Goal: Information Seeking & Learning: Learn about a topic

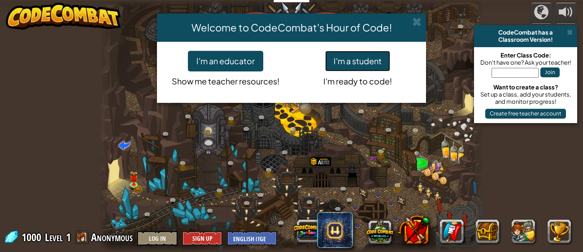
click at [340, 66] on button "I'm a student" at bounding box center [357, 61] width 65 height 21
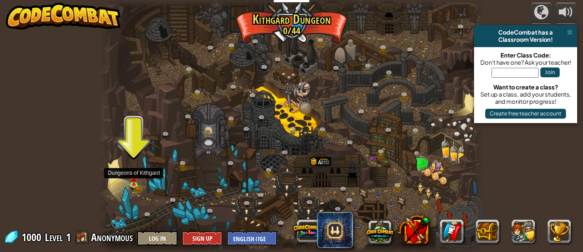
click at [122, 180] on div at bounding box center [291, 126] width 385 height 252
click at [133, 184] on img at bounding box center [134, 174] width 9 height 19
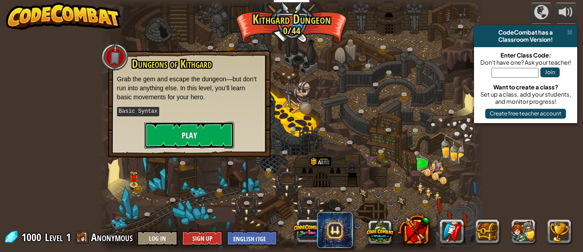
click at [182, 137] on button "Play" at bounding box center [189, 135] width 90 height 27
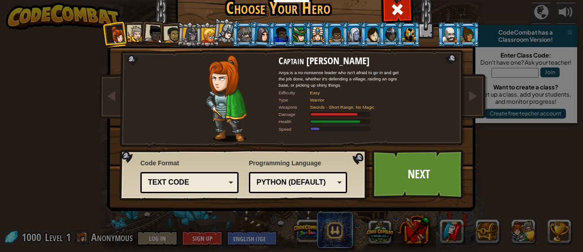
click at [131, 37] on div at bounding box center [136, 34] width 17 height 17
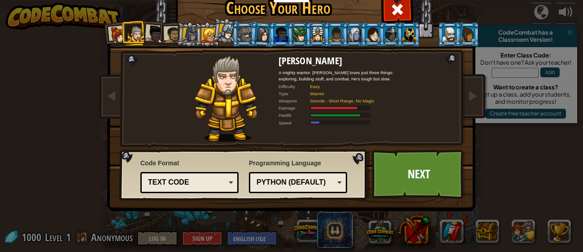
click at [188, 41] on div at bounding box center [190, 34] width 15 height 15
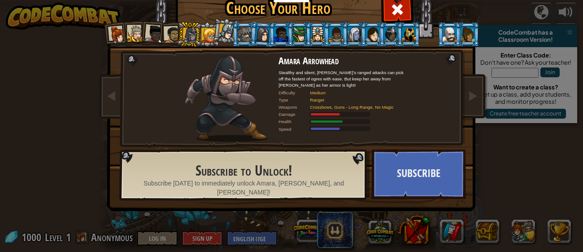
click at [402, 33] on li at bounding box center [409, 34] width 24 height 25
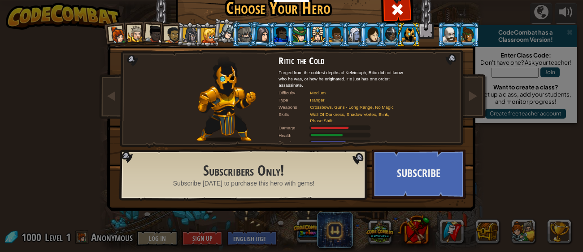
click at [241, 31] on div at bounding box center [245, 34] width 14 height 14
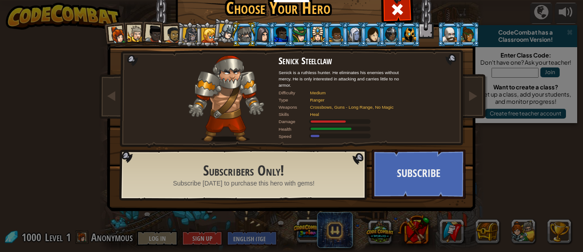
click at [406, 40] on div at bounding box center [410, 34] width 14 height 14
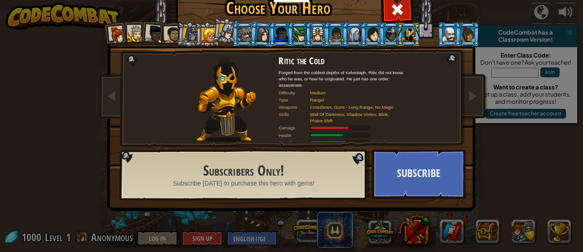
click at [211, 35] on div at bounding box center [208, 35] width 14 height 14
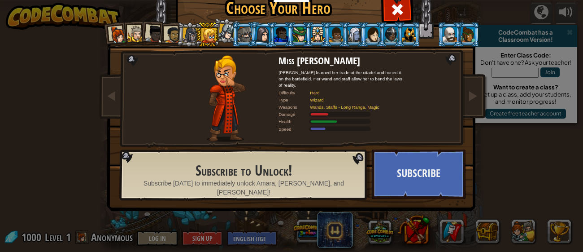
click at [190, 35] on div at bounding box center [190, 34] width 15 height 15
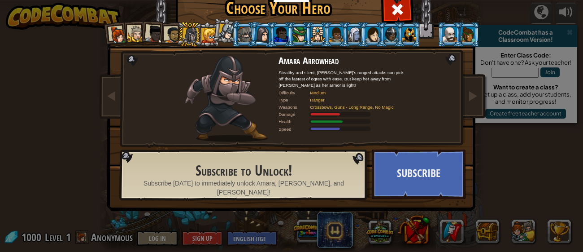
click at [172, 33] on div at bounding box center [172, 34] width 17 height 17
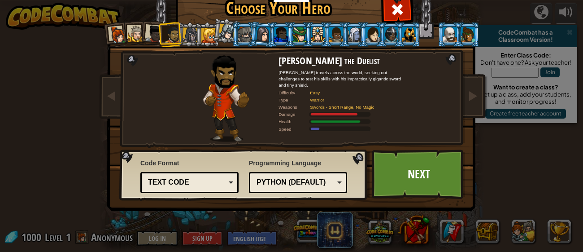
click at [182, 39] on li at bounding box center [170, 34] width 25 height 25
click at [156, 35] on div at bounding box center [154, 34] width 18 height 18
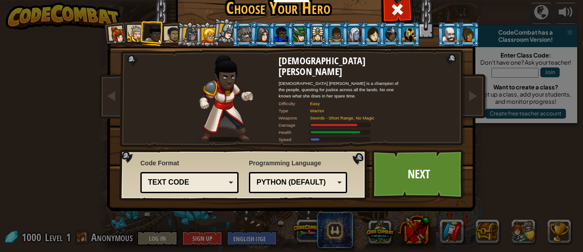
click at [136, 38] on div at bounding box center [136, 34] width 17 height 17
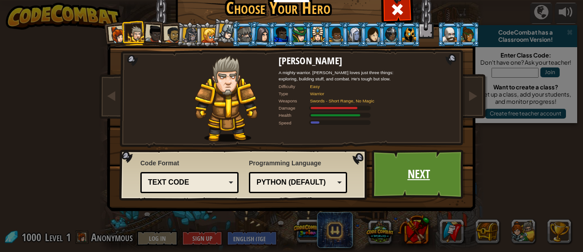
click at [425, 178] on link "Next" at bounding box center [419, 173] width 94 height 49
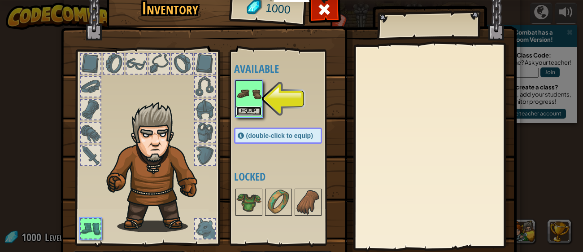
click at [249, 109] on button "Equip" at bounding box center [248, 110] width 25 height 9
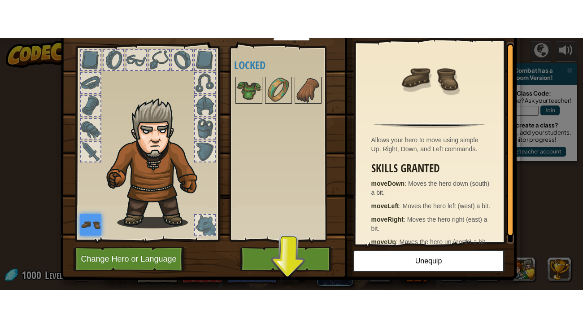
scroll to position [57, 0]
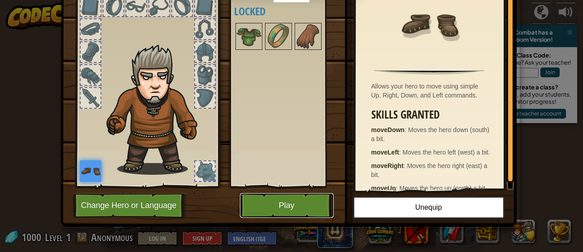
click at [277, 208] on button "Play" at bounding box center [287, 205] width 94 height 25
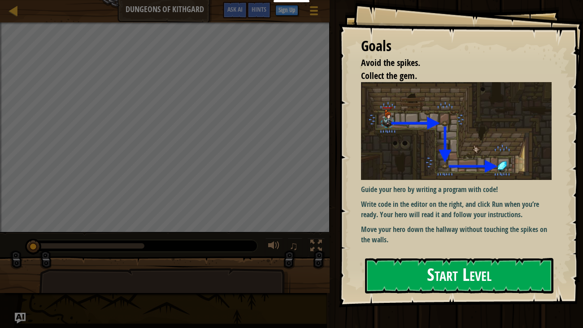
click at [445, 168] on img at bounding box center [456, 131] width 191 height 98
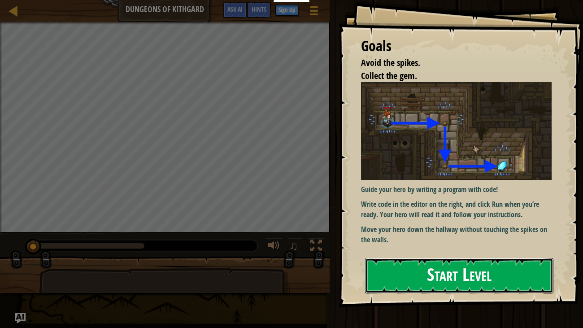
click at [410, 251] on button "Start Level" at bounding box center [459, 275] width 189 height 35
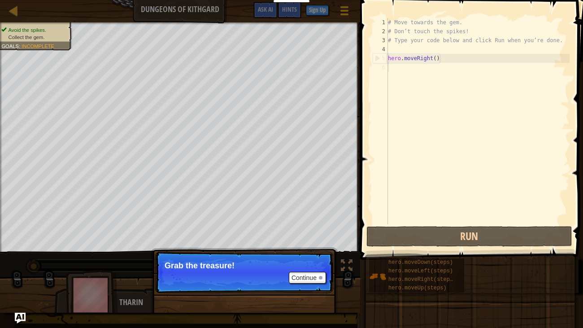
click at [412, 161] on div "# Move towards the gem. # Don’t touch the spikes! # Type your code below and cl…" at bounding box center [478, 130] width 184 height 224
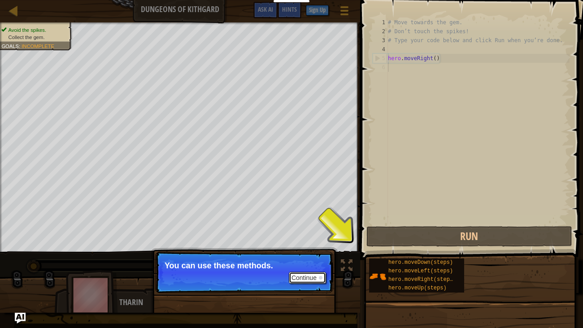
click at [314, 251] on button "Continue" at bounding box center [307, 278] width 37 height 12
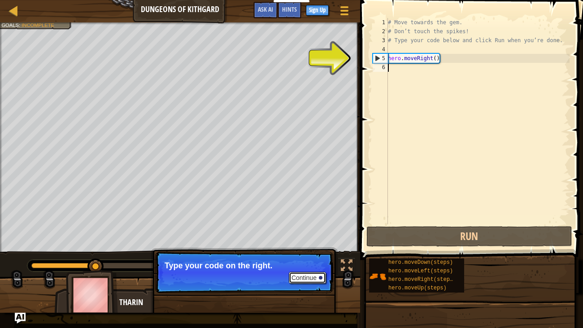
click at [314, 251] on button "Continue" at bounding box center [307, 278] width 37 height 12
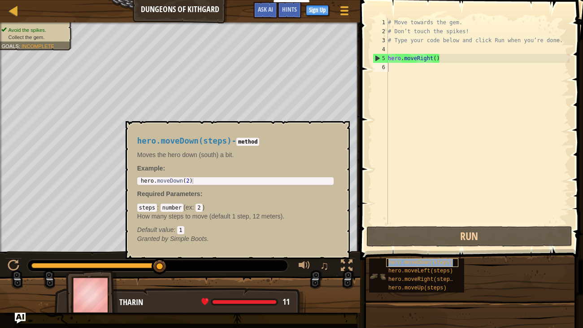
click at [419, 251] on span "hero.moveDown(steps)" at bounding box center [421, 262] width 65 height 6
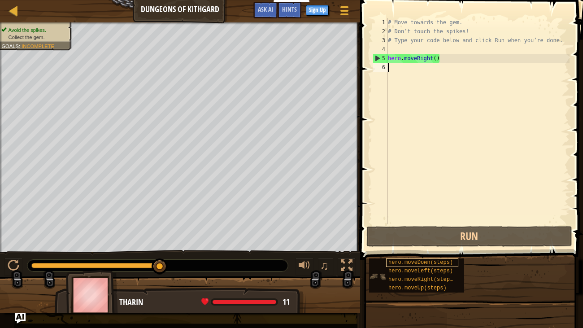
click at [419, 251] on span "hero.moveDown(steps)" at bounding box center [421, 262] width 65 height 6
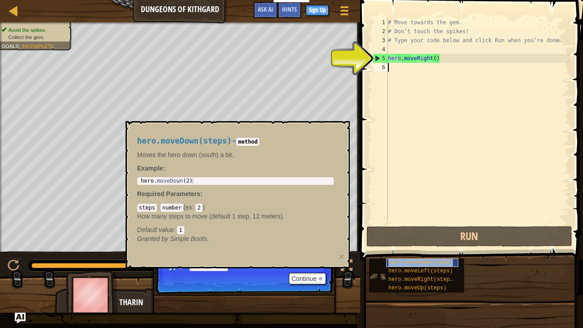
click at [424, 251] on span "hero.moveDown(steps)" at bounding box center [421, 262] width 65 height 6
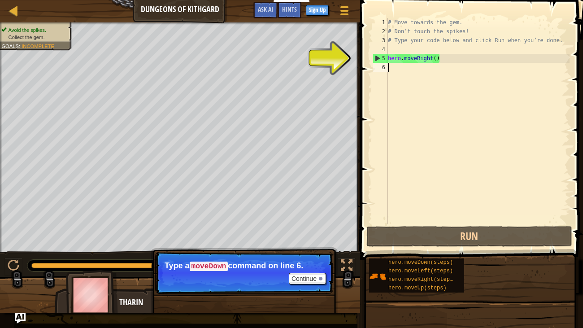
click at [387, 31] on div "2" at bounding box center [380, 31] width 15 height 9
type textarea "# Don’t touch the spikes!"
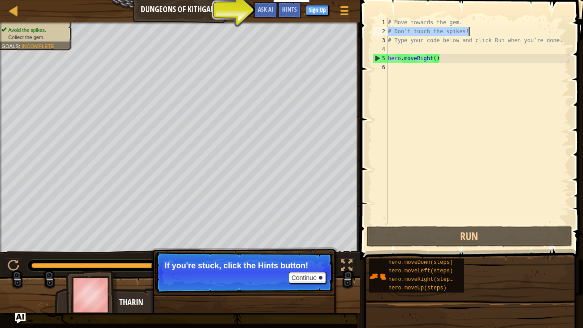
drag, startPoint x: 389, startPoint y: 31, endPoint x: 468, endPoint y: 34, distance: 79.5
click at [468, 34] on div "# Move towards the gem. # Don’t touch the spikes! # Type your code below and cl…" at bounding box center [478, 130] width 184 height 224
click at [431, 70] on div "# Move towards the gem. # Don’t touch the spikes! # Type your code below and cl…" at bounding box center [478, 130] width 184 height 224
paste textarea "# Don’t touch the spikes!"
type textarea "# Don’t touch the spikes!"
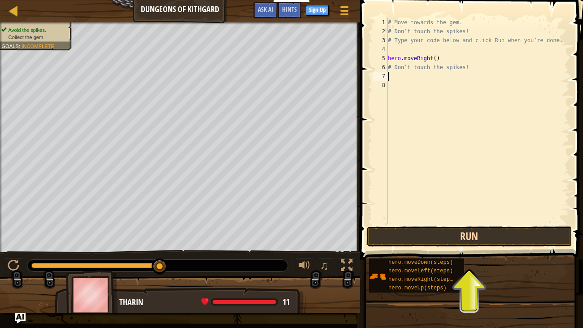
click at [460, 227] on button "Run" at bounding box center [470, 236] width 206 height 21
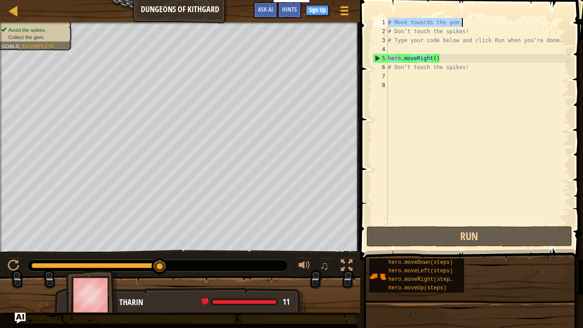
drag, startPoint x: 388, startPoint y: 22, endPoint x: 462, endPoint y: 26, distance: 73.7
click at [462, 26] on div "# Move towards the gem. # Don’t touch the spikes! # Type your code below and cl…" at bounding box center [478, 130] width 184 height 224
type textarea "# Move towards the gem."
click at [402, 79] on div "# Move towards the gem. # Don’t touch the spikes! # Type your code below and cl…" at bounding box center [478, 130] width 184 height 224
paste textarea "# Move towards the gem."
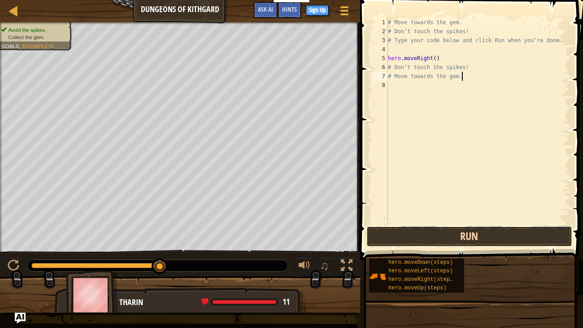
click at [442, 237] on button "Run" at bounding box center [470, 236] width 206 height 21
type textarea "#"
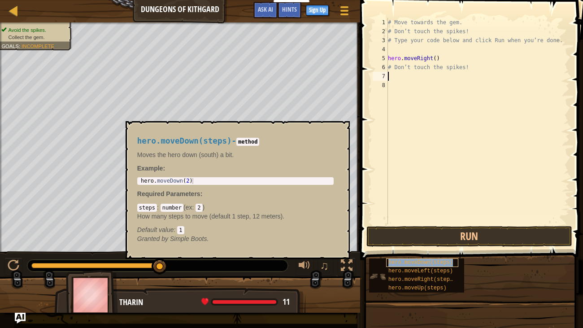
click at [397, 251] on span "hero.moveDown(steps)" at bounding box center [421, 262] width 65 height 6
type textarea "hero.moveDown(2)"
drag, startPoint x: 140, startPoint y: 179, endPoint x: 168, endPoint y: 183, distance: 28.4
click at [168, 183] on div "hero . moveDown ( 2 )" at bounding box center [235, 187] width 193 height 18
click at [170, 183] on div "hero . moveDown ( 2 )" at bounding box center [235, 187] width 193 height 18
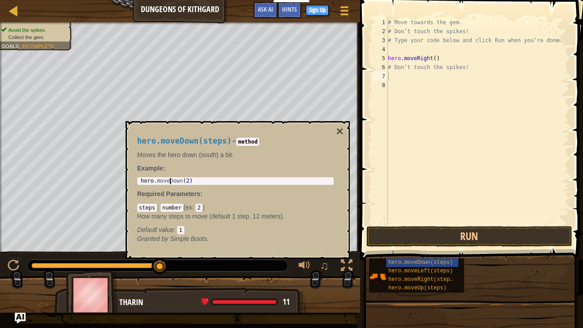
click at [170, 183] on div "hero . moveDown ( 2 )" at bounding box center [235, 187] width 193 height 18
click at [398, 79] on div "# Move towards the gem. # Don’t touch the spikes! # Type your code below and cl…" at bounding box center [478, 130] width 184 height 224
paste textarea "hero.moveDown(2)"
click at [431, 251] on span "hero.moveDown(steps)" at bounding box center [421, 262] width 65 height 6
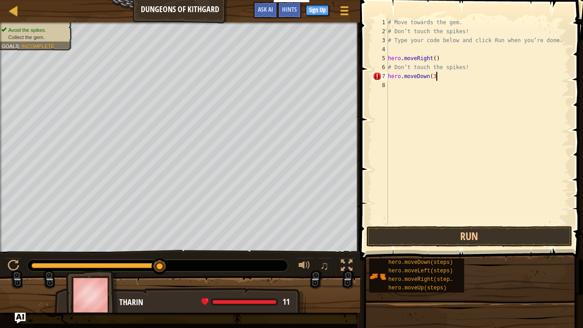
type textarea "hero.moveDown(3)"
click at [393, 82] on div "# Move towards the gem. # Don’t touch the spikes! # Type your code below and cl…" at bounding box center [478, 130] width 184 height 224
type textarea "hero.moveRight(3)"
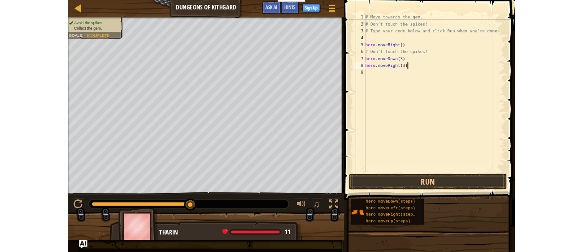
scroll to position [4, 0]
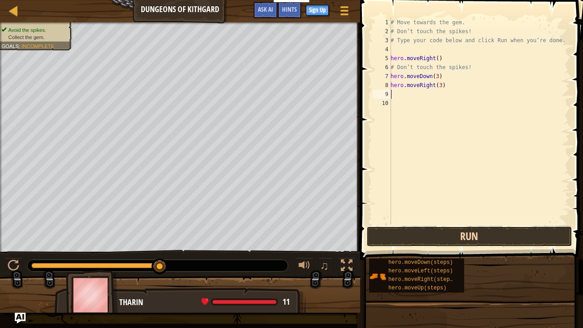
click at [425, 243] on button "Run" at bounding box center [470, 236] width 206 height 21
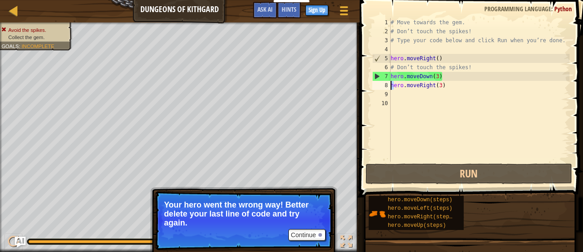
click at [391, 89] on div "# Move towards the gem. # Don’t touch the spikes! # Type your code below and cl…" at bounding box center [479, 99] width 181 height 162
click at [397, 88] on div "# Move towards the gem. # Don’t touch the spikes! # Type your code below and cl…" at bounding box center [479, 99] width 181 height 162
type textarea "hero.moveRight(3)"
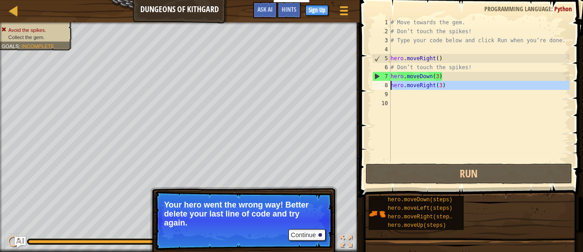
click at [398, 93] on div "# Move towards the gem. # Don’t touch the spikes! # Type your code below and cl…" at bounding box center [479, 90] width 181 height 144
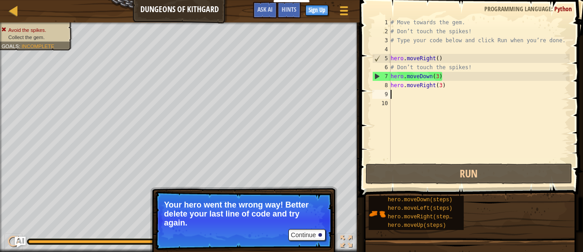
paste textarea "hero.moveRight(3)"
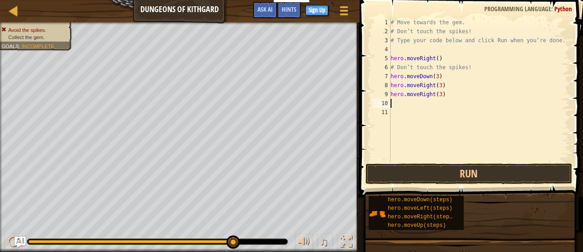
click at [451, 83] on div "# Move towards the gem. # Don’t touch the spikes! # Type your code below and cl…" at bounding box center [479, 99] width 181 height 162
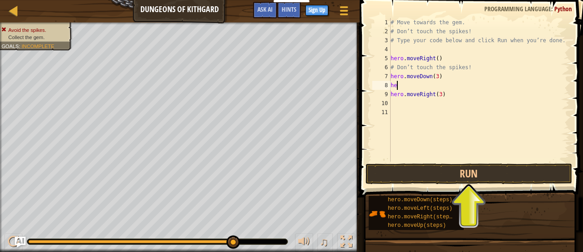
type textarea "h"
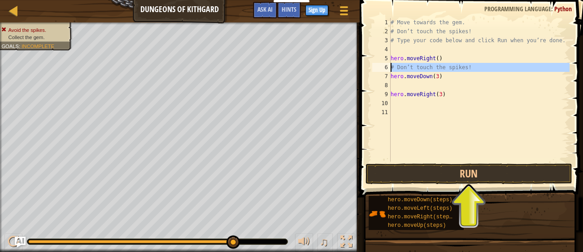
drag, startPoint x: 390, startPoint y: 68, endPoint x: 395, endPoint y: 67, distance: 5.0
click at [395, 67] on div "1 2 3 4 5 6 7 8 9 10 11 # Move towards the gem. # Don’t touch the spikes! # Typ…" at bounding box center [470, 90] width 199 height 144
type textarea "# Don’t touch the spikes! hero.moveDown(3)"
click at [409, 86] on div "# Move towards the gem. # Don’t touch the spikes! # Type your code below and cl…" at bounding box center [479, 99] width 181 height 162
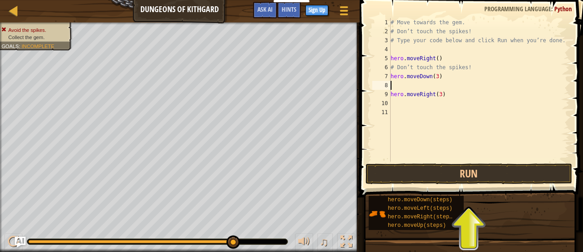
paste textarea "# Don’t touch the spikes!"
type textarea "# Don’t touch the spikes!"
click at [398, 103] on div "# Move towards the gem. # Don’t touch the spikes! # Type your code below and cl…" at bounding box center [479, 99] width 181 height 162
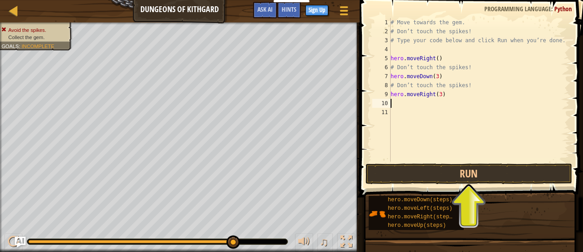
type textarea "hero.moveRight(3)"
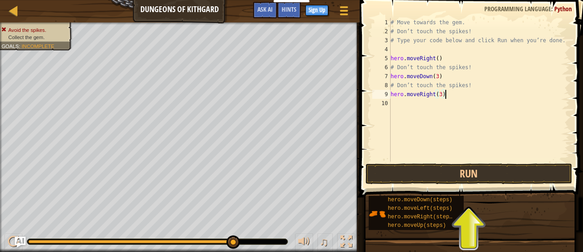
click at [397, 107] on div "# Move towards the gem. # Don’t touch the spikes! # Type your code below and cl…" at bounding box center [479, 99] width 181 height 162
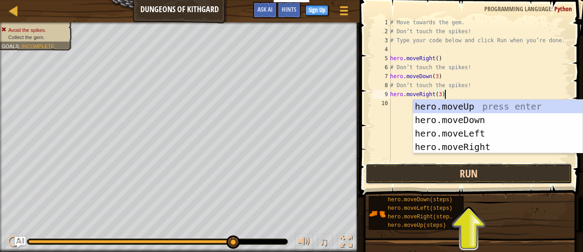
click at [433, 173] on button "Run" at bounding box center [469, 173] width 206 height 21
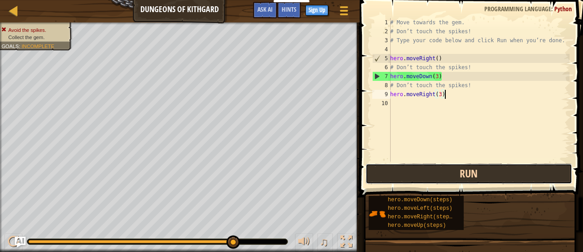
click at [432, 170] on button "Run" at bounding box center [469, 173] width 206 height 21
type textarea "h"
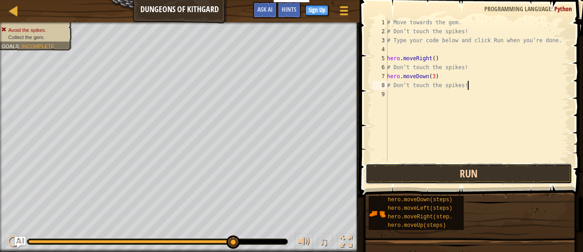
click at [475, 169] on button "Run" at bounding box center [469, 173] width 206 height 21
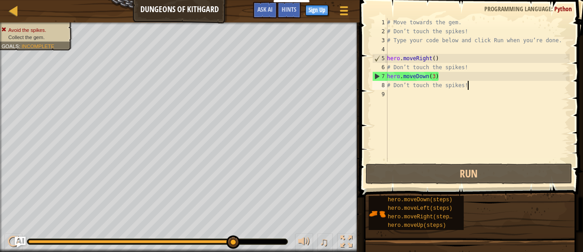
click at [436, 79] on div "# Move towards the gem. # Don’t touch the spikes! # Type your code below and cl…" at bounding box center [477, 99] width 184 height 162
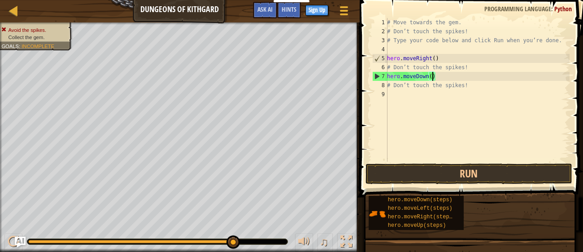
type textarea "hero.moveDown(2)"
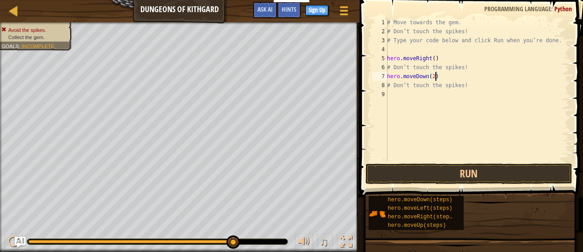
click at [415, 100] on div "# Move towards the gem. # Don’t touch the spikes! # Type your code below and cl…" at bounding box center [477, 99] width 184 height 162
click at [404, 57] on div "# Move towards the gem. # Don’t touch the spikes! # Type your code below and cl…" at bounding box center [477, 99] width 184 height 162
click at [404, 57] on div "# Move towards the gem. # Don’t touch the spikes! # Type your code below and cl…" at bounding box center [477, 90] width 184 height 144
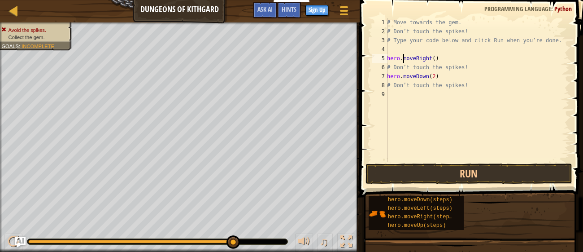
click at [404, 57] on div "# Move towards the gem. # Don’t touch the spikes! # Type your code below and cl…" at bounding box center [477, 99] width 184 height 162
click at [435, 79] on div "# Move towards the gem. # Don’t touch the spikes! # Type your code below and cl…" at bounding box center [477, 99] width 184 height 162
click at [402, 58] on div "# Move towards the gem. # Don’t touch the spikes! # Type your code below and cl…" at bounding box center [477, 99] width 184 height 162
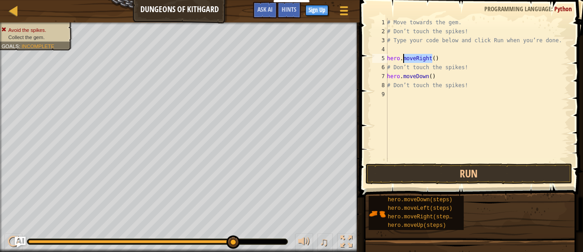
click at [402, 58] on div "# Move towards the gem. # Don’t touch the spikes! # Type your code below and cl…" at bounding box center [477, 99] width 184 height 162
type textarea "hero.moveRight() # Don’t touch the spikes!"
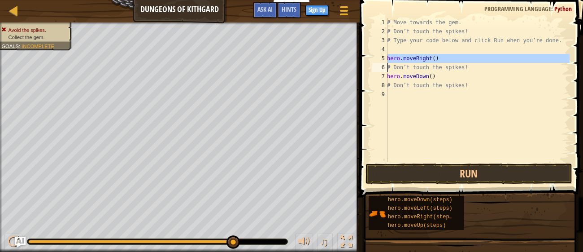
click at [411, 97] on div "# Move towards the gem. # Don’t touch the spikes! # Type your code below and cl…" at bounding box center [477, 99] width 184 height 162
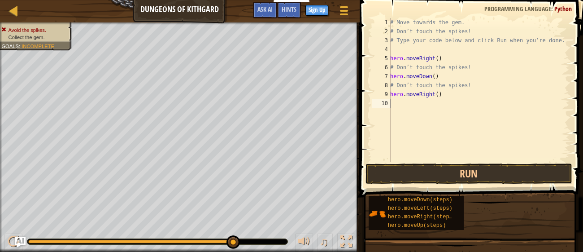
click at [403, 88] on div "# Move towards the gem. # Don’t touch the spikes! # Type your code below and cl…" at bounding box center [479, 99] width 181 height 162
click at [403, 88] on div "# Move towards the gem. # Don’t touch the spikes! # Type your code below and cl…" at bounding box center [479, 90] width 181 height 144
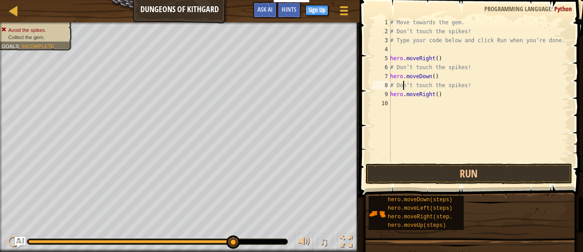
click at [403, 88] on div "# Move towards the gem. # Don’t touch the spikes! # Type your code below and cl…" at bounding box center [479, 99] width 181 height 162
type textarea "# Don’t touch the spikes! hero.moveRight()"
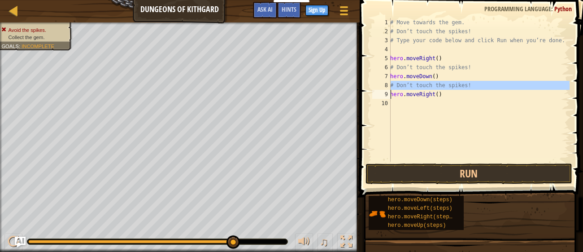
click at [401, 105] on div "# Move towards the gem. # Don’t touch the spikes! # Type your code below and cl…" at bounding box center [479, 99] width 181 height 162
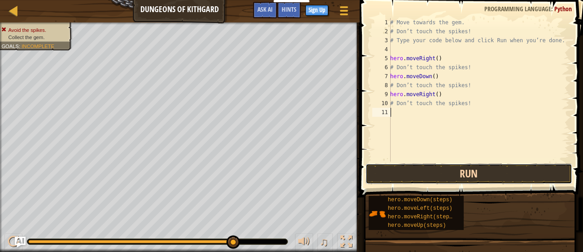
click at [408, 174] on button "Run" at bounding box center [469, 173] width 206 height 21
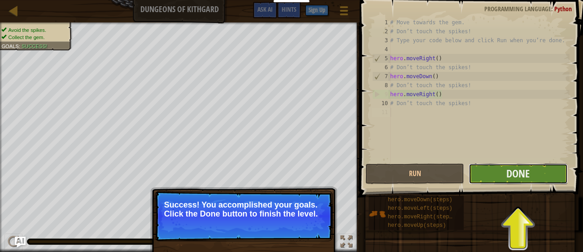
click at [494, 179] on button "Done" at bounding box center [518, 173] width 99 height 21
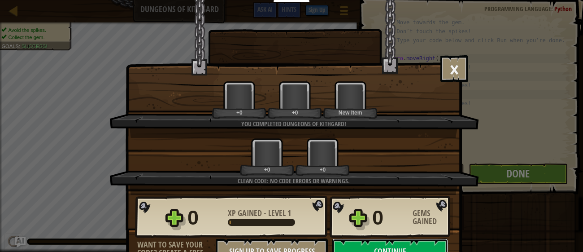
scroll to position [13, 0]
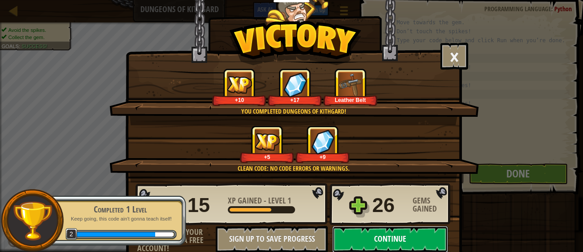
click at [418, 233] on button "Continue" at bounding box center [391, 239] width 116 height 27
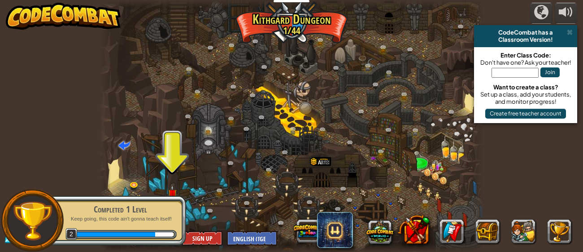
click at [168, 198] on div "Completed 1 Level Keep going, this code ain't gonna teach itself! 2" at bounding box center [115, 220] width 141 height 50
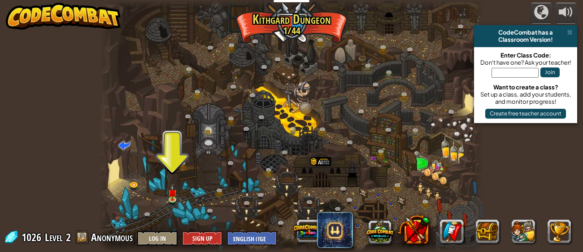
click at [79, 237] on span at bounding box center [81, 236] width 13 height 13
click at [97, 238] on span "Anonymous" at bounding box center [112, 237] width 42 height 14
click at [79, 237] on span at bounding box center [81, 236] width 13 height 13
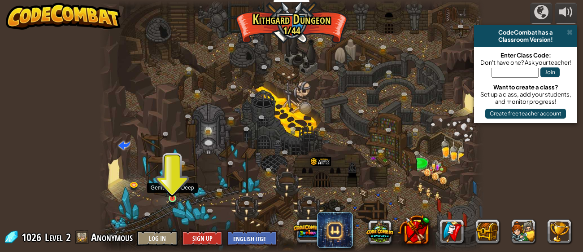
click at [171, 197] on img at bounding box center [172, 188] width 9 height 19
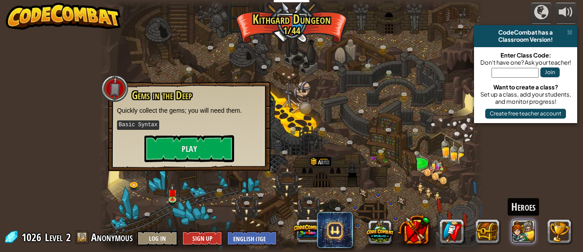
click at [522, 232] on button at bounding box center [524, 231] width 24 height 24
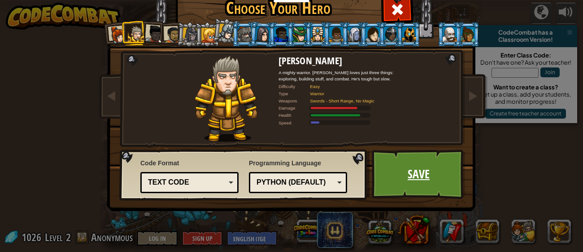
click at [419, 165] on link "Save" at bounding box center [419, 173] width 94 height 49
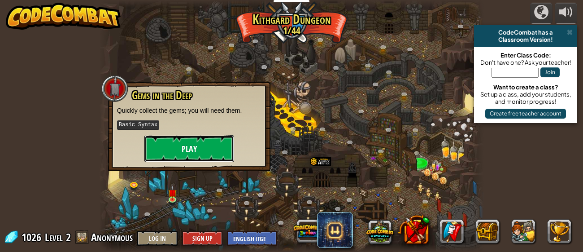
click at [175, 149] on button "Play" at bounding box center [189, 148] width 90 height 27
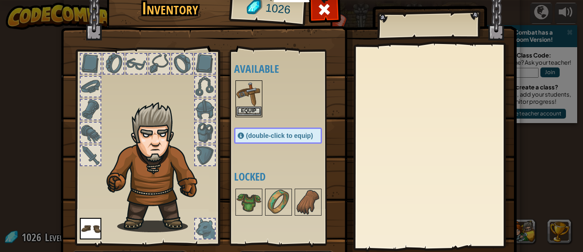
click at [253, 103] on img at bounding box center [248, 93] width 25 height 25
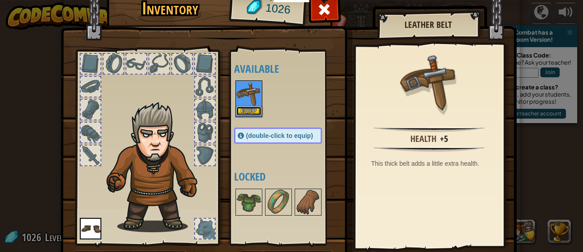
click at [254, 111] on button "Equip" at bounding box center [248, 110] width 25 height 9
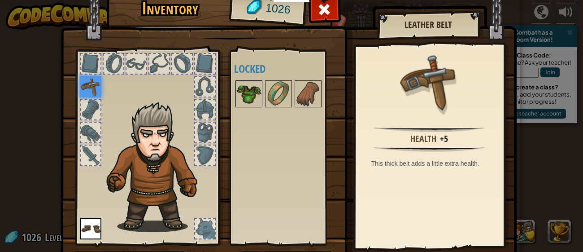
click at [239, 91] on img at bounding box center [248, 93] width 25 height 25
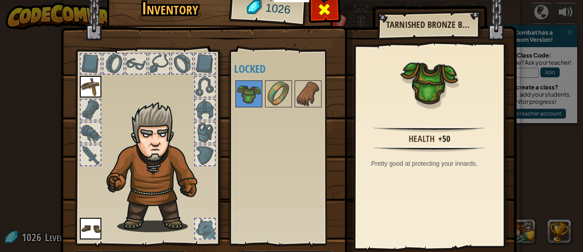
click at [325, 11] on span at bounding box center [324, 9] width 14 height 14
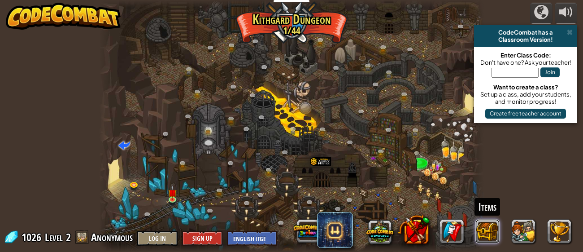
click at [494, 235] on button at bounding box center [488, 231] width 24 height 24
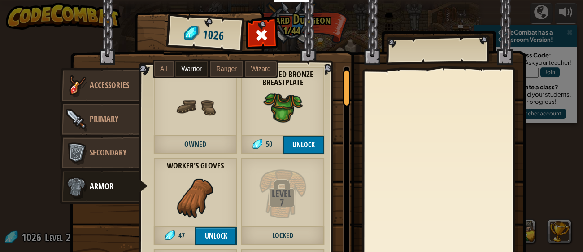
scroll to position [9, 0]
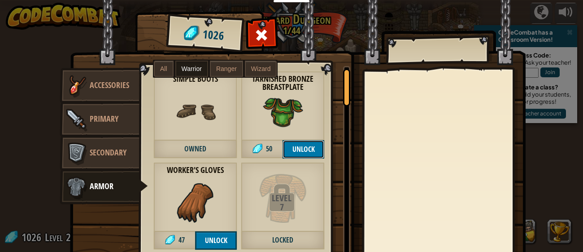
click at [302, 154] on button "Unlock" at bounding box center [304, 149] width 42 height 18
click at [293, 151] on button "Confirm" at bounding box center [304, 149] width 42 height 18
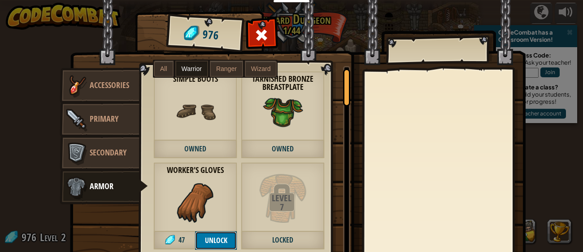
click at [213, 234] on button "Unlock" at bounding box center [216, 240] width 42 height 18
click at [213, 234] on span "Owned" at bounding box center [195, 240] width 84 height 18
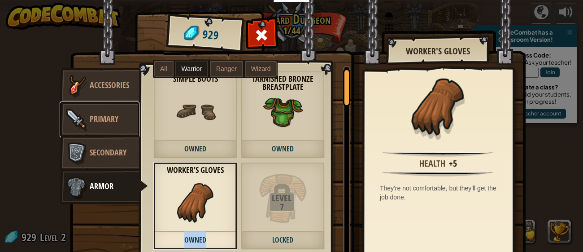
click at [123, 128] on link "Primary" at bounding box center [100, 119] width 80 height 36
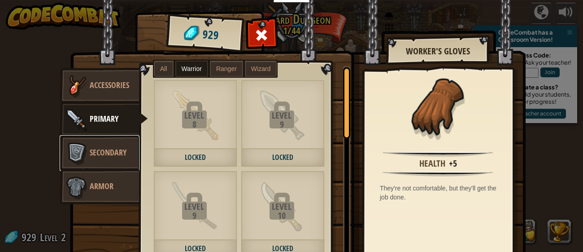
click at [128, 149] on link "Secondary" at bounding box center [100, 153] width 80 height 36
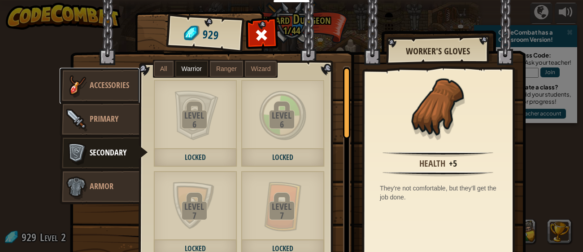
click at [107, 88] on span "Accessories" at bounding box center [109, 84] width 39 height 11
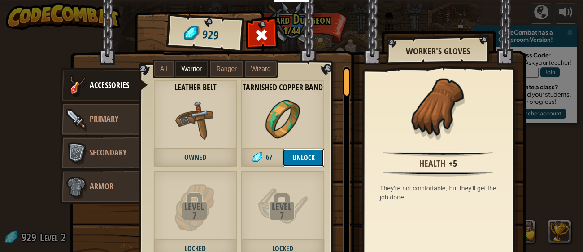
click at [309, 150] on button "Unlock" at bounding box center [304, 158] width 42 height 18
click at [309, 150] on button "Confirm" at bounding box center [304, 158] width 42 height 18
click at [309, 150] on span "Owned" at bounding box center [283, 158] width 84 height 18
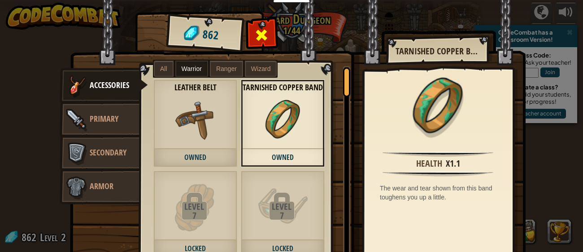
click at [249, 31] on div at bounding box center [262, 37] width 28 height 28
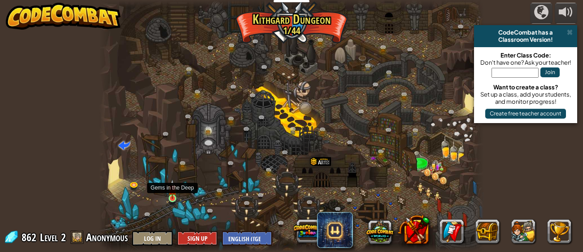
click at [170, 194] on img at bounding box center [172, 188] width 9 height 19
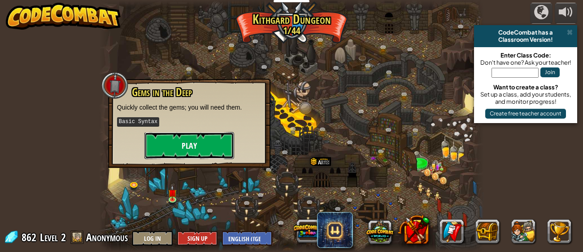
click at [171, 157] on button "Play" at bounding box center [189, 145] width 90 height 27
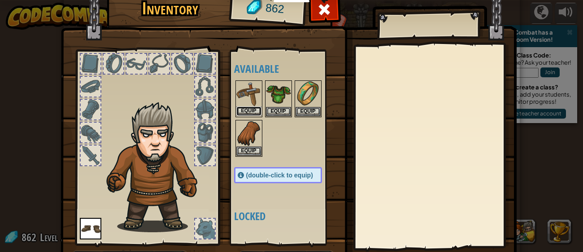
click at [247, 110] on button "Equip" at bounding box center [248, 110] width 25 height 9
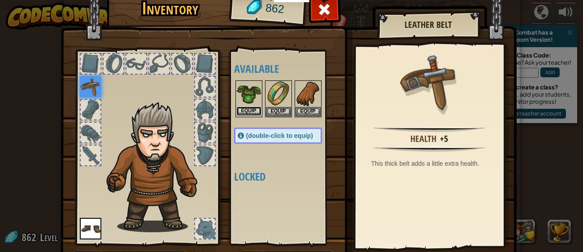
click at [257, 110] on button "Equip" at bounding box center [248, 110] width 25 height 9
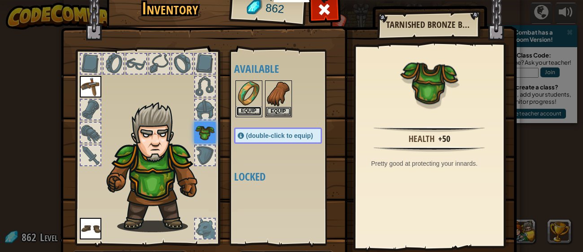
click at [257, 110] on button "Equip" at bounding box center [248, 110] width 25 height 9
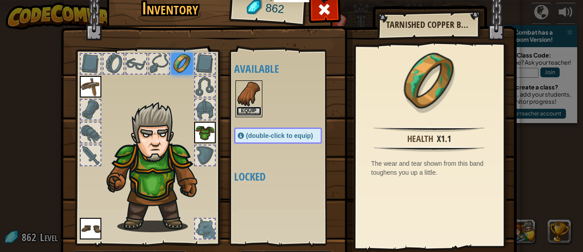
click at [252, 110] on button "Equip" at bounding box center [248, 110] width 25 height 9
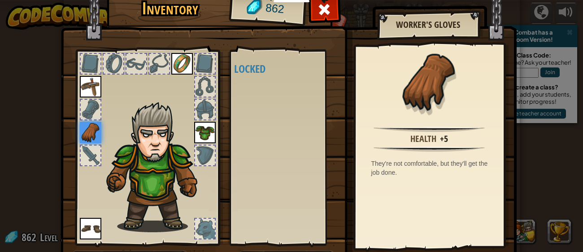
scroll to position [57, 0]
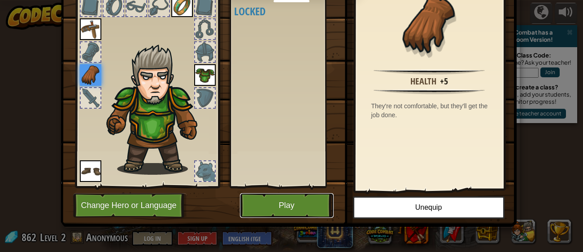
click at [299, 196] on button "Play" at bounding box center [287, 205] width 94 height 25
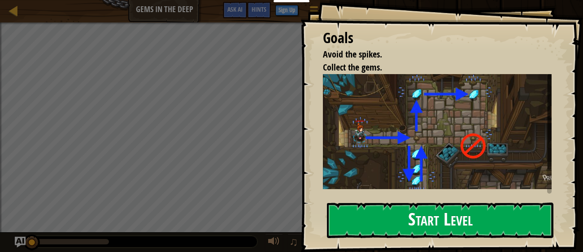
click at [440, 218] on button "Start Level" at bounding box center [440, 219] width 227 height 35
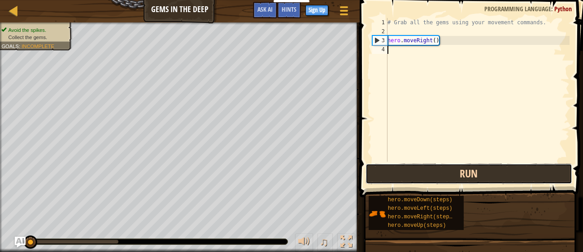
click at [425, 178] on button "Run" at bounding box center [469, 173] width 206 height 21
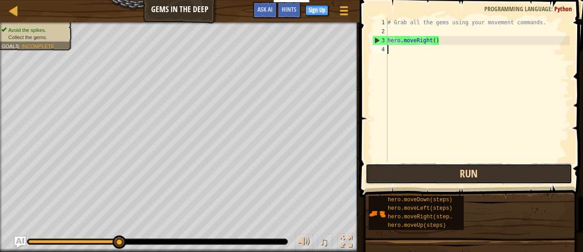
click at [420, 177] on button "Run" at bounding box center [469, 173] width 206 height 21
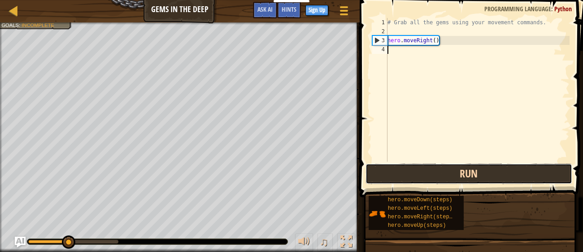
click at [419, 175] on button "Run" at bounding box center [469, 173] width 206 height 21
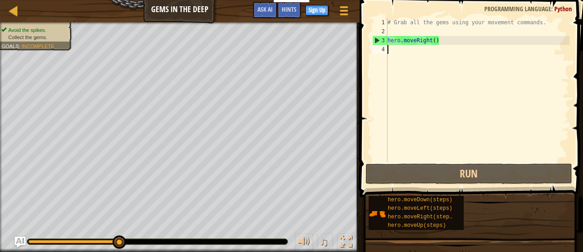
click at [391, 50] on div "# Grab all the gems using your movement commands. hero . moveRight ( )" at bounding box center [478, 99] width 184 height 162
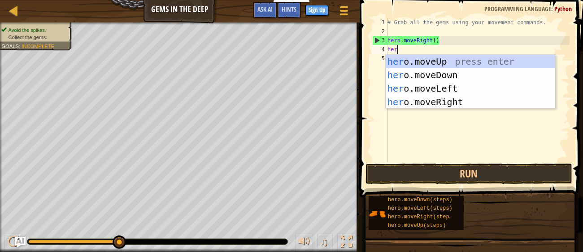
scroll to position [4, 0]
type textarea "hero"
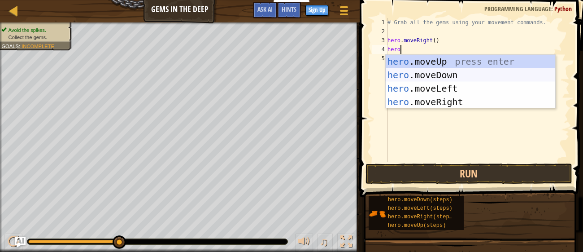
click at [407, 73] on div "hero .moveUp press enter hero .moveDown press enter hero .moveLeft press enter …" at bounding box center [471, 95] width 170 height 81
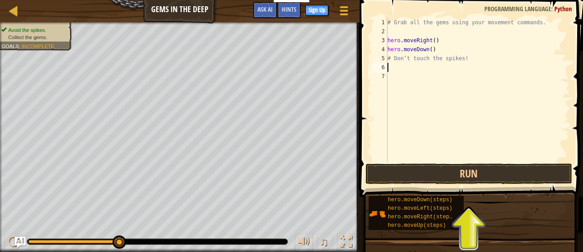
click at [409, 66] on div "# Grab all the gems using your movement commands. hero . moveRight ( ) hero . m…" at bounding box center [478, 99] width 184 height 162
type textarea "h"
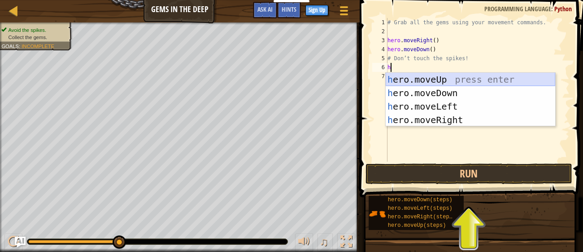
click at [436, 76] on div "h ero.moveUp press enter h ero.moveDown press enter h ero.moveLeft press enter …" at bounding box center [471, 113] width 170 height 81
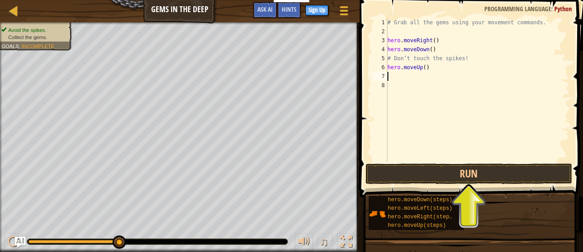
paste textarea "h"
type textarea "h"
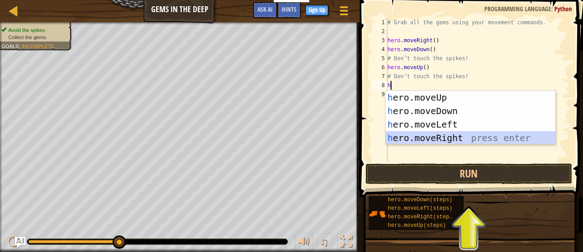
click at [427, 139] on div "h ero.moveUp press enter h ero.moveDown press enter h ero.moveLeft press enter …" at bounding box center [471, 131] width 170 height 81
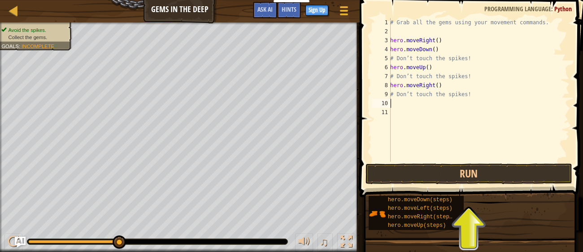
click at [402, 104] on div "# Grab all the gems using your movement commands. hero . moveRight ( ) hero . m…" at bounding box center [479, 99] width 181 height 162
type textarea "h"
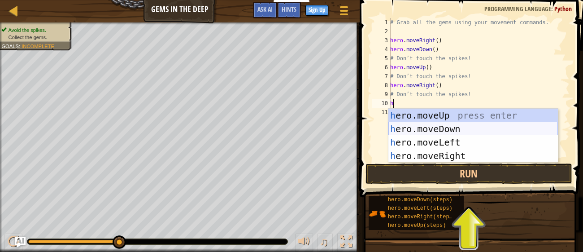
click at [434, 129] on div "h ero.moveUp press enter h ero.moveDown press enter h ero.moveLeft press enter …" at bounding box center [474, 149] width 170 height 81
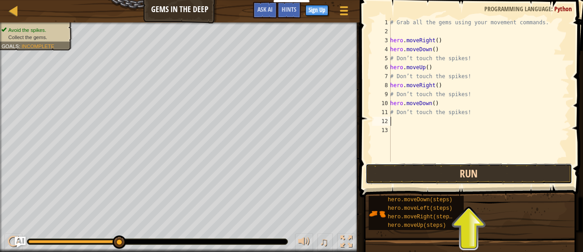
click at [442, 171] on button "Run" at bounding box center [469, 173] width 206 height 21
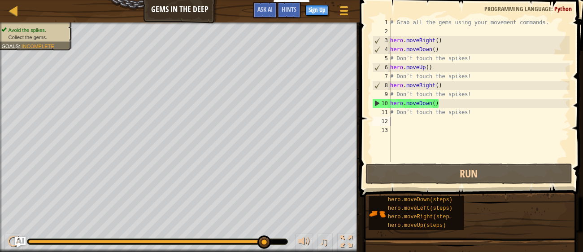
click at [398, 72] on div "# Grab all the gems using your movement commands. hero . moveRight ( ) hero . m…" at bounding box center [479, 99] width 181 height 162
click at [434, 70] on div "# Grab all the gems using your movement commands. hero . moveRight ( ) hero . m…" at bounding box center [479, 99] width 181 height 162
type textarea "hero.moveUp()"
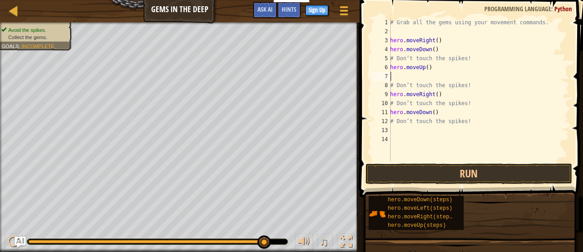
click at [402, 79] on div "# Grab all the gems using your movement commands. hero . moveRight ( ) hero . m…" at bounding box center [479, 99] width 181 height 162
type textarea "h"
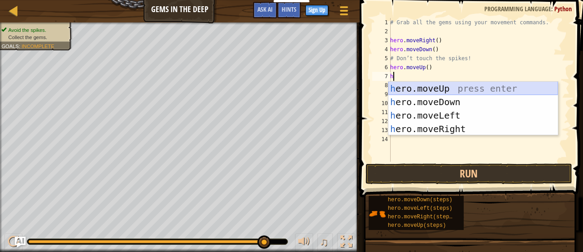
click at [412, 89] on div "h ero.moveUp press enter h ero.moveDown press enter h ero.moveLeft press enter …" at bounding box center [474, 122] width 170 height 81
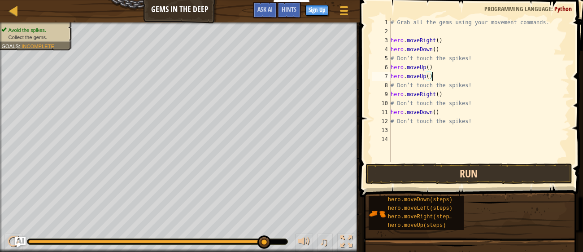
type textarea "hero.moveUp()"
click at [421, 171] on button "Run" at bounding box center [469, 173] width 206 height 21
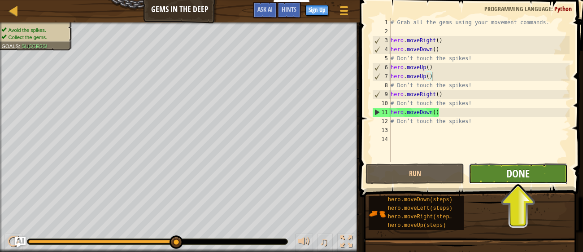
click at [528, 174] on span "Done" at bounding box center [518, 173] width 23 height 14
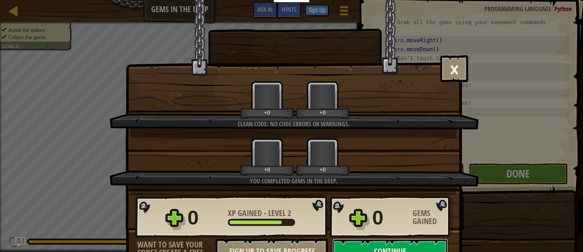
scroll to position [13, 0]
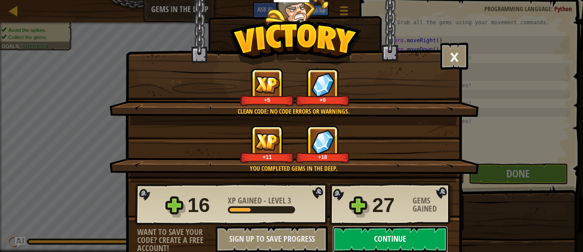
click at [429, 239] on button "Continue" at bounding box center [391, 239] width 116 height 27
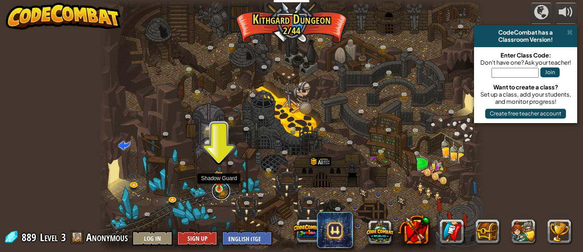
click at [219, 190] on link at bounding box center [221, 191] width 18 height 18
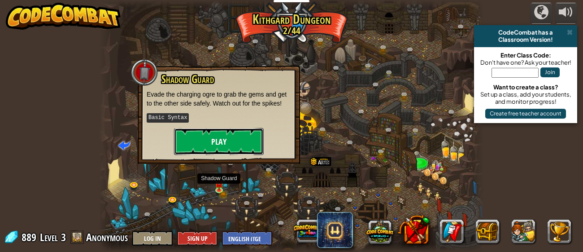
click at [210, 147] on button "Play" at bounding box center [219, 141] width 90 height 27
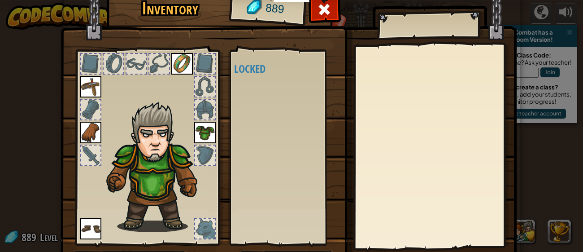
click at [205, 229] on div at bounding box center [205, 229] width 20 height 20
click at [212, 199] on img at bounding box center [152, 156] width 140 height 154
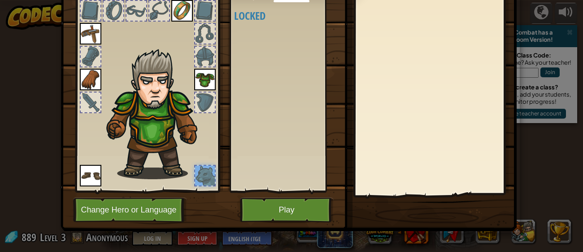
scroll to position [57, 0]
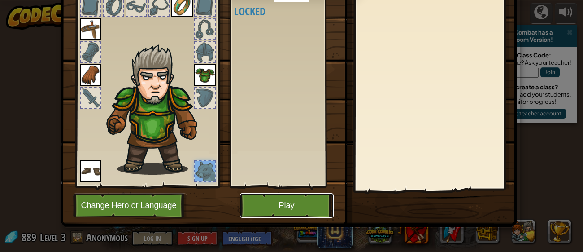
click at [273, 205] on button "Play" at bounding box center [287, 205] width 94 height 25
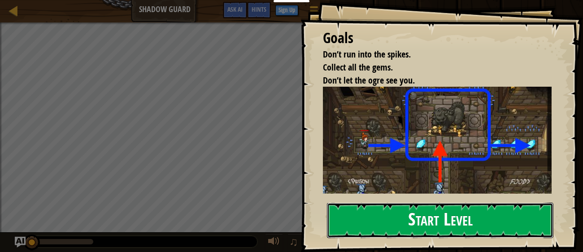
click at [368, 221] on button "Start Level" at bounding box center [440, 219] width 227 height 35
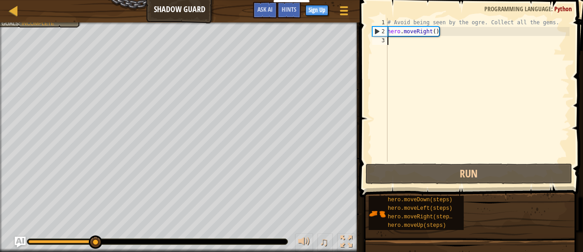
type textarea "h"
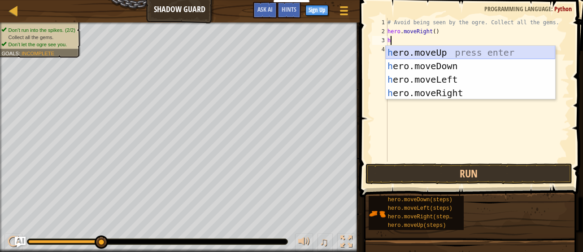
click at [410, 50] on div "h ero.moveUp press enter h ero.moveDown press enter h ero.moveLeft press enter …" at bounding box center [471, 86] width 170 height 81
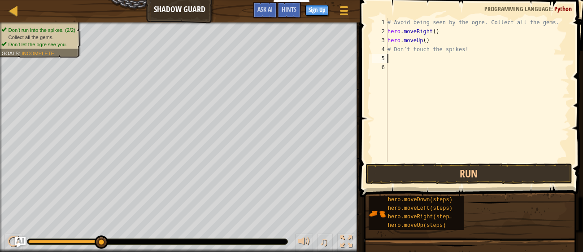
type textarea "h"
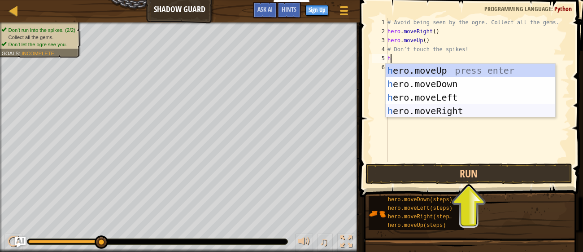
click at [427, 109] on div "h ero.moveUp press enter h ero.moveDown press enter h ero.moveLeft press enter …" at bounding box center [471, 104] width 170 height 81
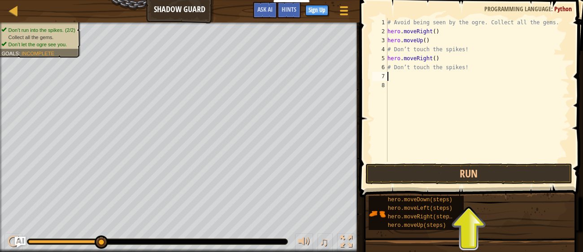
type textarea "h"
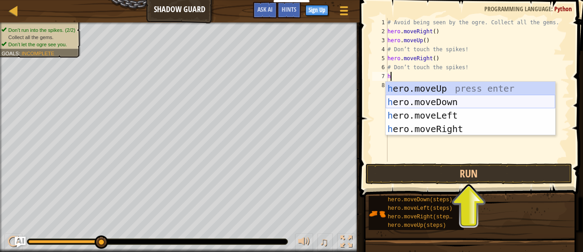
click at [432, 105] on div "h ero.moveUp press enter h ero.moveDown press enter h ero.moveLeft press enter …" at bounding box center [471, 122] width 170 height 81
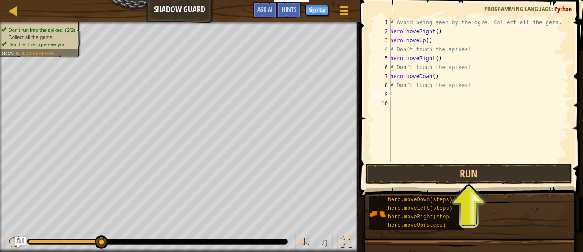
click at [401, 97] on div "# Avoid being seen by the ogre. Collect all the gems. hero . moveRight ( ) hero…" at bounding box center [479, 99] width 181 height 162
type textarea "h"
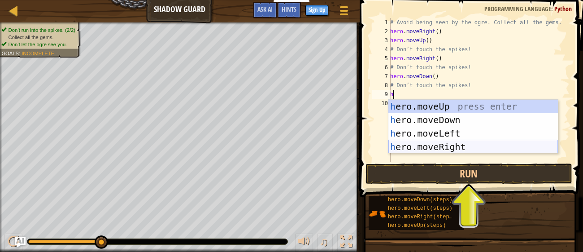
click at [438, 144] on div "h ero.moveUp press enter h ero.moveDown press enter h ero.moveLeft press enter …" at bounding box center [474, 140] width 170 height 81
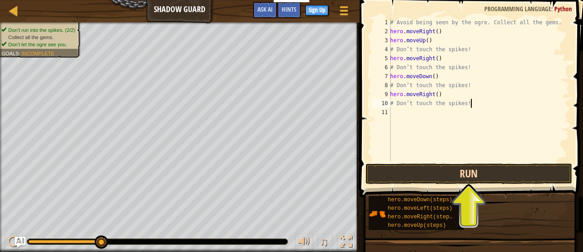
type textarea "# Don’t touch the spikes!"
click at [427, 170] on button "Run" at bounding box center [469, 173] width 206 height 21
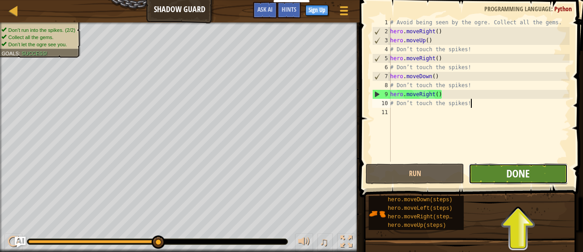
click at [520, 177] on span "Done" at bounding box center [518, 173] width 23 height 14
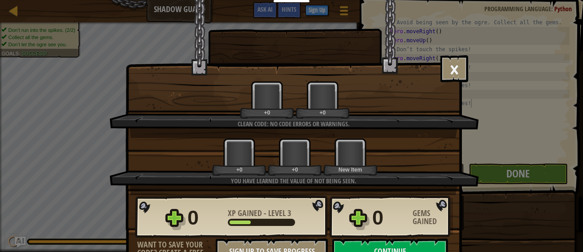
scroll to position [13, 0]
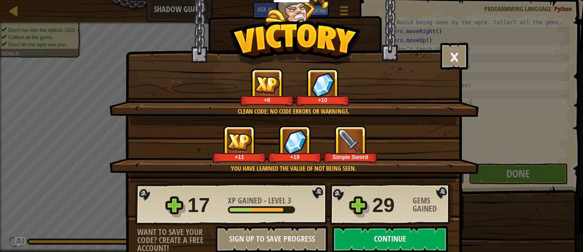
click at [423, 234] on button "Continue" at bounding box center [391, 239] width 116 height 27
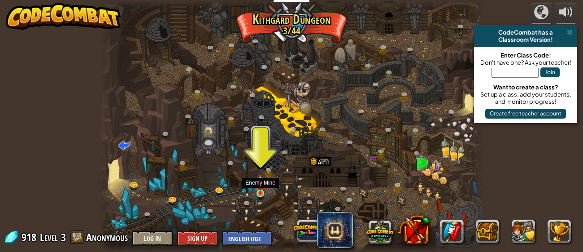
click at [257, 190] on img at bounding box center [260, 183] width 9 height 19
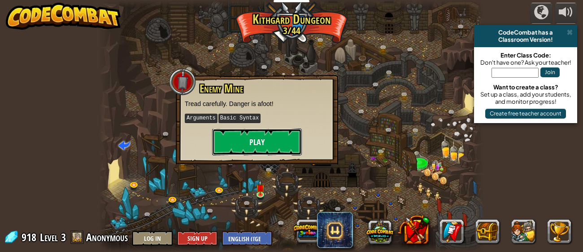
click at [241, 143] on button "Play" at bounding box center [257, 141] width 90 height 27
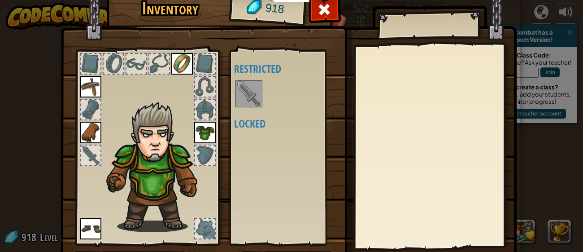
click at [245, 104] on img at bounding box center [248, 93] width 25 height 25
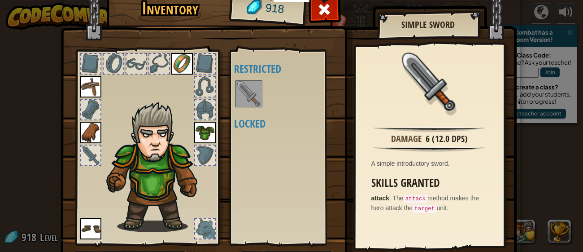
click at [255, 98] on img at bounding box center [248, 93] width 25 height 25
drag, startPoint x: 255, startPoint y: 98, endPoint x: 221, endPoint y: 98, distance: 34.6
click at [221, 98] on div "Inventory 918 Available Equip Equip Equip Equip Equip (double-click to equip) R…" at bounding box center [292, 137] width 456 height 296
click at [92, 151] on div at bounding box center [91, 155] width 20 height 20
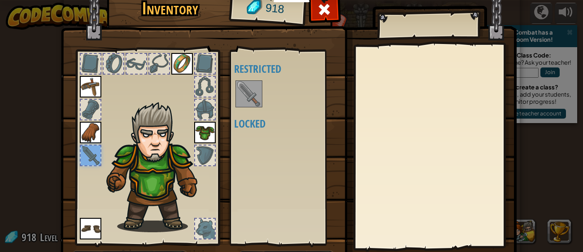
click at [251, 87] on img at bounding box center [248, 93] width 25 height 25
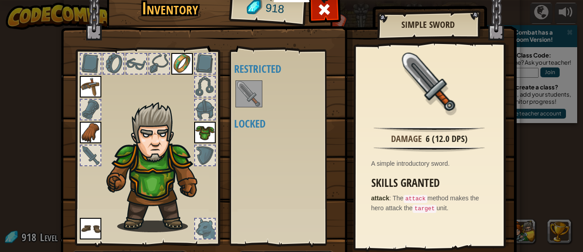
scroll to position [57, 0]
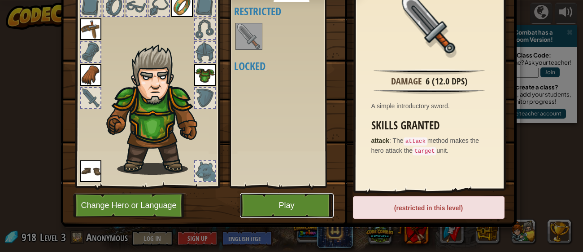
click at [287, 201] on button "Play" at bounding box center [287, 205] width 94 height 25
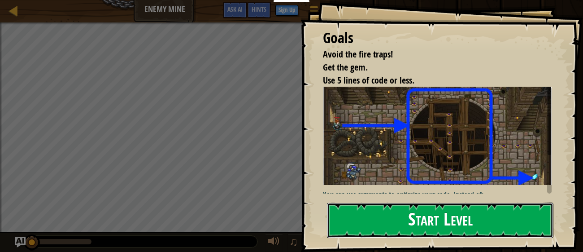
click at [363, 218] on button "Start Level" at bounding box center [440, 219] width 227 height 35
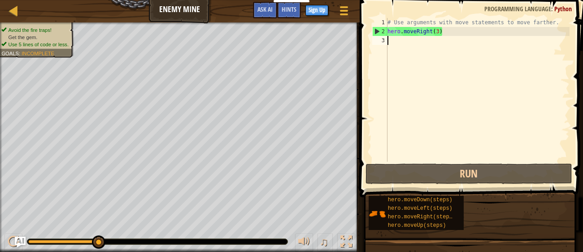
type textarea "h"
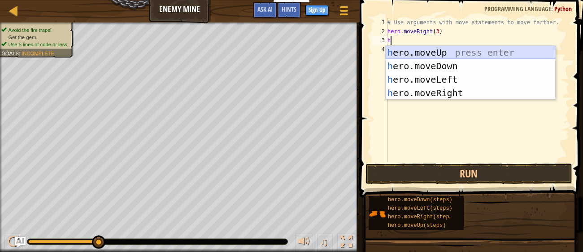
click at [394, 54] on div "h ero.moveUp press enter h ero.moveDown press enter h ero.moveLeft press enter …" at bounding box center [471, 86] width 170 height 81
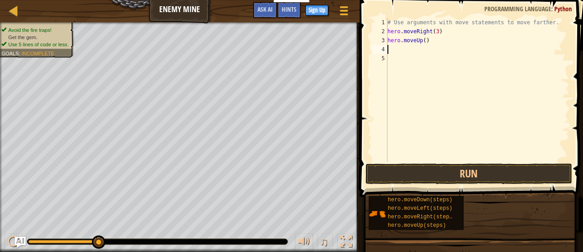
type textarea "h"
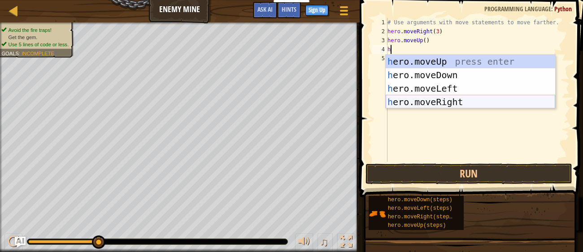
click at [422, 100] on div "h ero.moveUp press enter h ero.moveDown press enter h ero.moveLeft press enter …" at bounding box center [471, 95] width 170 height 81
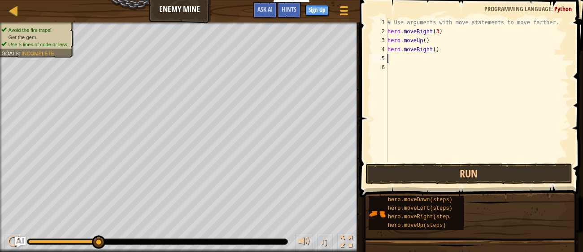
type textarea "h"
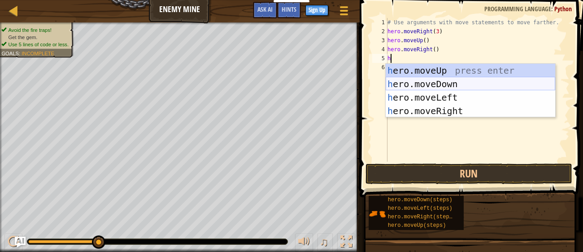
click at [406, 82] on div "h ero.moveUp press enter h ero.moveDown press enter h ero.moveLeft press enter …" at bounding box center [471, 104] width 170 height 81
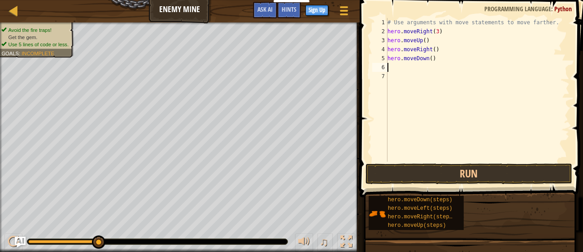
type textarea "h"
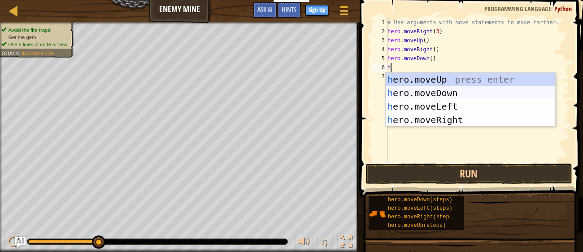
click at [403, 93] on div "h ero.moveUp press enter h ero.moveDown press enter h ero.moveLeft press enter …" at bounding box center [471, 113] width 170 height 81
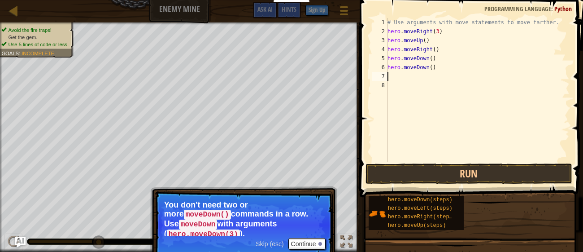
click at [433, 69] on div "# Use arguments with move statements to move farther. hero . moveRight ( 3 ) he…" at bounding box center [478, 99] width 184 height 162
click at [451, 66] on div "# Use arguments with move statements to move farther. hero . moveRight ( 3 ) he…" at bounding box center [478, 99] width 184 height 162
type textarea "h"
type textarea "hero.moveDown()"
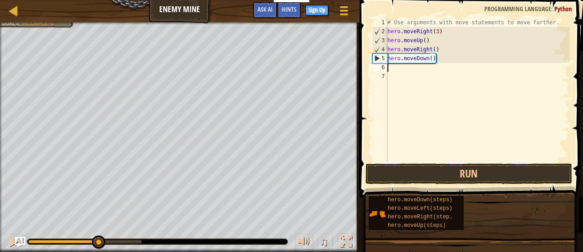
click at [399, 67] on div "# Use arguments with move statements to move farther. hero . moveRight ( 3 ) he…" at bounding box center [478, 99] width 184 height 162
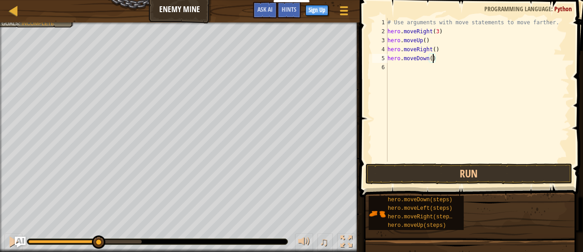
click at [433, 61] on div "# Use arguments with move statements to move farther. hero . moveRight ( 3 ) he…" at bounding box center [478, 99] width 184 height 162
type textarea "hero.moveDown(2)"
click at [398, 68] on div "# Use arguments with move statements to move farther. hero . moveRight ( 3 ) he…" at bounding box center [478, 99] width 184 height 162
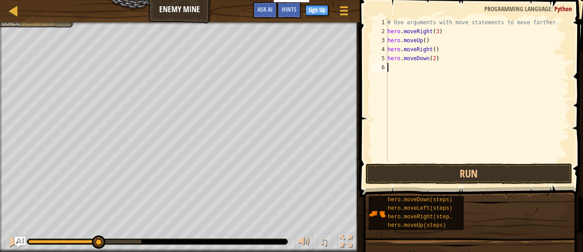
click at [434, 61] on div "# Use arguments with move statements to move farther. hero . moveRight ( 3 ) he…" at bounding box center [478, 99] width 184 height 162
type textarea "hero.moveDown(3)"
click at [501, 166] on button "Run" at bounding box center [469, 173] width 206 height 21
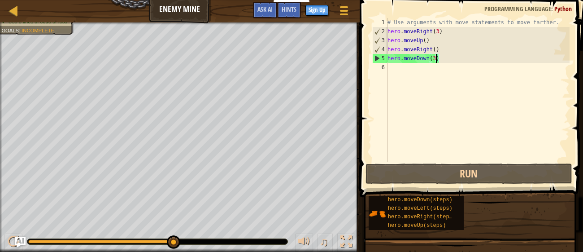
click at [408, 70] on div "# Use arguments with move statements to move farther. hero . moveRight ( 3 ) he…" at bounding box center [478, 99] width 184 height 162
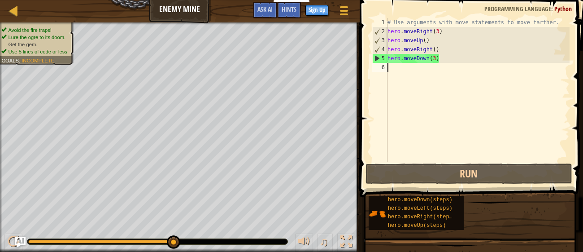
scroll to position [4, 0]
type textarea "h"
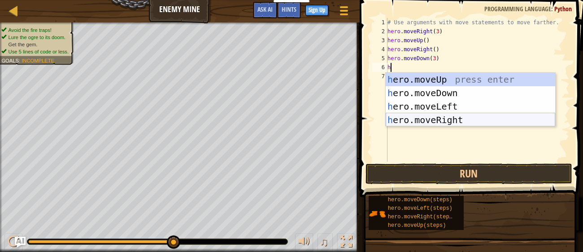
click at [438, 117] on div "h ero.moveUp press enter h ero.moveDown press enter h ero.moveLeft press enter …" at bounding box center [471, 113] width 170 height 81
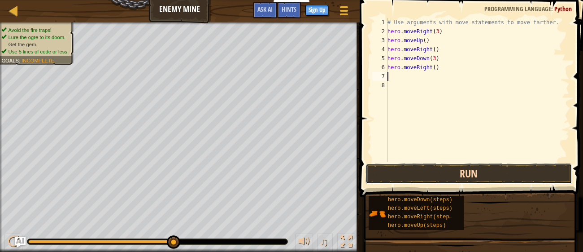
click at [438, 181] on button "Run" at bounding box center [469, 173] width 206 height 21
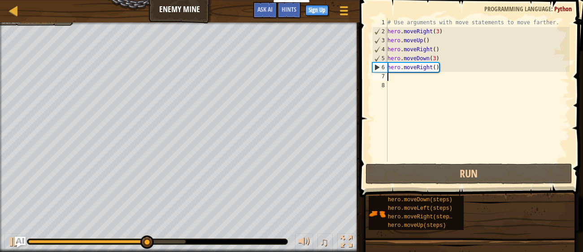
click at [434, 68] on div "# Use arguments with move statements to move farther. hero . moveRight ( 3 ) he…" at bounding box center [478, 99] width 184 height 162
type textarea "hero.moveRight(2)"
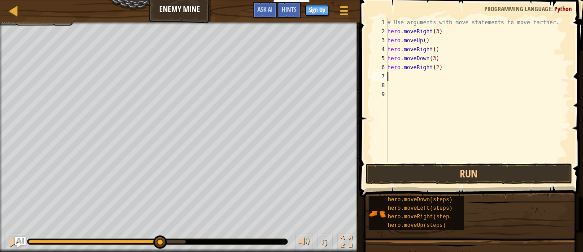
click at [429, 97] on div "# Use arguments with move statements to move farther. hero . moveRight ( 3 ) he…" at bounding box center [478, 99] width 184 height 162
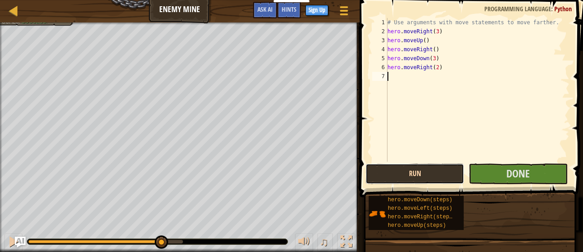
click at [401, 166] on button "Run" at bounding box center [415, 173] width 99 height 21
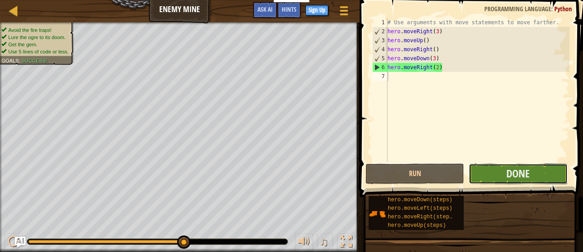
click at [477, 178] on button "Done" at bounding box center [518, 173] width 99 height 21
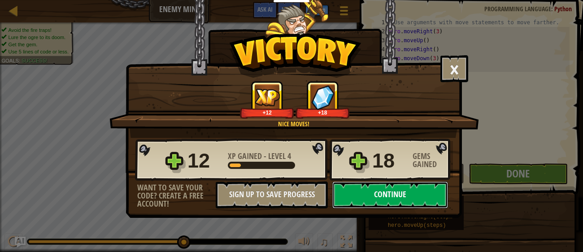
click at [426, 199] on button "Continue" at bounding box center [391, 194] width 116 height 27
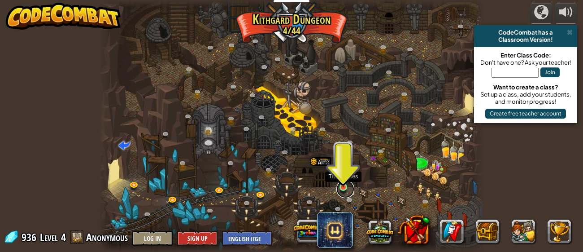
click at [347, 187] on link at bounding box center [346, 189] width 18 height 18
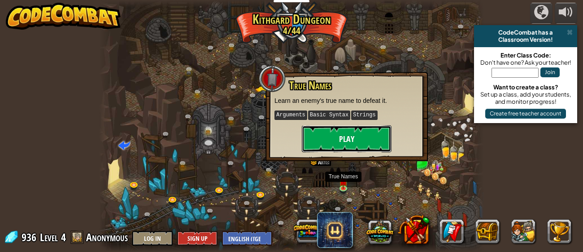
click at [337, 128] on button "Play" at bounding box center [347, 138] width 90 height 27
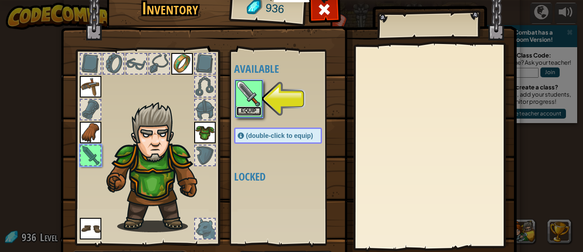
click at [252, 110] on button "Equip" at bounding box center [248, 110] width 25 height 9
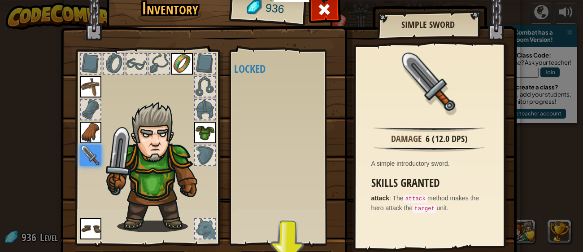
scroll to position [57, 0]
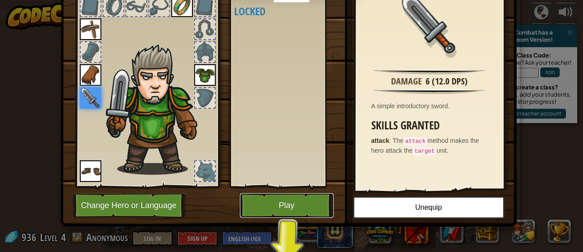
click at [303, 209] on button "Play" at bounding box center [287, 205] width 94 height 25
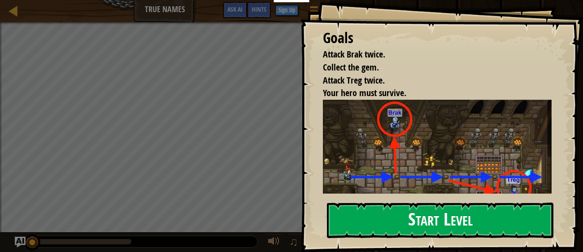
click at [343, 217] on button "Start Level" at bounding box center [440, 219] width 227 height 35
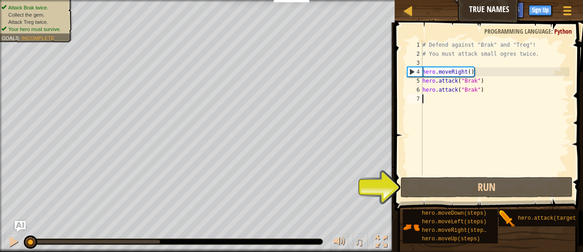
type textarea "h"
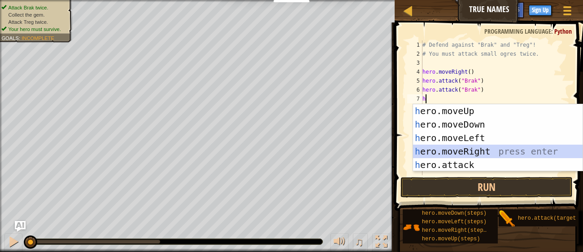
click at [450, 146] on div "h ero.moveUp press enter h ero.moveDown press enter h ero.moveLeft press enter …" at bounding box center [498, 151] width 170 height 94
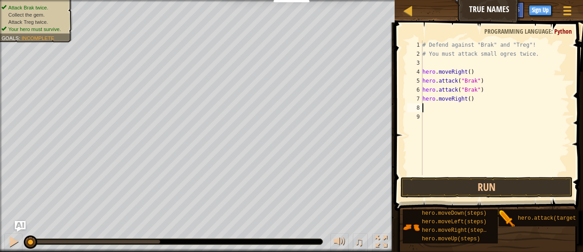
click at [429, 109] on div "# Defend against "Brak" and "Treg"! # You must attack small ogres twice. hero .…" at bounding box center [495, 116] width 149 height 153
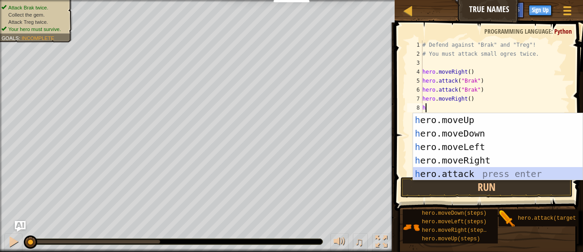
click at [445, 174] on div "h ero.moveUp press enter h ero.moveDown press enter h ero.moveLeft press enter …" at bounding box center [498, 160] width 170 height 94
type textarea "hero.attack("Enemy Name")"
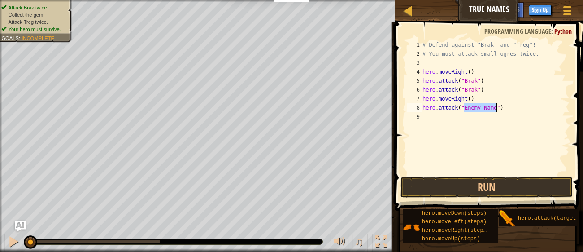
click at [483, 112] on div "# Defend against "Brak" and "Treg"! # You must attack small ogres twice. hero .…" at bounding box center [495, 116] width 149 height 153
click at [479, 107] on div "# Defend against "Brak" and "Treg"! # You must attack small ogres twice. hero .…" at bounding box center [495, 116] width 149 height 153
click at [494, 110] on div "# Defend against "Brak" and "Treg"! # You must attack small ogres twice. hero .…" at bounding box center [495, 116] width 149 height 153
click at [495, 110] on div "# Defend against "Brak" and "Treg"! # You must attack small ogres twice. hero .…" at bounding box center [495, 116] width 149 height 153
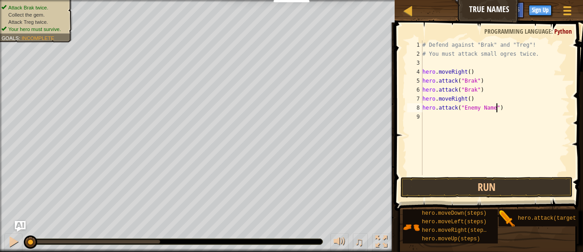
click at [495, 112] on div "# Defend against "Brak" and "Treg"! # You must attack small ogres twice. hero .…" at bounding box center [495, 116] width 149 height 153
type textarea "hero.attack("Treg")"
click at [449, 119] on div "# Defend against "Brak" and "Treg"! # You must attack small ogres twice. hero .…" at bounding box center [495, 116] width 149 height 153
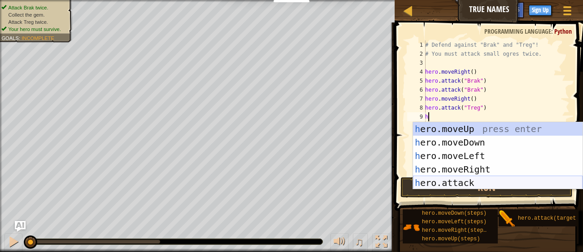
click at [429, 181] on div "h ero.moveUp press enter h ero.moveDown press enter h ero.moveLeft press enter …" at bounding box center [498, 169] width 170 height 94
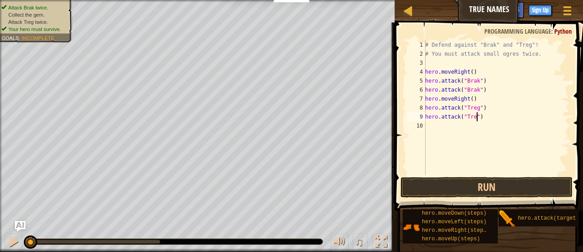
type textarea "hero.attack("Treg")"
click at [467, 187] on button "Run" at bounding box center [487, 187] width 172 height 21
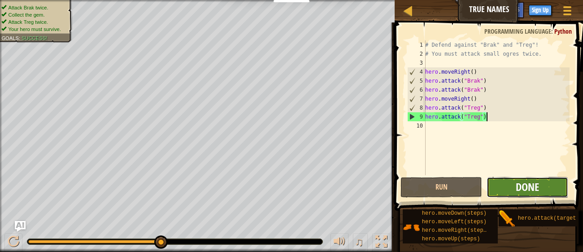
click at [517, 189] on span "Done" at bounding box center [527, 186] width 23 height 14
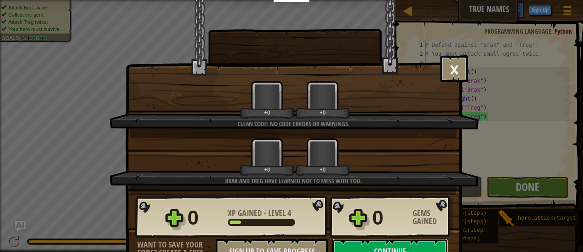
scroll to position [13, 0]
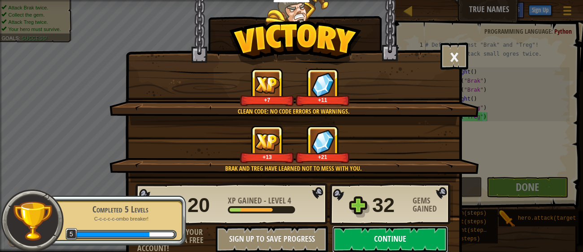
click at [411, 234] on button "Continue" at bounding box center [391, 239] width 116 height 27
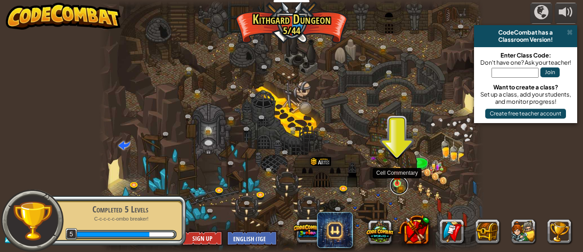
click at [395, 186] on link at bounding box center [399, 185] width 18 height 18
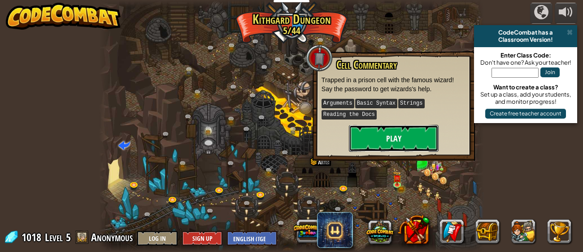
click at [381, 132] on button "Play" at bounding box center [394, 138] width 90 height 27
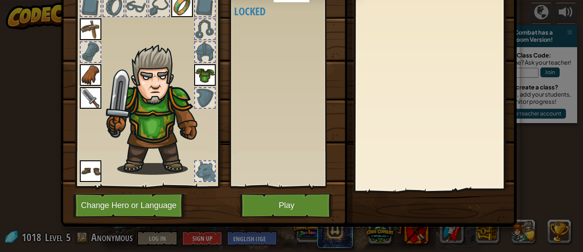
scroll to position [57, 0]
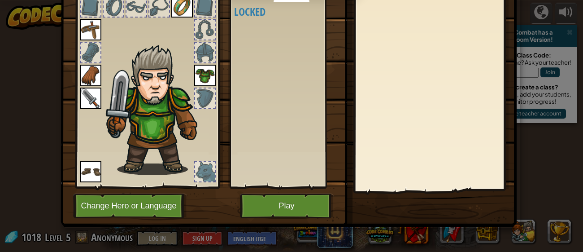
click at [288, 193] on img at bounding box center [289, 64] width 456 height 326
click at [287, 197] on button "Play" at bounding box center [287, 205] width 94 height 25
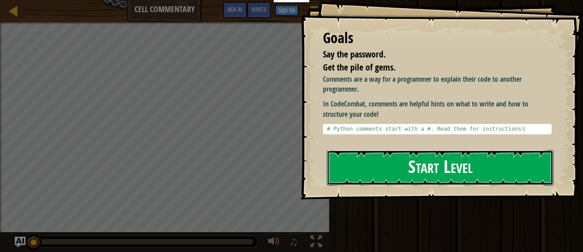
click at [347, 156] on button "Start Level" at bounding box center [440, 167] width 227 height 35
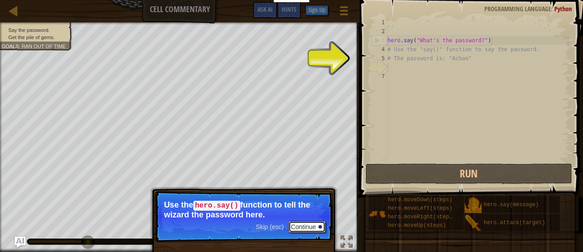
click at [297, 227] on button "Continue" at bounding box center [307, 227] width 37 height 12
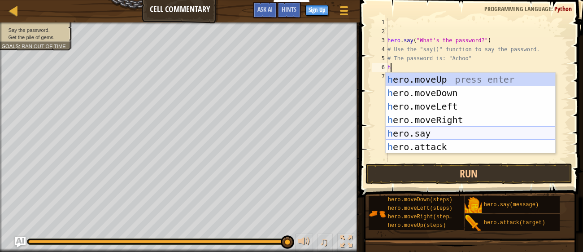
click at [424, 130] on div "h ero.moveUp press enter h ero.moveDown press enter h ero.moveLeft press enter …" at bounding box center [471, 127] width 170 height 108
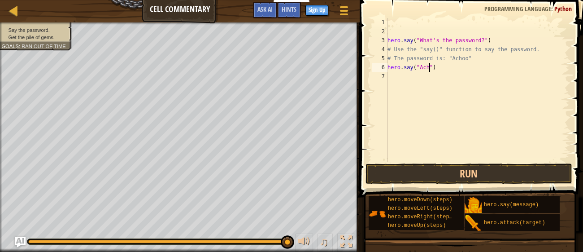
scroll to position [4, 4]
type textarea "hero.say("Achoo")"
click at [428, 171] on button "Run" at bounding box center [469, 173] width 206 height 21
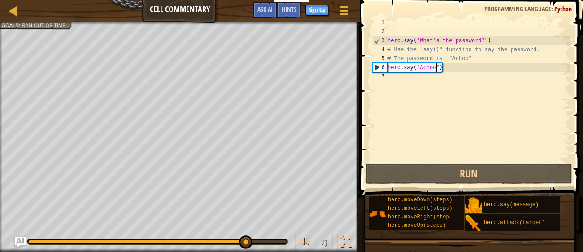
click at [404, 81] on div "hero . say ( "What's the password?" ) # Use the "say()" function to say the pas…" at bounding box center [478, 99] width 184 height 162
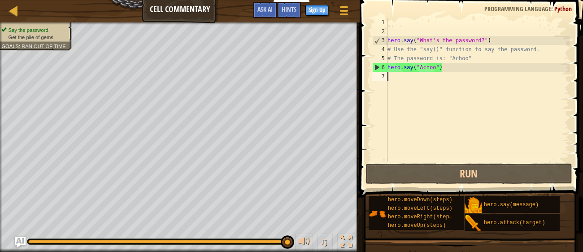
type textarea "h"
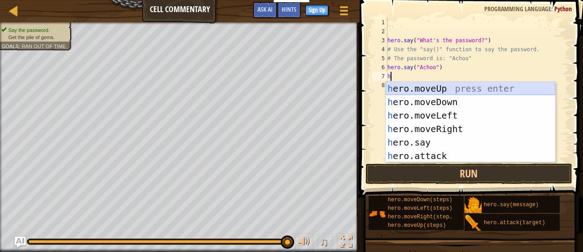
click at [405, 88] on div "h ero.moveUp press enter h ero.moveDown press enter h ero.moveLeft press enter …" at bounding box center [471, 136] width 170 height 108
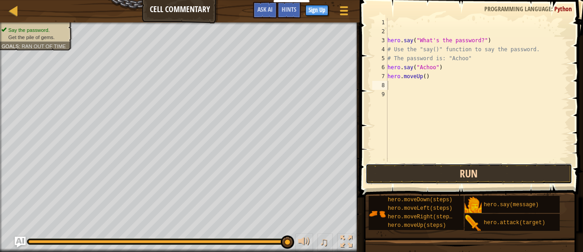
click at [464, 177] on button "Run" at bounding box center [469, 173] width 206 height 21
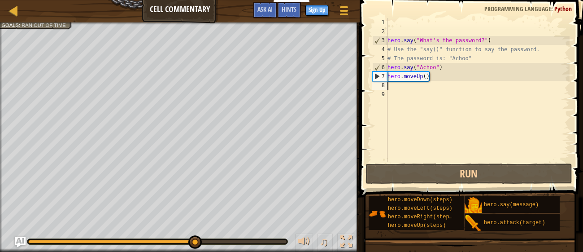
click at [425, 80] on div "hero . say ( "What's the password?" ) # Use the "say()" function to say the pas…" at bounding box center [478, 99] width 184 height 162
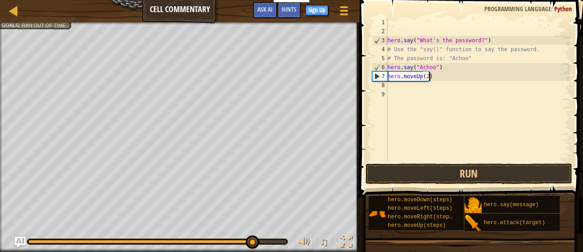
scroll to position [4, 3]
type textarea "hero.moveUp(2)"
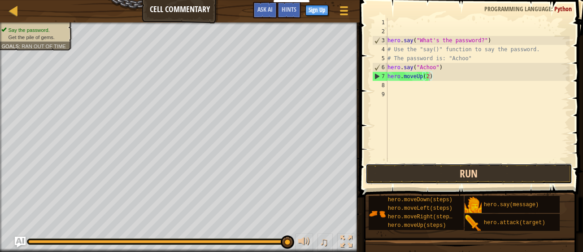
click at [465, 165] on button "Run" at bounding box center [469, 173] width 206 height 21
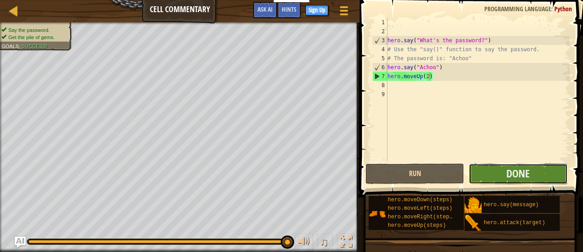
click at [483, 177] on button "Done" at bounding box center [518, 173] width 99 height 21
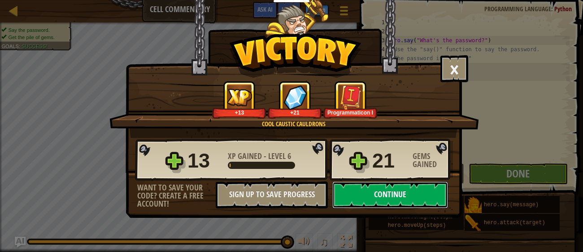
click at [408, 190] on button "Continue" at bounding box center [391, 194] width 116 height 27
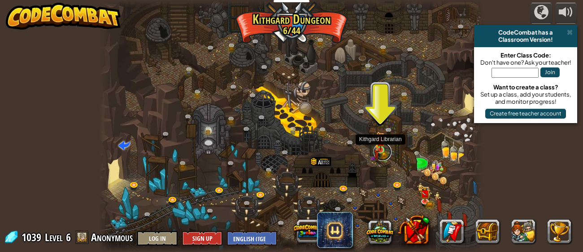
click at [380, 151] on link at bounding box center [383, 152] width 18 height 18
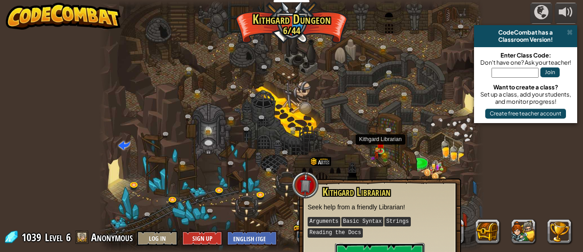
click at [389, 248] on button "Play" at bounding box center [380, 256] width 90 height 27
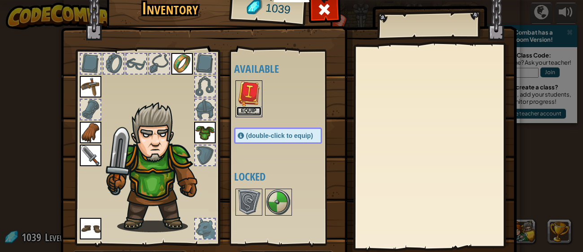
click at [257, 109] on button "Equip" at bounding box center [248, 110] width 25 height 9
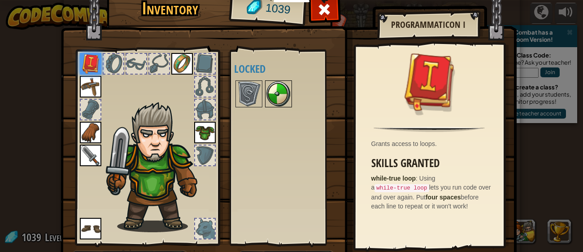
click at [288, 99] on img at bounding box center [278, 93] width 25 height 25
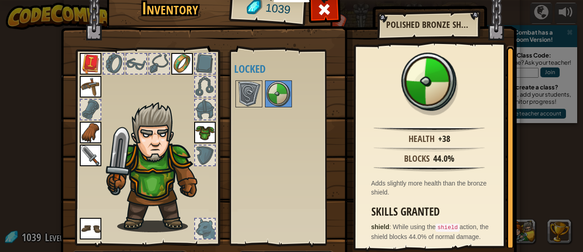
click at [538, 134] on div "Inventory 1039 Available Equip Equip Equip Equip Equip Equip Equip (double-clic…" at bounding box center [291, 126] width 583 height 252
click at [325, 10] on span at bounding box center [324, 9] width 14 height 14
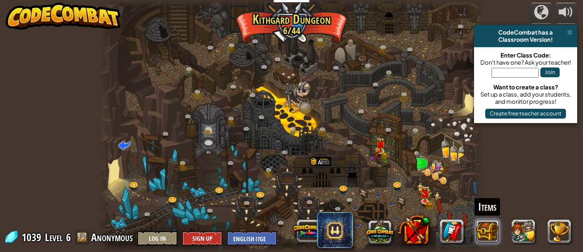
click at [491, 236] on button at bounding box center [488, 231] width 24 height 24
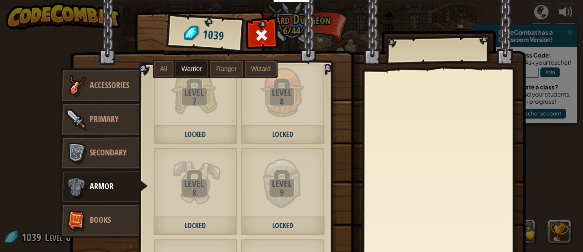
scroll to position [227, 0]
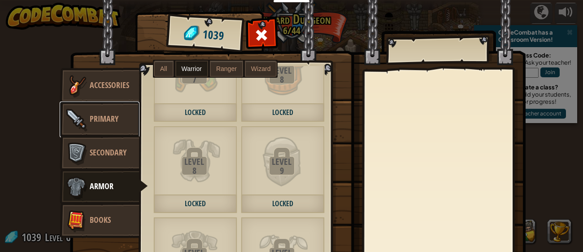
click at [116, 124] on link "Primary" at bounding box center [100, 119] width 80 height 36
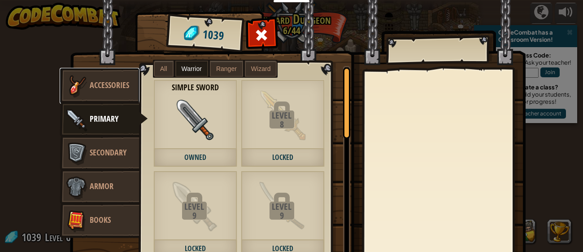
click at [84, 79] on img at bounding box center [76, 85] width 27 height 27
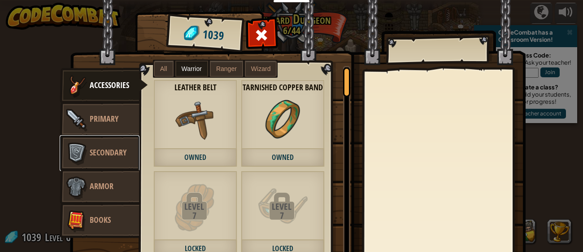
click at [110, 141] on link "Secondary" at bounding box center [100, 153] width 80 height 36
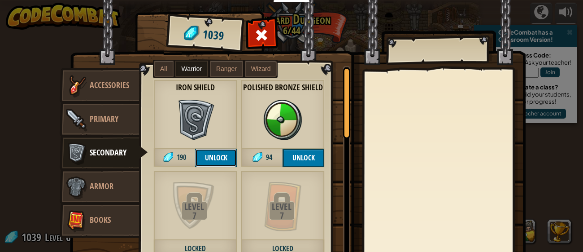
click at [223, 155] on button "Unlock" at bounding box center [216, 158] width 42 height 18
click at [222, 157] on button "Confirm" at bounding box center [216, 158] width 42 height 18
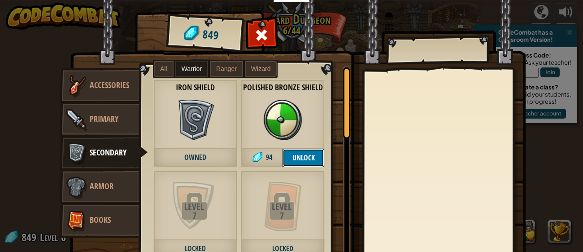
click at [296, 158] on button "Unlock" at bounding box center [304, 158] width 42 height 18
click at [296, 158] on button "Confirm" at bounding box center [304, 158] width 42 height 18
click at [259, 37] on span at bounding box center [262, 35] width 14 height 14
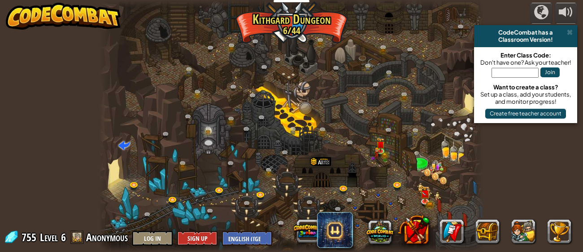
click at [378, 163] on div at bounding box center [291, 126] width 385 height 252
click at [378, 154] on img at bounding box center [376, 152] width 5 height 17
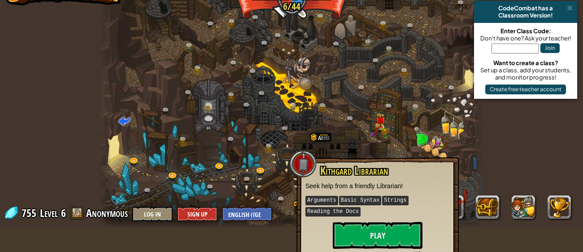
scroll to position [28, 0]
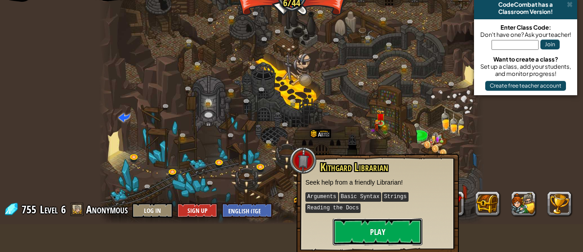
click at [387, 228] on button "Play" at bounding box center [378, 231] width 90 height 27
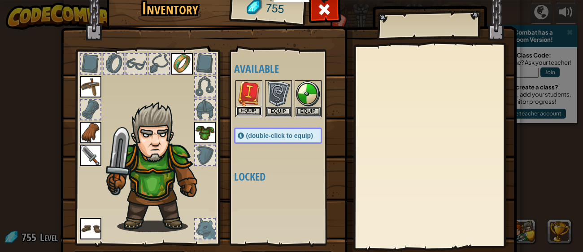
click at [259, 109] on button "Equip" at bounding box center [248, 110] width 25 height 9
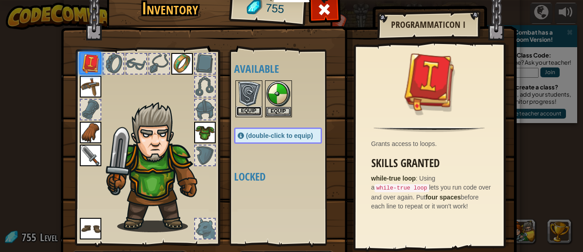
click at [258, 109] on button "Equip" at bounding box center [248, 110] width 25 height 9
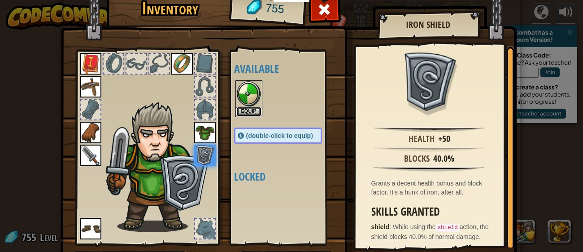
click at [258, 109] on button "Equip" at bounding box center [248, 111] width 25 height 9
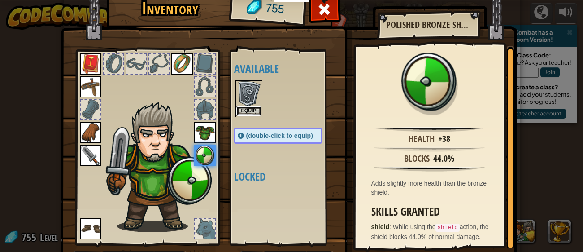
click at [245, 108] on button "Equip" at bounding box center [248, 110] width 25 height 9
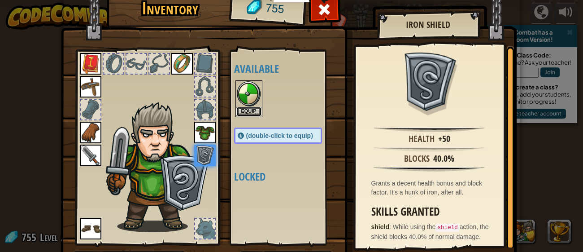
click at [245, 108] on button "Equip" at bounding box center [248, 111] width 25 height 9
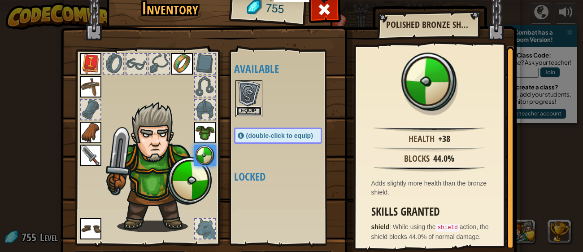
click at [245, 108] on button "Equip" at bounding box center [248, 110] width 25 height 9
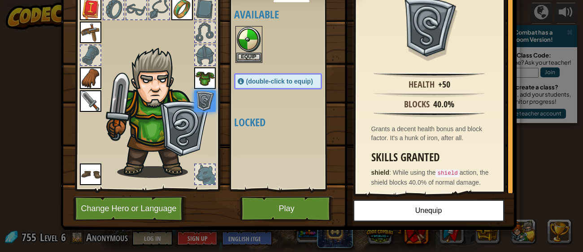
scroll to position [55, 0]
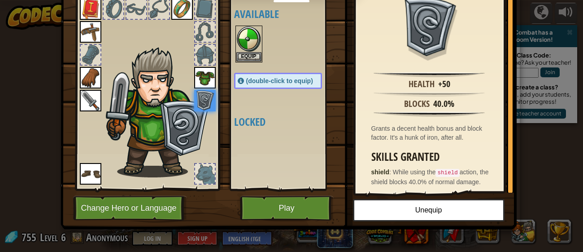
click at [270, 82] on span "(double-click to equip)" at bounding box center [279, 80] width 67 height 7
click at [252, 57] on button "Equip" at bounding box center [248, 56] width 25 height 9
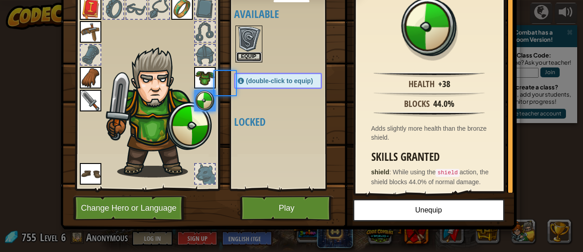
click at [252, 57] on button "Equip" at bounding box center [248, 56] width 25 height 9
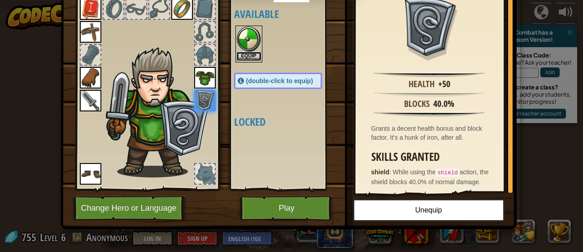
click at [252, 55] on button "Equip" at bounding box center [248, 56] width 25 height 9
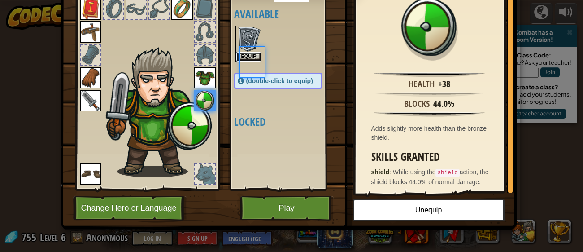
click at [252, 55] on button "Equip" at bounding box center [248, 56] width 25 height 9
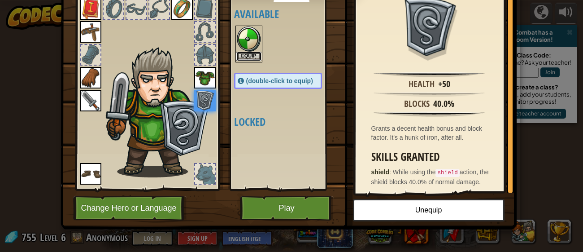
click at [252, 55] on button "Equip" at bounding box center [248, 56] width 25 height 9
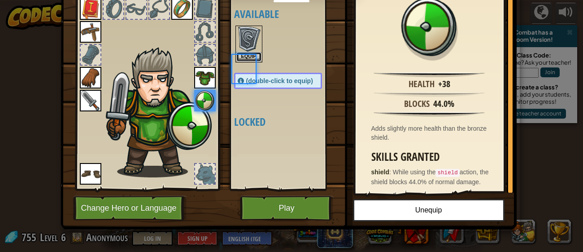
click at [252, 55] on button "Equip" at bounding box center [248, 56] width 25 height 9
click at [0, 0] on button "Equip" at bounding box center [0, 0] width 0 height 0
click at [252, 55] on button "Equip" at bounding box center [248, 56] width 25 height 9
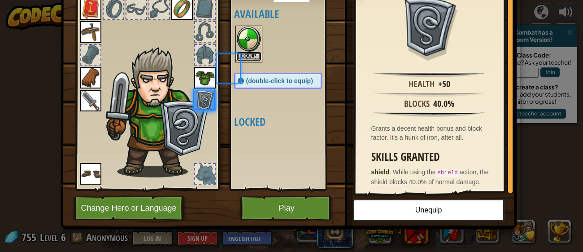
click at [252, 55] on button "Equip" at bounding box center [248, 56] width 25 height 9
click at [0, 0] on button "Equip" at bounding box center [0, 0] width 0 height 0
click at [252, 55] on button "Equip" at bounding box center [248, 56] width 25 height 9
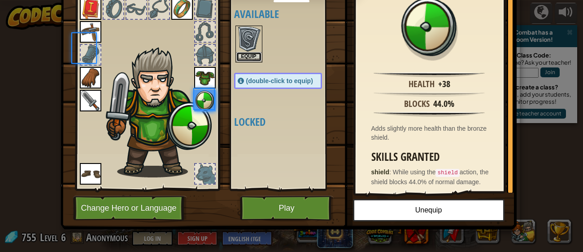
click at [252, 55] on button "Equip" at bounding box center [248, 56] width 25 height 9
click at [0, 0] on button "Equip" at bounding box center [0, 0] width 0 height 0
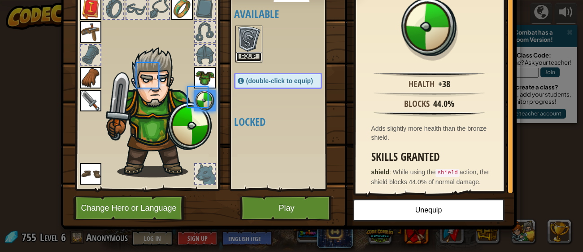
click at [252, 55] on button "Equip" at bounding box center [248, 56] width 25 height 9
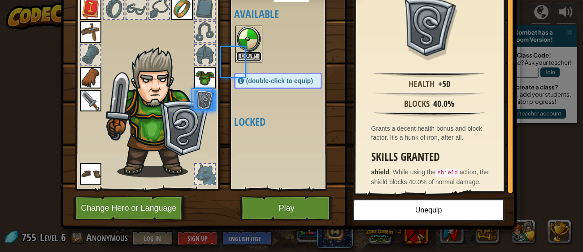
click at [252, 55] on button "Equip" at bounding box center [248, 56] width 25 height 9
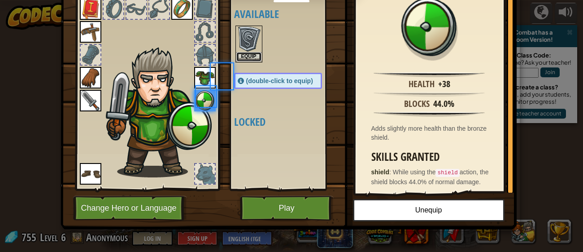
click at [252, 55] on button "Equip" at bounding box center [248, 56] width 25 height 9
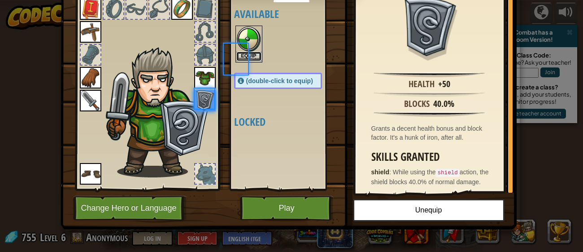
click at [252, 55] on button "Equip" at bounding box center [248, 56] width 25 height 9
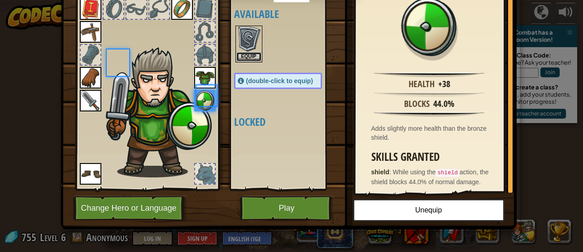
click at [252, 55] on button "Equip" at bounding box center [248, 56] width 25 height 9
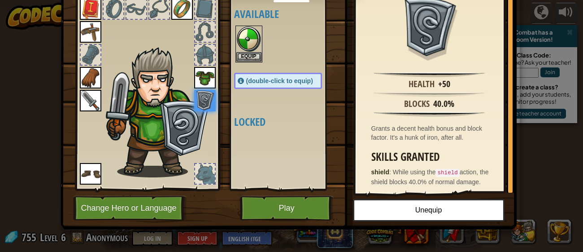
click at [270, 82] on span "(double-click to equip)" at bounding box center [279, 80] width 67 height 7
click at [287, 194] on img at bounding box center [289, 67] width 456 height 326
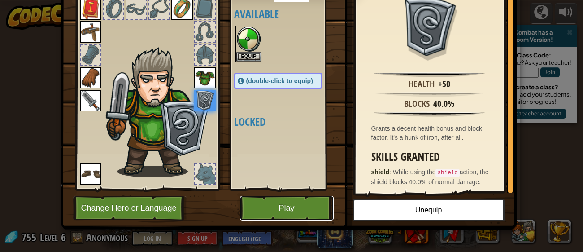
click at [293, 203] on button "Play" at bounding box center [287, 208] width 94 height 25
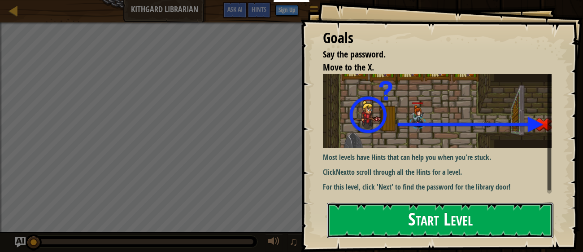
click at [368, 202] on button "Start Level" at bounding box center [440, 219] width 227 height 35
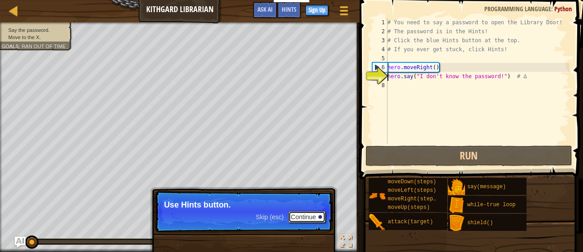
click at [320, 218] on div at bounding box center [321, 217] width 4 height 4
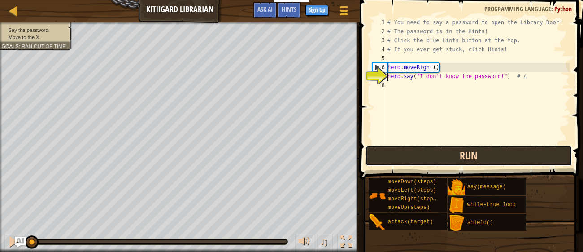
click at [431, 151] on button "Run" at bounding box center [469, 155] width 206 height 21
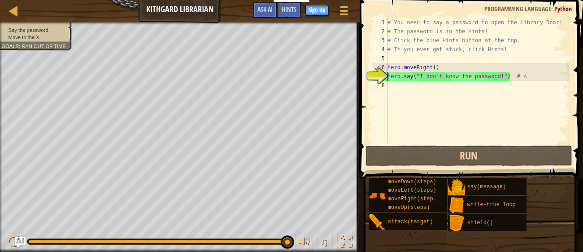
click at [454, 75] on div "# You need to say a password to open the Library Door! # The password is in the…" at bounding box center [478, 90] width 184 height 144
click at [458, 76] on div "# You need to say a password to open the Library Door! # The password is in the…" at bounding box center [478, 90] width 184 height 144
click at [485, 76] on div "# You need to say a password to open the Library Door! # The password is in the…" at bounding box center [478, 90] width 184 height 144
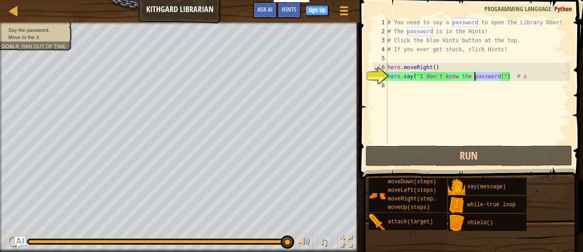
click at [485, 76] on div "# You need to say a password to open the Library Door! # The password is in the…" at bounding box center [478, 90] width 184 height 144
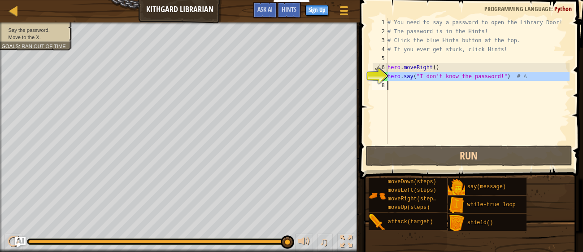
click at [485, 76] on div "# You need to say a password to open the Library Door! # The password is in the…" at bounding box center [478, 81] width 184 height 126
drag, startPoint x: 502, startPoint y: 78, endPoint x: 474, endPoint y: 80, distance: 28.4
click at [474, 80] on div "# You need to say a password to open the Library Door! # The password is in the…" at bounding box center [478, 90] width 184 height 144
drag, startPoint x: 420, startPoint y: 77, endPoint x: 502, endPoint y: 80, distance: 82.6
click at [502, 80] on div "# You need to say a password to open the Library Door! # The password is in the…" at bounding box center [478, 90] width 184 height 144
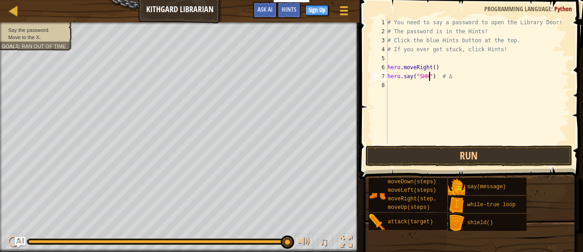
scroll to position [4, 4]
type textarea "hero.say("SHHH!") # ∆"
click at [412, 92] on div "# You need to say a password to open the Library Door! # The password is in the…" at bounding box center [478, 90] width 184 height 144
type textarea "h"
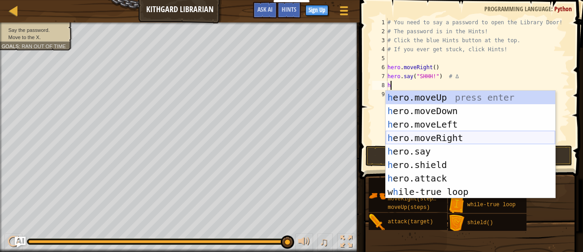
click at [418, 139] on div "h ero.moveUp press enter h ero.moveDown press enter h ero.moveLeft press enter …" at bounding box center [471, 158] width 170 height 135
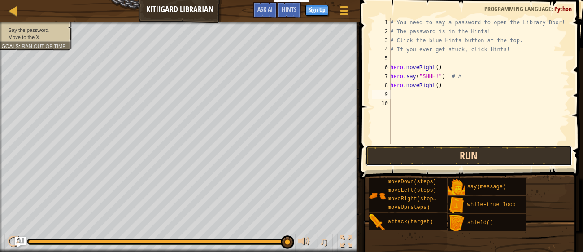
click at [458, 161] on button "Run" at bounding box center [469, 155] width 206 height 21
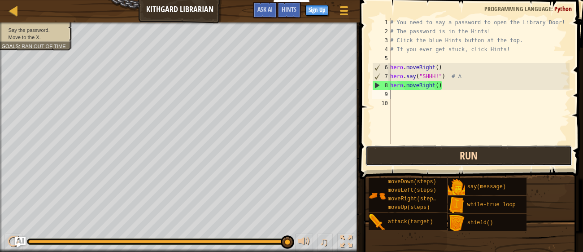
click at [421, 154] on button "Run" at bounding box center [469, 155] width 206 height 21
click at [421, 153] on button "Run" at bounding box center [469, 155] width 206 height 21
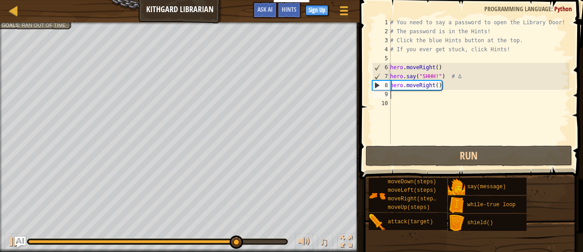
click at [437, 77] on div "# You need to say a password to open the Library Door! # The password is in the…" at bounding box center [479, 90] width 181 height 144
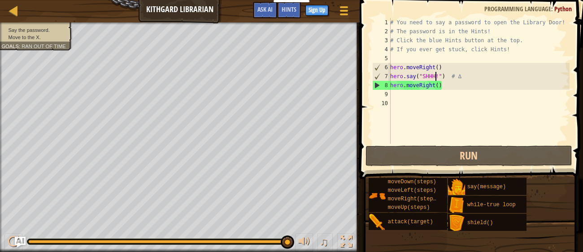
click at [436, 79] on div "# You need to say a password to open the Library Door! # The password is in the…" at bounding box center [479, 90] width 181 height 144
click at [438, 76] on div "# You need to say a password to open the Library Door! # The password is in the…" at bounding box center [479, 90] width 181 height 144
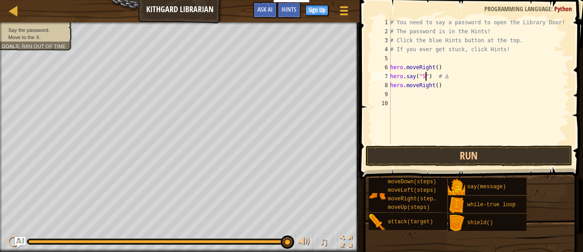
click at [453, 75] on div "# You need to say a password to open the Library Door! # The password is in the…" at bounding box center [479, 90] width 181 height 144
type textarea "h"
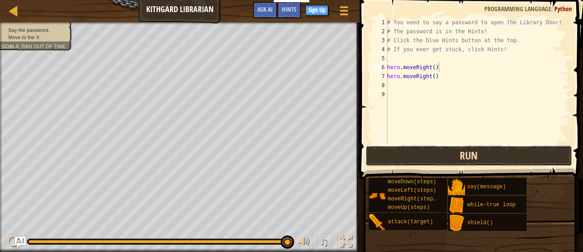
click at [401, 146] on button "Run" at bounding box center [469, 155] width 206 height 21
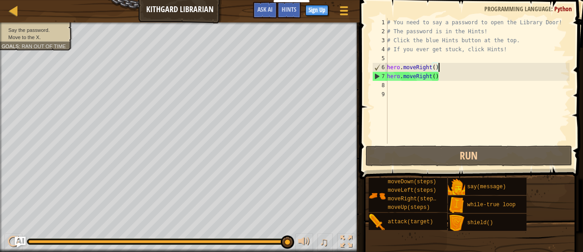
click at [443, 74] on div "# You need to say a password to open the Library Door! # The password is in the…" at bounding box center [477, 90] width 184 height 144
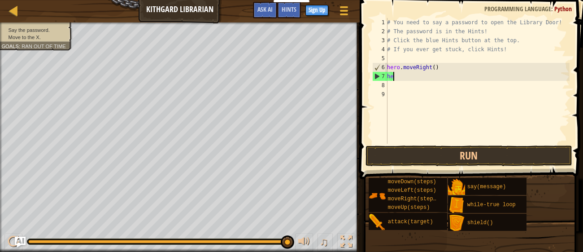
type textarea "h"
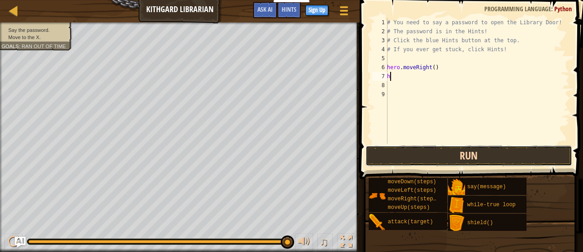
click at [388, 164] on button "Run" at bounding box center [469, 155] width 206 height 21
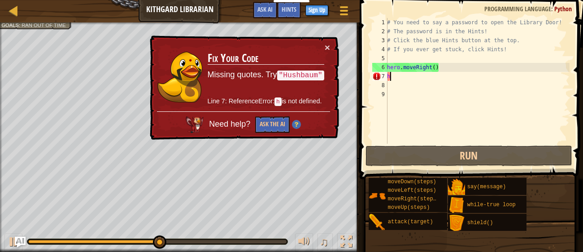
click at [394, 80] on div "# You need to say a password to open the Library Door! # The password is in the…" at bounding box center [477, 90] width 184 height 144
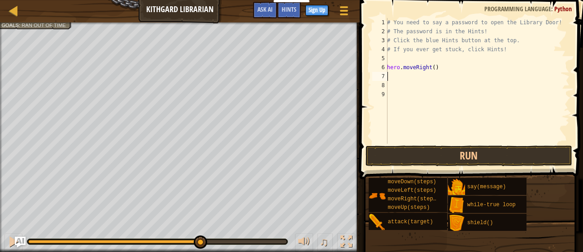
type textarea "g"
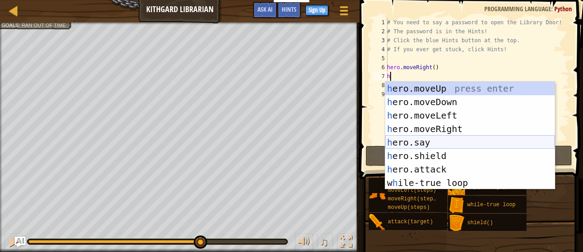
click at [426, 142] on div "h ero.moveUp press enter h ero.moveDown press enter h ero.moveLeft press enter …" at bounding box center [470, 149] width 170 height 135
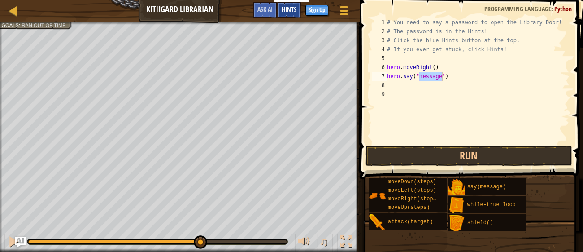
click at [289, 9] on span "Hints" at bounding box center [289, 9] width 15 height 9
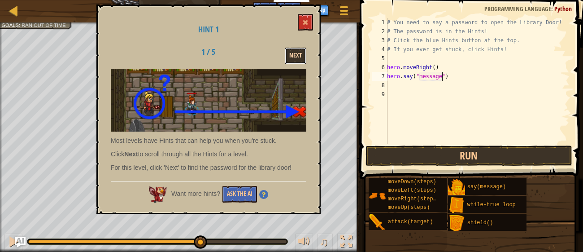
click at [289, 53] on button "Next" at bounding box center [296, 56] width 22 height 17
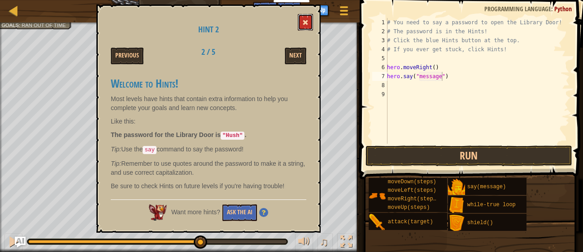
click at [308, 24] on span at bounding box center [305, 22] width 6 height 6
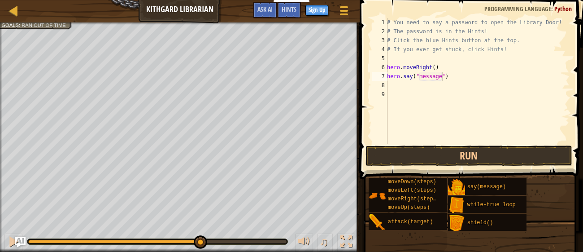
click at [437, 78] on div "# You need to say a password to open the Library Door! # The password is in the…" at bounding box center [477, 90] width 184 height 144
click at [442, 77] on div "# You need to say a password to open the Library Door! # The password is in the…" at bounding box center [477, 90] width 184 height 144
type textarea "hero.say("hush")"
click at [442, 92] on div "# You need to say a password to open the Library Door! # The password is in the…" at bounding box center [477, 90] width 184 height 144
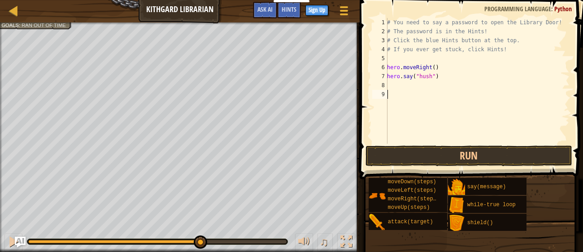
scroll to position [4, 0]
click at [393, 82] on div "# You need to say a password to open the Library Door! # The password is in the…" at bounding box center [477, 90] width 184 height 144
type textarea "h"
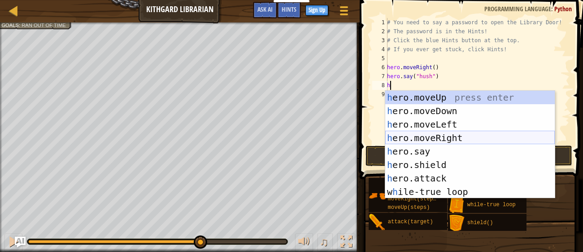
click at [431, 138] on div "h ero.moveUp press enter h ero.moveDown press enter h ero.moveLeft press enter …" at bounding box center [470, 158] width 170 height 135
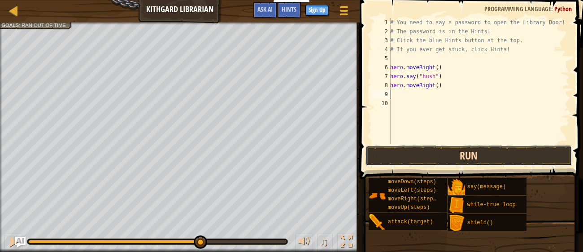
click at [435, 154] on button "Run" at bounding box center [469, 155] width 206 height 21
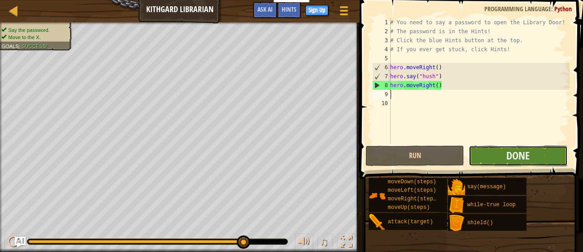
click at [508, 145] on button "Done" at bounding box center [518, 155] width 99 height 21
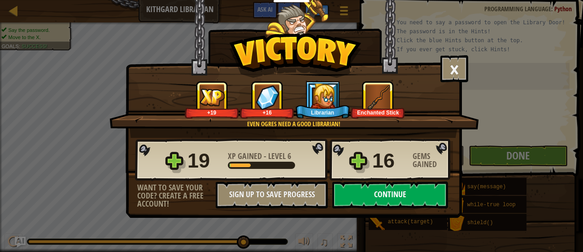
click at [398, 192] on button "Continue" at bounding box center [391, 194] width 116 height 27
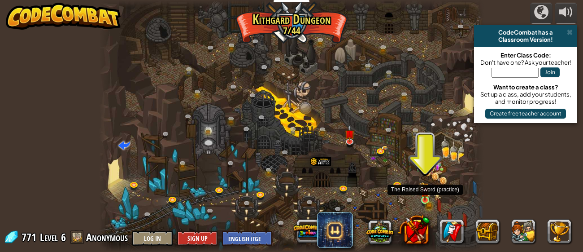
click at [425, 197] on img at bounding box center [425, 191] width 9 height 19
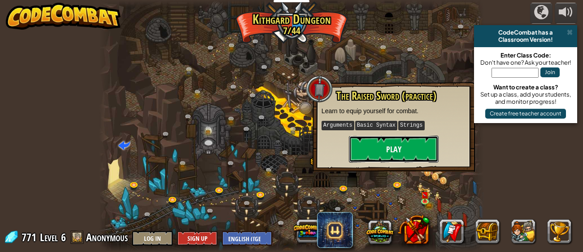
click at [395, 141] on button "Play" at bounding box center [394, 149] width 90 height 27
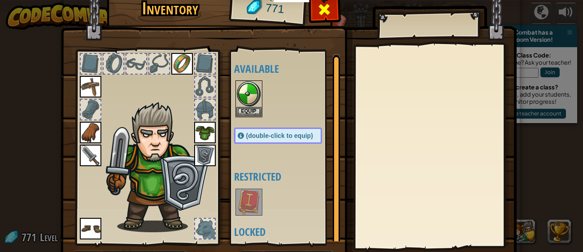
click at [322, 13] on span at bounding box center [324, 9] width 14 height 14
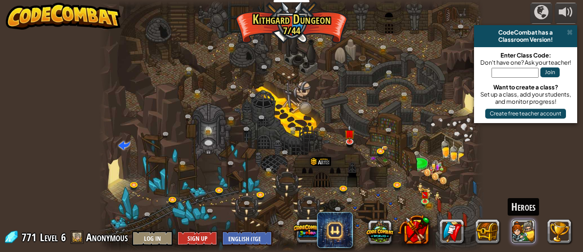
click at [525, 231] on button at bounding box center [524, 231] width 24 height 24
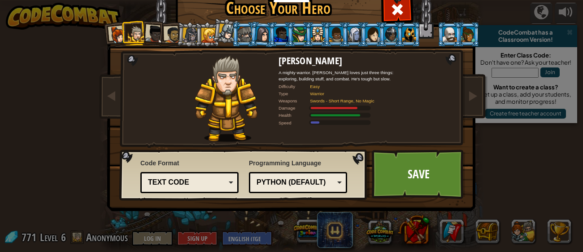
click at [201, 31] on div at bounding box center [208, 35] width 14 height 14
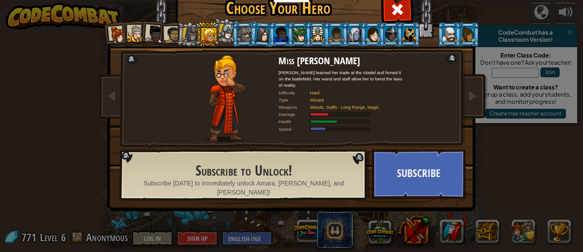
click at [188, 38] on div at bounding box center [190, 34] width 15 height 15
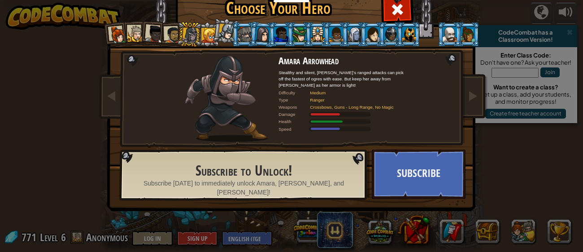
click at [175, 35] on div at bounding box center [172, 34] width 17 height 17
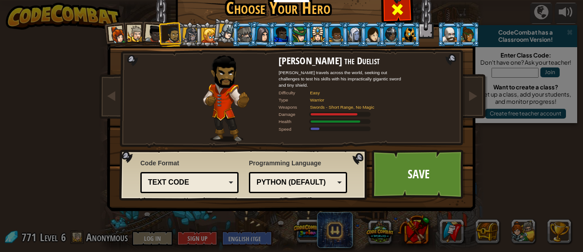
click at [394, 16] on span at bounding box center [397, 9] width 14 height 14
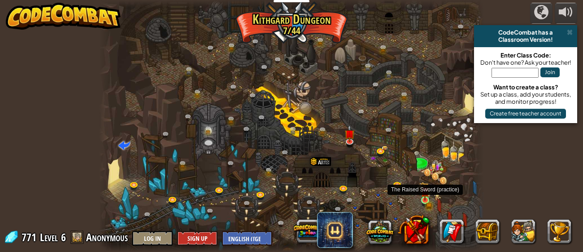
click at [422, 197] on img at bounding box center [425, 191] width 9 height 19
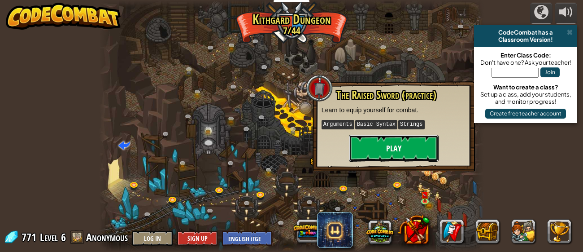
click at [391, 141] on button "Play" at bounding box center [394, 148] width 90 height 27
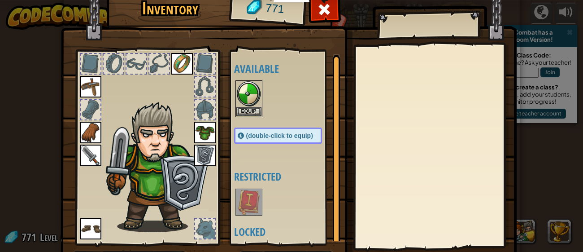
scroll to position [57, 0]
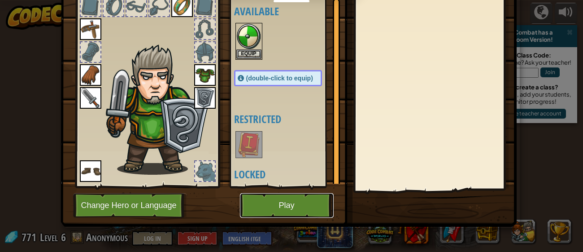
click at [282, 207] on button "Play" at bounding box center [287, 205] width 94 height 25
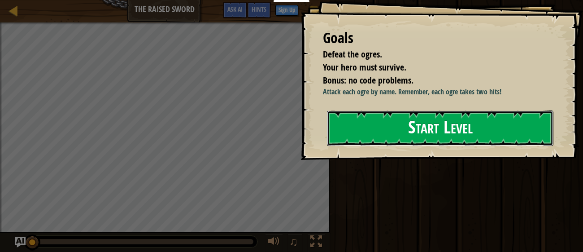
click at [368, 138] on button "Start Level" at bounding box center [440, 127] width 227 height 35
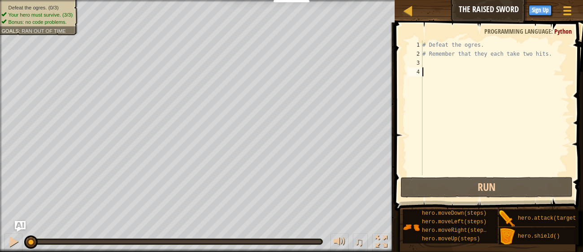
click at [429, 67] on div "# Defeat the ogres. # Remember that they each take two hits." at bounding box center [495, 116] width 149 height 153
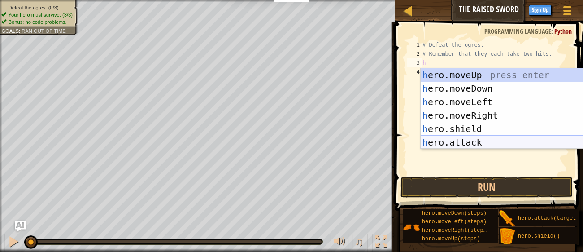
click at [457, 138] on div "h ero.moveUp press enter h ero.moveDown press enter h ero.moveLeft press enter …" at bounding box center [506, 122] width 170 height 108
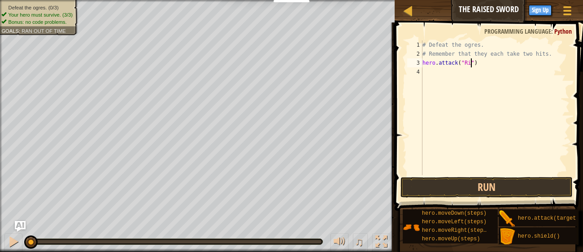
scroll to position [4, 4]
type textarea "hero.attack("Rig")"
click at [441, 70] on div "# Defeat the ogres. # Remember that they each take two hits. hero . attack ( "R…" at bounding box center [495, 116] width 149 height 153
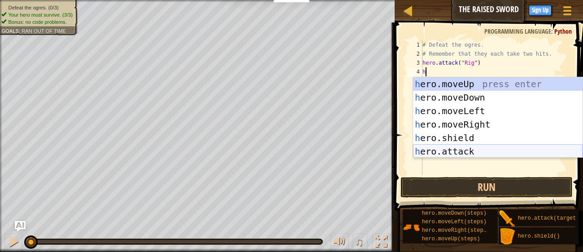
click at [469, 147] on div "h ero.moveUp press enter h ero.moveDown press enter h ero.moveLeft press enter …" at bounding box center [498, 131] width 170 height 108
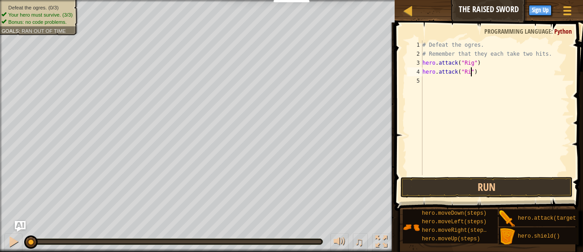
scroll to position [4, 4]
type textarea "hero.attack("Rig")"
click at [425, 79] on div "# Defeat the ogres. # Remember that they each take two hits. hero . attack ( "R…" at bounding box center [495, 116] width 149 height 153
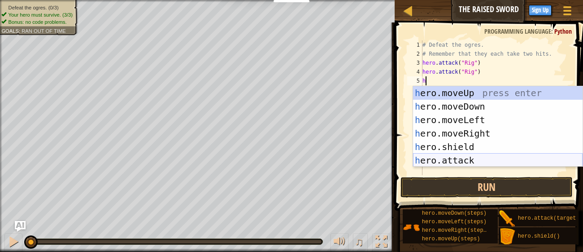
click at [451, 157] on div "h ero.moveUp press enter h ero.moveDown press enter h ero.moveLeft press enter …" at bounding box center [498, 140] width 170 height 108
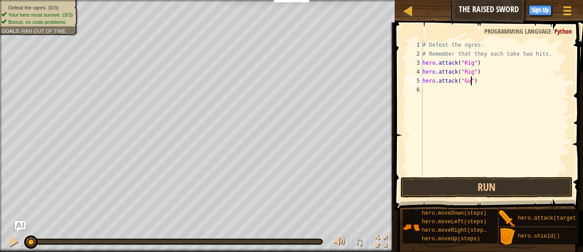
scroll to position [4, 4]
type textarea "hero.attack("Gurt")"
click at [463, 98] on div "# Defeat the ogres. # Remember that they each take two hits. hero . attack ( "R…" at bounding box center [495, 116] width 149 height 153
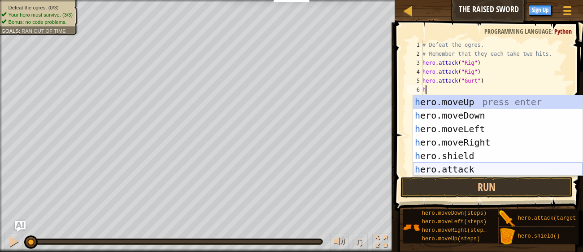
click at [477, 168] on div "h ero.moveUp press enter h ero.moveDown press enter h ero.moveLeft press enter …" at bounding box center [498, 149] width 170 height 108
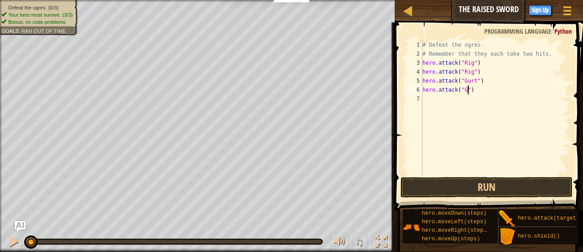
scroll to position [4, 4]
type textarea "hero.attack("Gurt")"
click at [467, 96] on div "# Defeat the ogres. # Remember that they each take two hits. hero . attack ( "R…" at bounding box center [495, 116] width 149 height 153
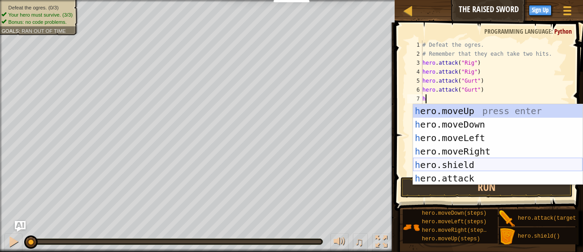
click at [483, 173] on div "h ero.moveUp press enter h ero.moveDown press enter h ero.moveLeft press enter …" at bounding box center [498, 158] width 170 height 108
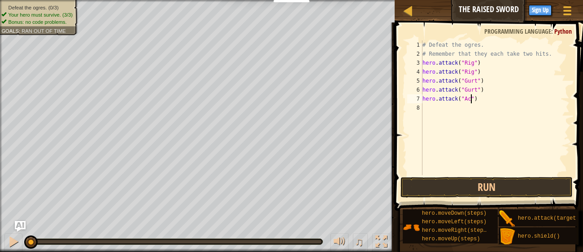
scroll to position [4, 4]
type textarea "hero.attack("Ack")"
click at [450, 109] on div "# Defeat the ogres. # Remember that they each take two hits. hero . attack ( "R…" at bounding box center [495, 116] width 149 height 153
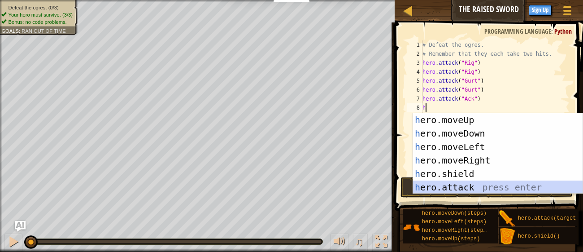
click at [464, 186] on div "h ero.moveUp press enter h ero.moveDown press enter h ero.moveLeft press enter …" at bounding box center [498, 167] width 170 height 108
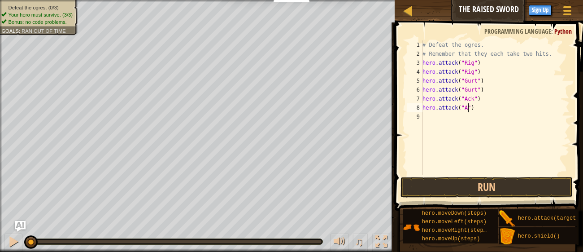
scroll to position [4, 4]
type textarea "hero.attack("Ack")"
click at [503, 180] on button "Run" at bounding box center [487, 187] width 172 height 21
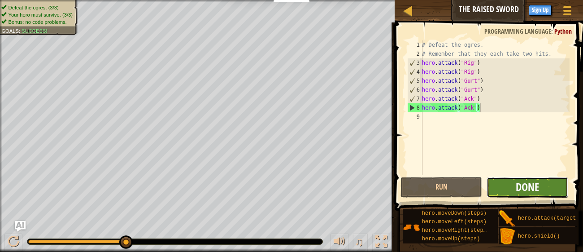
click at [522, 185] on span "Done" at bounding box center [527, 186] width 23 height 14
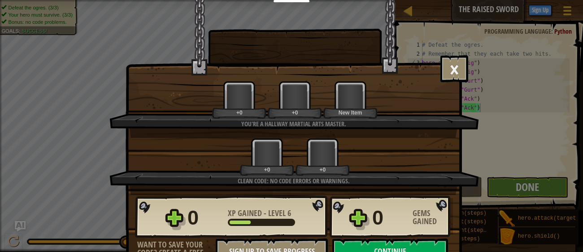
scroll to position [13, 0]
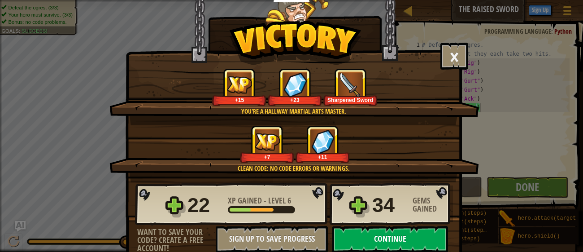
click at [403, 239] on button "Continue" at bounding box center [391, 239] width 116 height 27
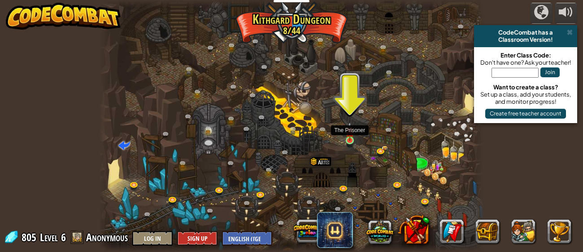
click at [347, 138] on img at bounding box center [350, 131] width 9 height 19
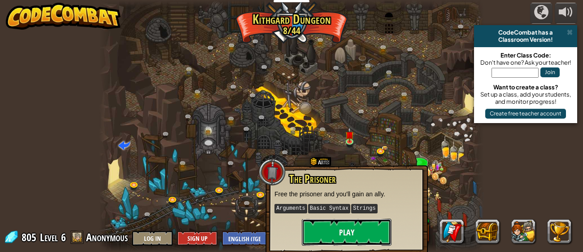
click at [342, 233] on button "Play" at bounding box center [347, 232] width 90 height 27
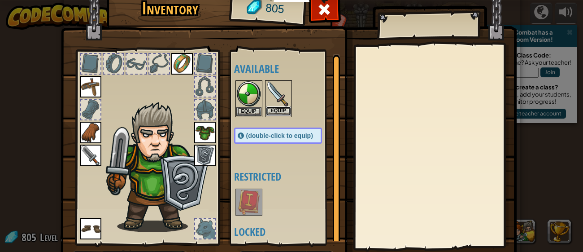
click at [287, 111] on button "Equip" at bounding box center [278, 110] width 25 height 9
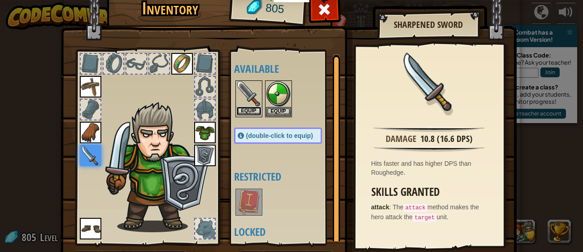
click at [246, 110] on button "Equip" at bounding box center [248, 110] width 25 height 9
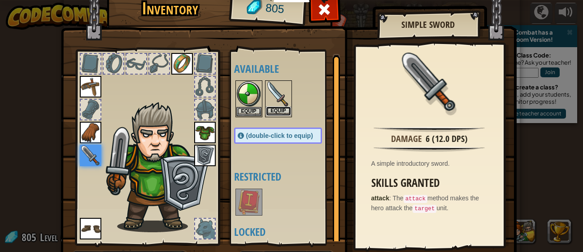
click at [277, 109] on button "Equip" at bounding box center [278, 110] width 25 height 9
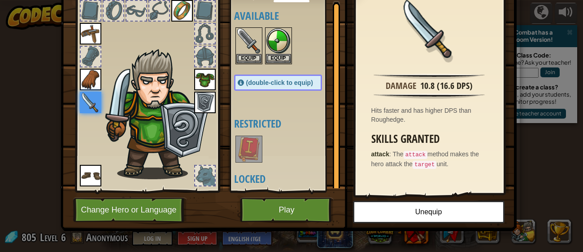
scroll to position [57, 0]
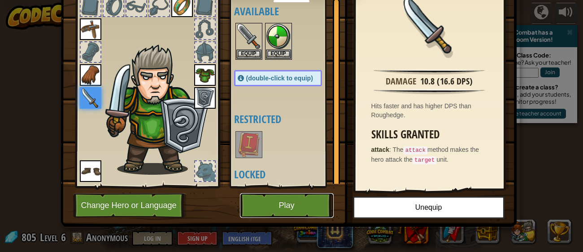
click at [314, 207] on button "Play" at bounding box center [287, 205] width 94 height 25
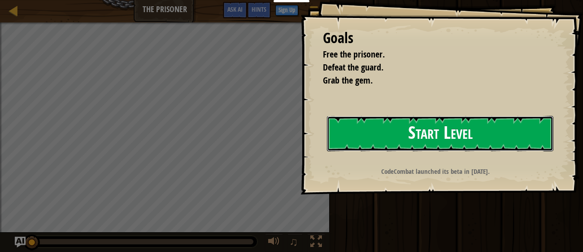
click at [413, 129] on button "Start Level" at bounding box center [440, 133] width 227 height 35
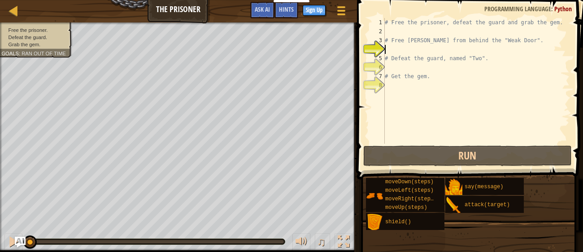
click at [394, 50] on div "# Free the prisoner, defeat the guard and grab the gem. # Free [PERSON_NAME] fr…" at bounding box center [476, 90] width 187 height 144
type textarea "h"
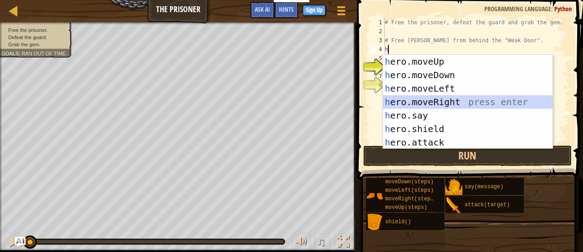
click at [405, 103] on div "h ero.moveUp press enter h ero.moveDown press enter h ero.moveLeft press enter …" at bounding box center [468, 115] width 170 height 121
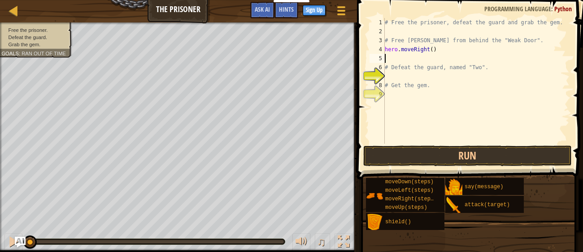
click at [433, 51] on div "# Free the prisoner, defeat the guard and grab the gem. # Free [PERSON_NAME] fr…" at bounding box center [476, 90] width 187 height 144
type textarea "hero.moveRight(3)"
click at [408, 60] on div "# Free the prisoner, defeat the guard and grab the gem. # Free [PERSON_NAME] fr…" at bounding box center [476, 90] width 187 height 144
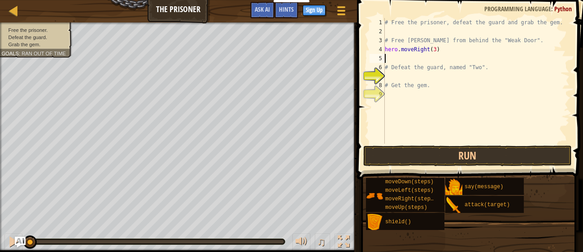
type textarea "hero.moveRight(3)"
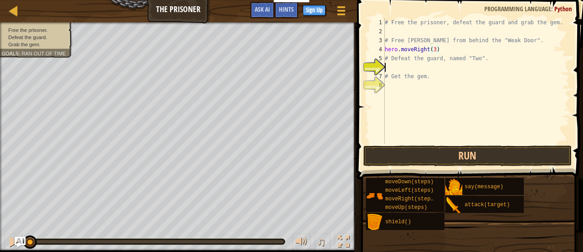
click at [393, 69] on div "# Free the prisoner, defeat the guard and grab the gem. # Free [PERSON_NAME] fr…" at bounding box center [476, 90] width 187 height 144
type textarea "a"
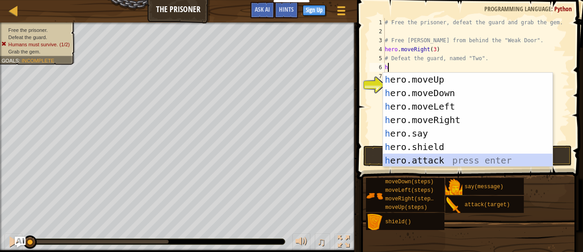
click at [418, 155] on div "h ero.moveUp press enter h ero.moveDown press enter h ero.moveLeft press enter …" at bounding box center [468, 133] width 170 height 121
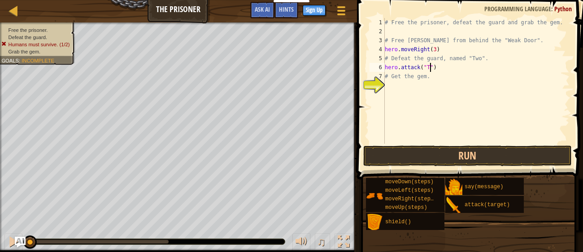
scroll to position [4, 4]
type textarea "hero.attack("Two")"
click at [402, 91] on div "# Free the prisoner, defeat the guard and grab the gem. # Free [PERSON_NAME] fr…" at bounding box center [476, 90] width 187 height 144
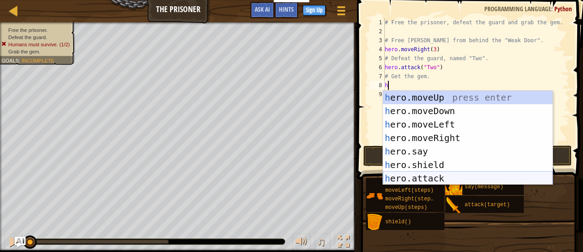
click at [452, 180] on div "h ero.moveUp press enter h ero.moveDown press enter h ero.moveLeft press enter …" at bounding box center [468, 151] width 170 height 121
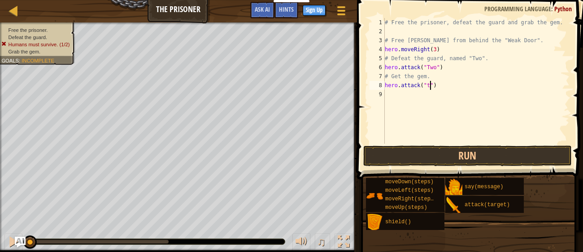
scroll to position [4, 4]
type textarea "hero.attack("two")"
click at [442, 154] on button "Run" at bounding box center [467, 155] width 209 height 21
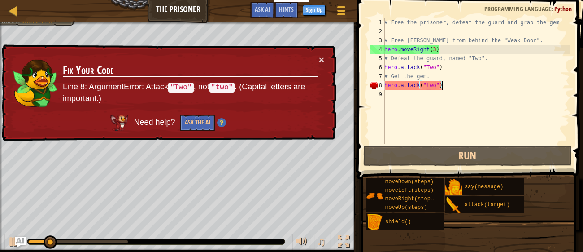
click at [434, 85] on div "# Free the prisoner, defeat the guard and grab the gem. # Free [PERSON_NAME] fr…" at bounding box center [476, 90] width 187 height 144
click at [428, 86] on div "# Free the prisoner, defeat the guard and grab the gem. # Free [PERSON_NAME] fr…" at bounding box center [476, 90] width 187 height 144
click at [429, 86] on div "# Free the prisoner, defeat the guard and grab the gem. # Free [PERSON_NAME] fr…" at bounding box center [476, 90] width 187 height 144
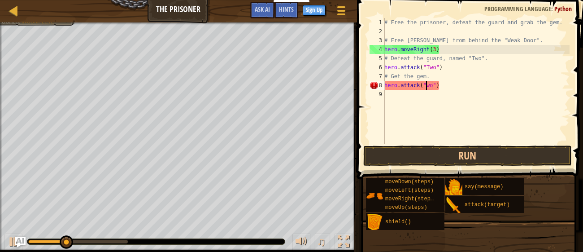
scroll to position [4, 3]
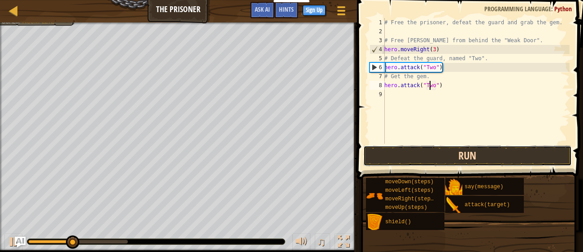
click at [468, 156] on button "Run" at bounding box center [467, 155] width 209 height 21
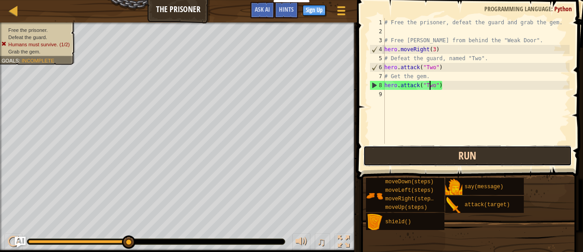
click at [457, 152] on button "Run" at bounding box center [467, 155] width 209 height 21
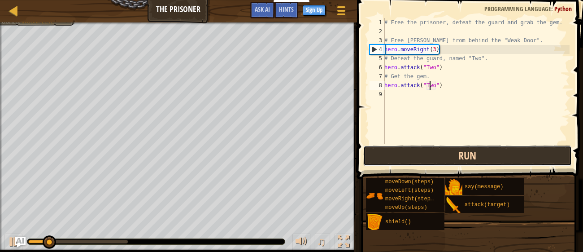
click at [457, 153] on button "Run" at bounding box center [467, 155] width 209 height 21
click at [456, 153] on button "Run" at bounding box center [467, 155] width 209 height 21
click at [456, 154] on button "Run" at bounding box center [467, 155] width 209 height 21
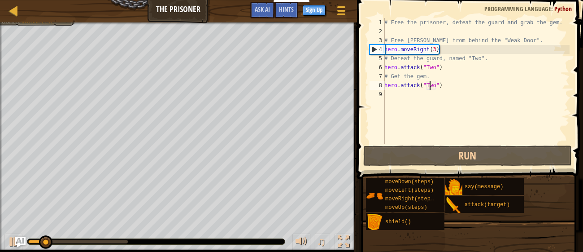
click at [402, 48] on div "# Free the prisoner, defeat the guard and grab the gem. # Free [PERSON_NAME] fr…" at bounding box center [476, 90] width 187 height 144
type textarea "hero.moveRight(3)"
click at [425, 90] on div "# Free the prisoner, defeat the guard and grab the gem. # Free [PERSON_NAME] fr…" at bounding box center [476, 90] width 187 height 144
type textarea "h"
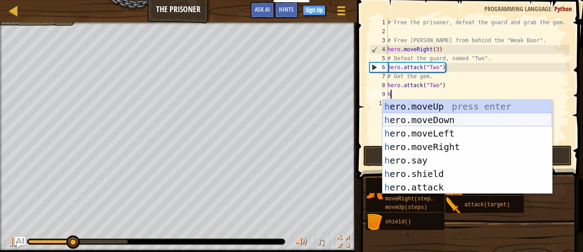
click at [432, 115] on div "h ero.moveUp press enter h ero.moveDown press enter h ero.moveLeft press enter …" at bounding box center [468, 160] width 170 height 121
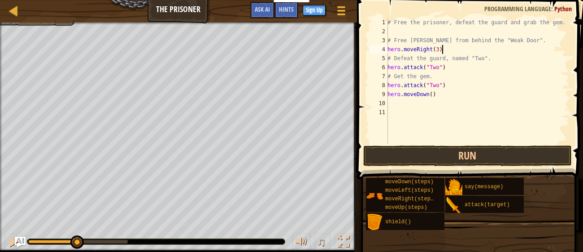
click at [442, 50] on div "# Free the prisoner, defeat the guard and grab the gem. # Free [PERSON_NAME] fr…" at bounding box center [478, 90] width 184 height 144
type textarea "h"
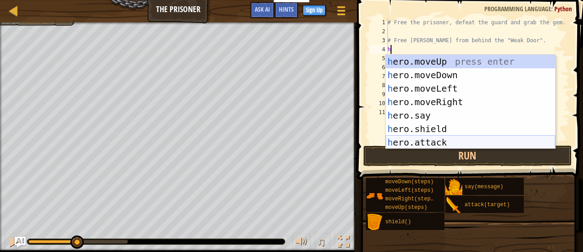
click at [464, 140] on div "h ero.moveUp press enter h ero.moveDown press enter h ero.moveLeft press enter …" at bounding box center [471, 115] width 170 height 121
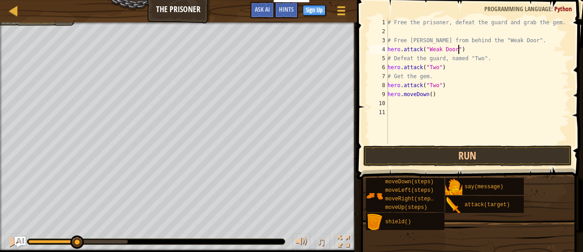
scroll to position [4, 6]
click at [433, 152] on button "Run" at bounding box center [467, 155] width 209 height 21
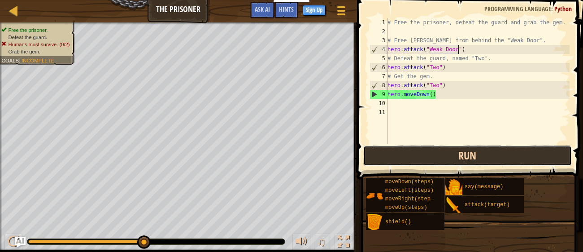
click at [438, 155] on button "Run" at bounding box center [467, 155] width 209 height 21
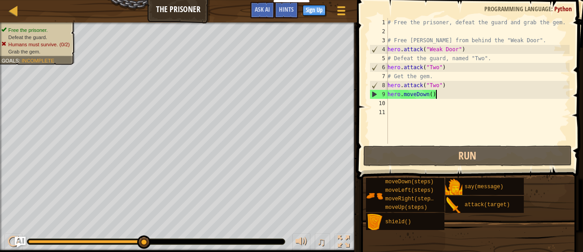
click at [440, 98] on div "# Free the prisoner, defeat the guard and grab the gem. # Free [PERSON_NAME] fr…" at bounding box center [478, 90] width 184 height 144
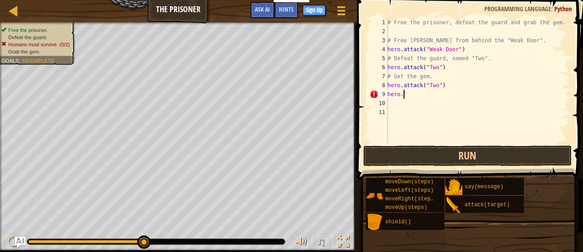
scroll to position [4, 1]
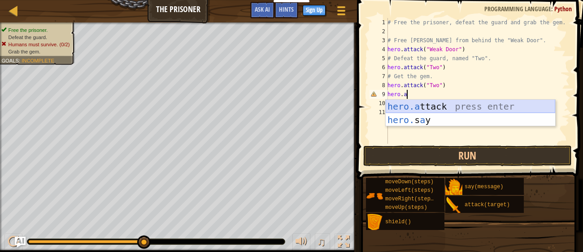
click at [448, 107] on div "hero.a ttack press enter hero. s a y press enter" at bounding box center [471, 127] width 170 height 54
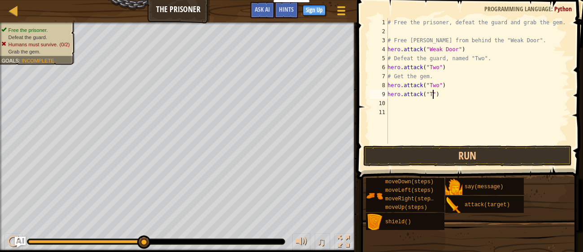
type textarea "hero.attack("Two")"
click at [422, 110] on div "# Free the prisoner, defeat the guard and grab the gem. # Free [PERSON_NAME] fr…" at bounding box center [478, 90] width 184 height 144
click at [418, 107] on div "# Free the prisoner, defeat the guard and grab the gem. # Free [PERSON_NAME] fr…" at bounding box center [478, 90] width 184 height 144
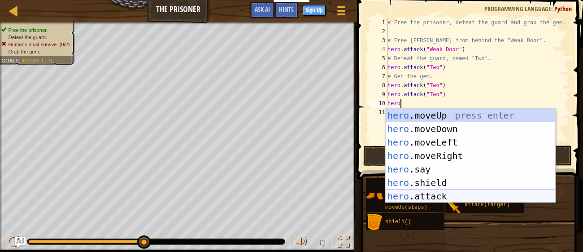
click at [421, 196] on div "hero .moveUp press enter hero .moveDown press enter hero .moveLeft press enter …" at bounding box center [471, 169] width 170 height 121
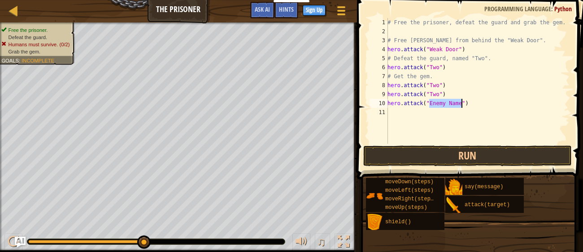
click at [449, 107] on div "# Free the prisoner, defeat the guard and grab the gem. # Free [PERSON_NAME] fr…" at bounding box center [478, 81] width 184 height 126
click at [449, 107] on div "# Free the prisoner, defeat the guard and grab the gem. # Free [PERSON_NAME] fr…" at bounding box center [478, 90] width 184 height 144
click at [449, 107] on div "# Free the prisoner, defeat the guard and grab the gem. # Free [PERSON_NAME] fr…" at bounding box center [478, 81] width 184 height 126
click at [449, 107] on div "# Free the prisoner, defeat the guard and grab the gem. # Free [PERSON_NAME] fr…" at bounding box center [478, 90] width 184 height 144
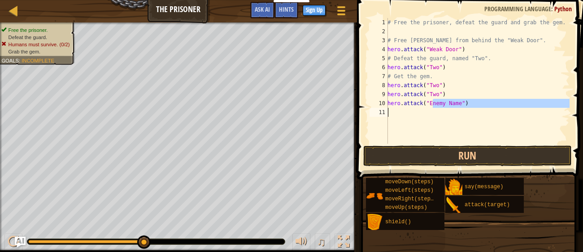
drag, startPoint x: 432, startPoint y: 104, endPoint x: 453, endPoint y: 108, distance: 21.6
click at [453, 108] on div "# Free the prisoner, defeat the guard and grab the gem. # Free [PERSON_NAME] fr…" at bounding box center [478, 90] width 184 height 144
click at [460, 106] on div "# Free the prisoner, defeat the guard and grab the gem. # Free [PERSON_NAME] fr…" at bounding box center [478, 81] width 184 height 126
click at [460, 106] on div "# Free the prisoner, defeat the guard and grab the gem. # Free [PERSON_NAME] fr…" at bounding box center [478, 90] width 184 height 144
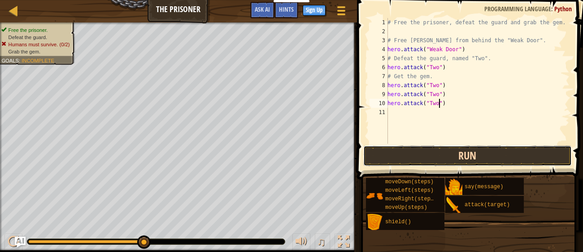
click at [489, 155] on button "Run" at bounding box center [467, 155] width 209 height 21
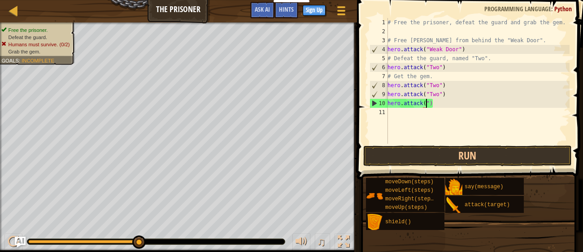
click at [437, 103] on div "# Free the prisoner, defeat the guard and grab the gem. # Free [PERSON_NAME] fr…" at bounding box center [478, 90] width 184 height 144
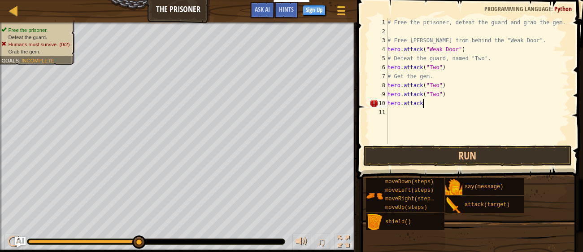
scroll to position [4, 1]
type textarea "h"
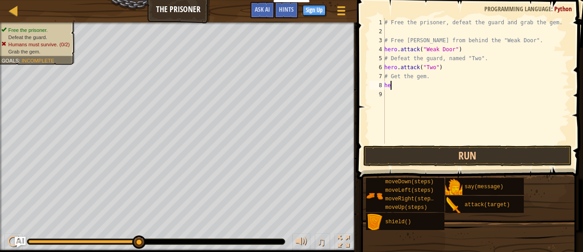
type textarea "h"
drag, startPoint x: 386, startPoint y: 68, endPoint x: 444, endPoint y: 70, distance: 57.9
click at [444, 70] on div "# Free the prisoner, defeat the guard and grab the gem. # Free [PERSON_NAME] fr…" at bounding box center [476, 90] width 187 height 144
paste textarea "v"
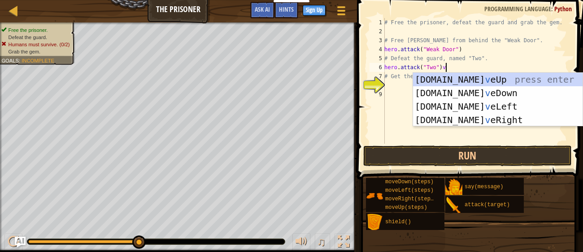
scroll to position [4, 4]
paste textarea "hero.attack("Two")"
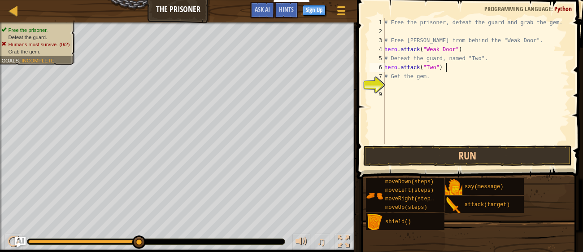
type textarea "hero.attack("Two")"
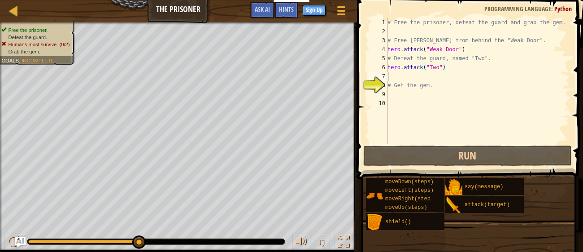
scroll to position [4, 0]
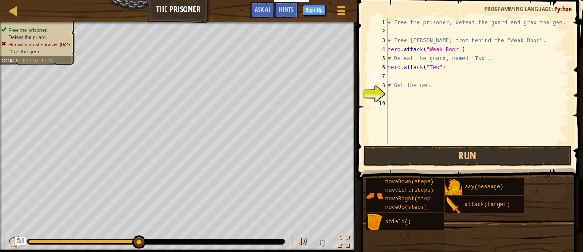
click at [403, 75] on div "# Free the prisoner, defeat the guard and grab the gem. # Free [PERSON_NAME] fr…" at bounding box center [478, 90] width 184 height 144
paste textarea "hero.attack("Two")"
type textarea "hero.attack("Two")"
paste textarea "hero.attack("Two")"
type textarea "hero.attack("Two")"
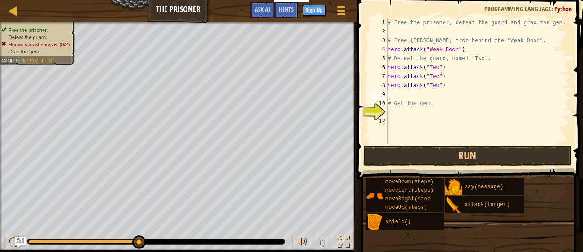
paste textarea "hero.attack("Two")"
type textarea "hero.attack("Two")"
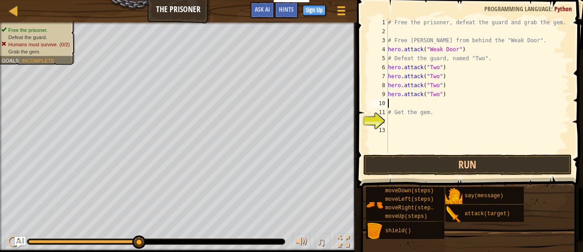
paste textarea "hero.attack("Two")"
type textarea "hero.attack("Two")"
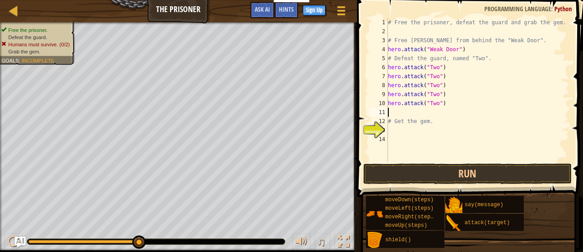
paste textarea "hero.attack("Two")"
type textarea "hero.attack("Two")"
paste textarea "hero.attack("Two")"
type textarea "hero.attack("Two")"
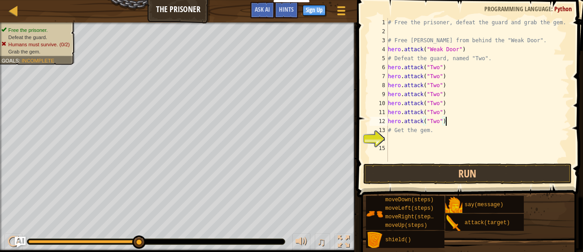
click at [450, 66] on div "# Free the prisoner, defeat the guard and grab the gem. # Free [PERSON_NAME] fr…" at bounding box center [478, 99] width 184 height 162
click at [390, 66] on div "# Free the prisoner, defeat the guard and grab the gem. # Free [PERSON_NAME] fr…" at bounding box center [478, 99] width 184 height 162
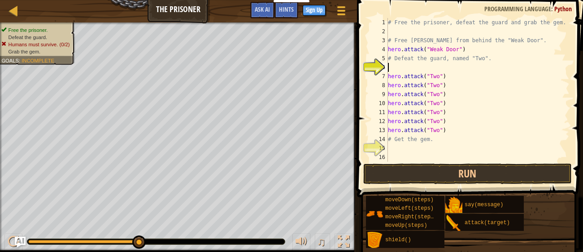
click at [392, 66] on div "# Free the prisoner, defeat the guard and grab the gem. # Free [PERSON_NAME] fr…" at bounding box center [478, 99] width 184 height 162
type textarea "h"
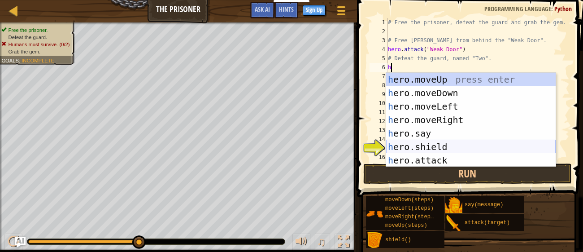
click at [413, 142] on div "h ero.moveUp press enter h ero.moveDown press enter h ero.moveLeft press enter …" at bounding box center [471, 133] width 170 height 121
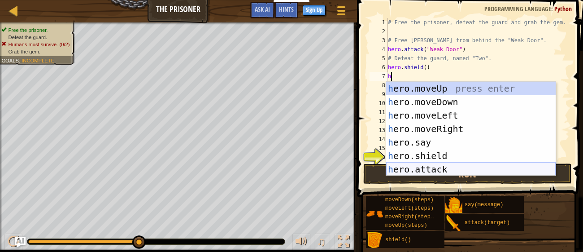
click at [451, 168] on div "h ero.moveUp press enter h ero.moveDown press enter h ero.moveLeft press enter …" at bounding box center [471, 142] width 170 height 121
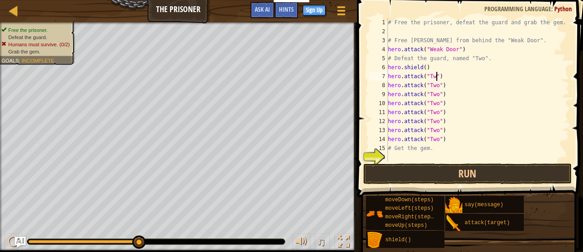
type textarea "hero.attack("Two")"
click at [434, 167] on button "Run" at bounding box center [467, 173] width 209 height 21
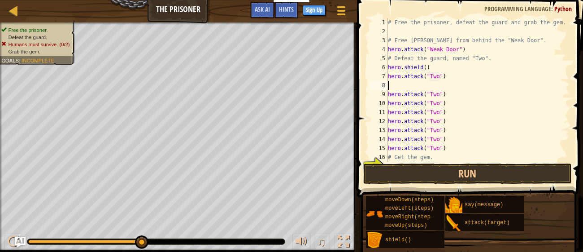
type textarea "h"
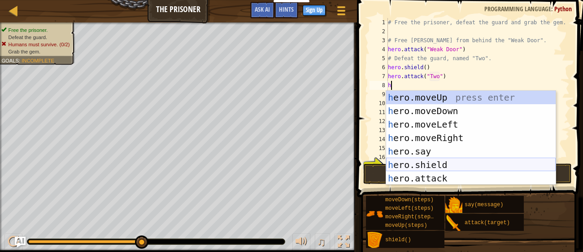
click at [442, 164] on div "h ero.moveUp press enter h ero.moveDown press enter h ero.moveLeft press enter …" at bounding box center [471, 151] width 170 height 121
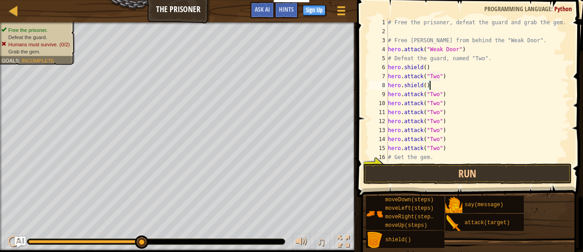
click at [453, 98] on div "# Free the prisoner, defeat the guard and grab the gem. # Free [PERSON_NAME] fr…" at bounding box center [478, 99] width 184 height 162
type textarea "hero.attack("Two")"
type textarea "h"
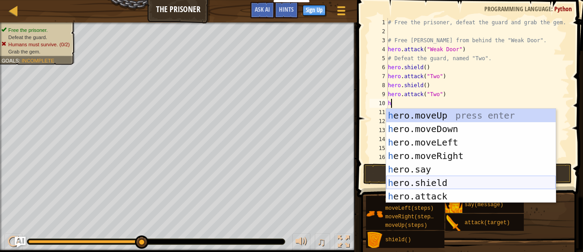
click at [425, 179] on div "h ero.moveUp press enter h ero.moveDown press enter h ero.moveLeft press enter …" at bounding box center [471, 169] width 170 height 121
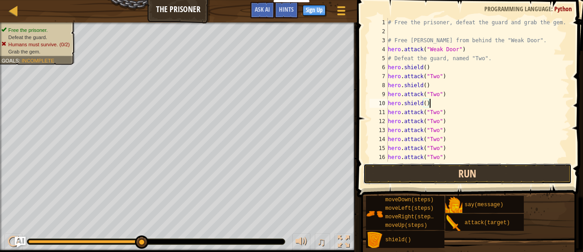
click at [458, 175] on button "Run" at bounding box center [467, 173] width 209 height 21
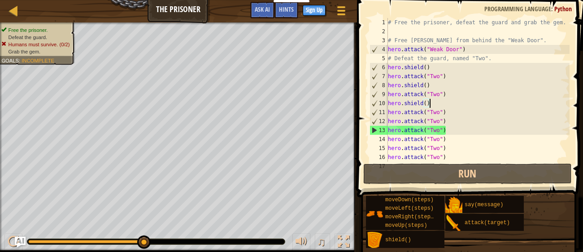
click at [447, 114] on div "# Free the prisoner, defeat the guard and grab the gem. # Free [PERSON_NAME] fr…" at bounding box center [478, 99] width 184 height 162
type textarea "hero.attack("Two")"
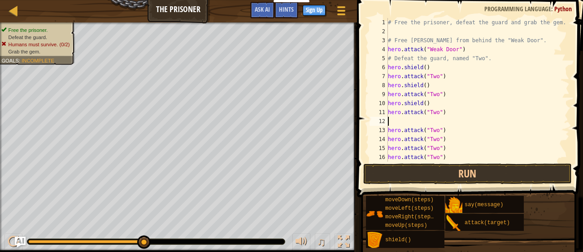
click at [448, 133] on div "# Free the prisoner, defeat the guard and grab the gem. # Free [PERSON_NAME] fr…" at bounding box center [478, 99] width 184 height 162
type textarea "hero.attack("Two")"
click at [447, 150] on div "# Free the prisoner, defeat the guard and grab the gem. # Free [PERSON_NAME] fr…" at bounding box center [478, 99] width 184 height 162
type textarea "hero.attack("Two")"
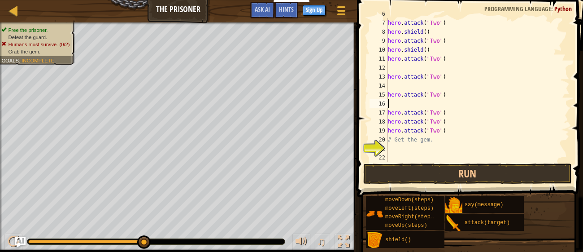
scroll to position [53, 0]
click at [451, 115] on div "hero . shield ( ) hero . attack ( "Two" ) hero . shield ( ) hero . attack ( "Tw…" at bounding box center [478, 90] width 184 height 162
type textarea "hero.attack("Two")"
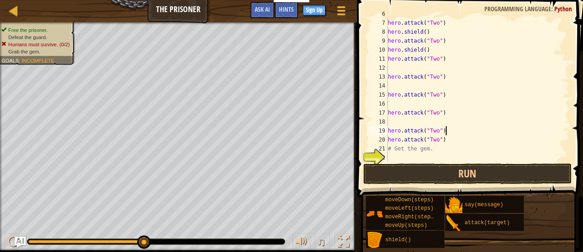
click at [450, 132] on div "hero . shield ( ) hero . attack ( "Two" ) hero . shield ( ) hero . attack ( "Tw…" at bounding box center [478, 90] width 184 height 162
type textarea "hero.attack("Two")"
click at [450, 150] on div "hero . shield ( ) hero . attack ( "Two" ) hero . shield ( ) hero . attack ( "Tw…" at bounding box center [478, 90] width 184 height 162
type textarea "hero.attack("Two")"
click at [403, 70] on div "hero . shield ( ) hero . attack ( "Two" ) hero . shield ( ) hero . attack ( "Tw…" at bounding box center [478, 90] width 184 height 162
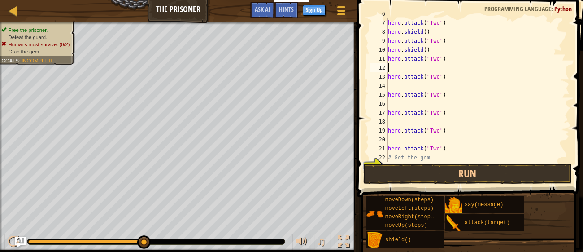
type textarea "h"
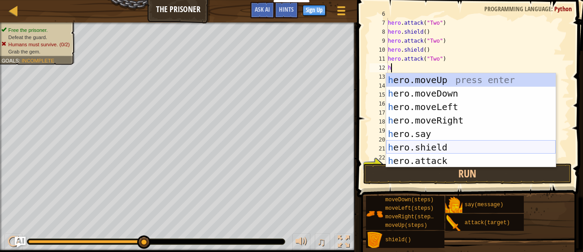
click at [426, 147] on div "h ero.moveUp press enter h ero.moveDown press enter h ero.moveLeft press enter …" at bounding box center [471, 133] width 170 height 121
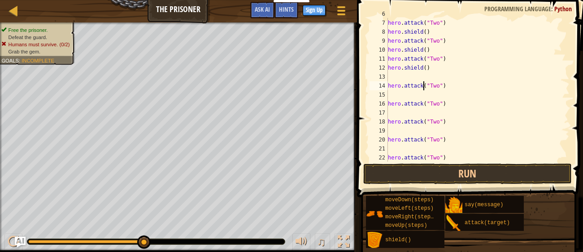
click at [424, 82] on div "hero . shield ( ) hero . attack ( "Two" ) hero . shield ( ) hero . attack ( "Tw…" at bounding box center [478, 90] width 184 height 162
type textarea "hero.attack("Two")"
click at [425, 94] on div "hero . shield ( ) hero . attack ( "Two" ) hero . shield ( ) hero . attack ( "Tw…" at bounding box center [478, 90] width 184 height 162
type textarea "h"
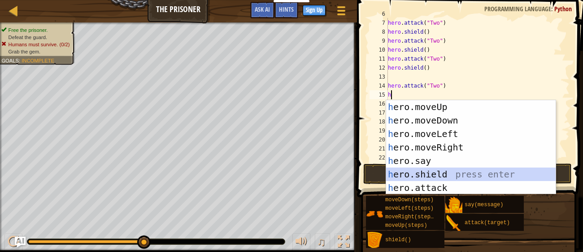
click at [417, 169] on div "h ero.moveUp press enter h ero.moveDown press enter h ero.moveLeft press enter …" at bounding box center [471, 160] width 170 height 121
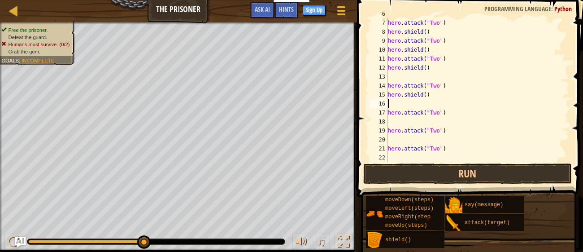
click at [422, 122] on div "hero . shield ( ) hero . attack ( "Two" ) hero . shield ( ) hero . attack ( "Tw…" at bounding box center [478, 90] width 184 height 162
type textarea "h"
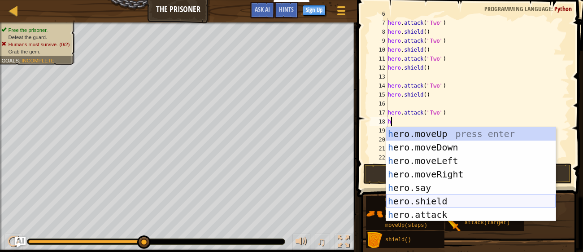
click at [428, 199] on div "h ero.moveUp press enter h ero.moveDown press enter h ero.moveLeft press enter …" at bounding box center [471, 187] width 170 height 121
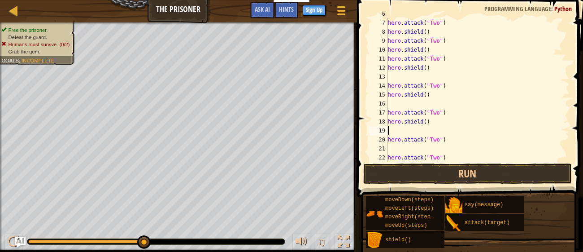
click at [431, 149] on div "hero . shield ( ) hero . attack ( "Two" ) hero . shield ( ) hero . attack ( "Tw…" at bounding box center [478, 90] width 184 height 162
type textarea "h"
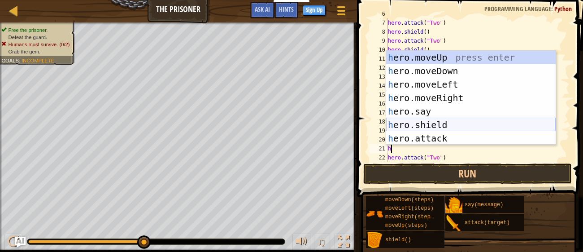
click at [437, 126] on div "h ero.moveUp press enter h ero.moveDown press enter h ero.moveLeft press enter …" at bounding box center [471, 111] width 170 height 121
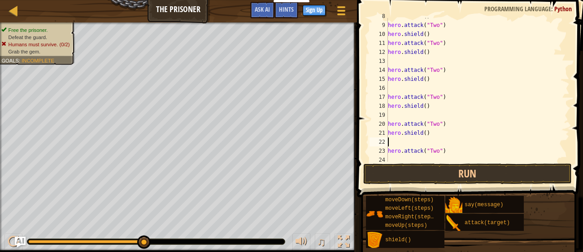
scroll to position [81, 0]
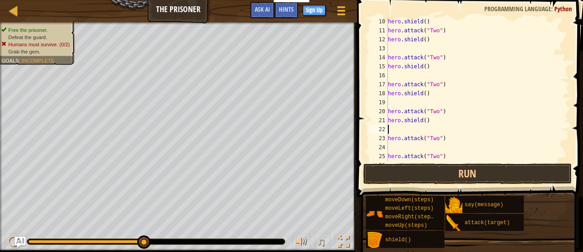
click at [413, 147] on div "hero . shield ( ) hero . attack ( "Two" ) hero . shield ( ) hero . attack ( "Tw…" at bounding box center [478, 98] width 184 height 162
type textarea "h"
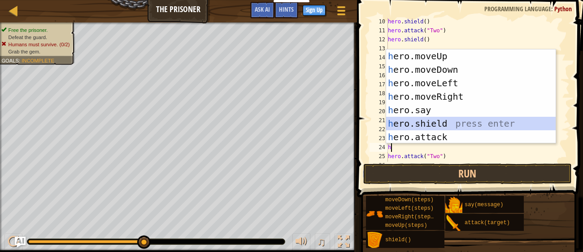
click at [429, 127] on div "h ero.moveUp press enter h ero.moveDown press enter h ero.moveLeft press enter …" at bounding box center [471, 109] width 170 height 121
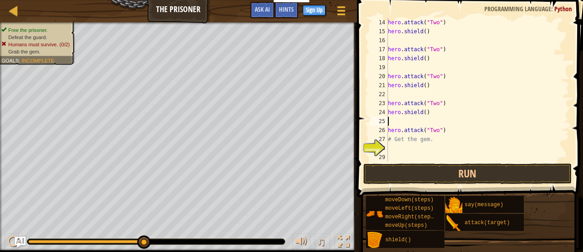
scroll to position [116, 0]
click at [416, 169] on button "Run" at bounding box center [467, 173] width 209 height 21
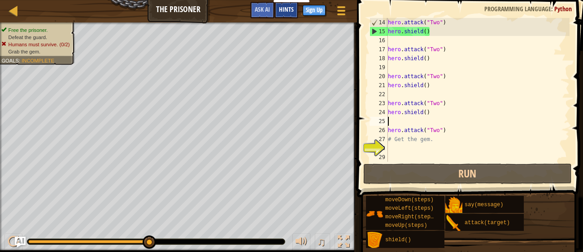
click at [289, 7] on span "Hints" at bounding box center [286, 9] width 15 height 9
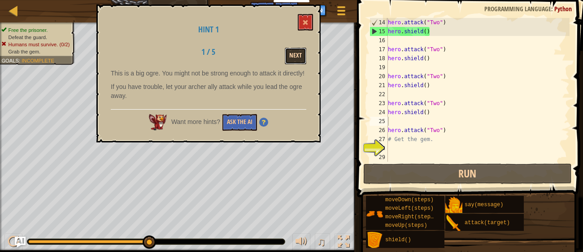
click at [291, 50] on button "Next" at bounding box center [296, 56] width 22 height 17
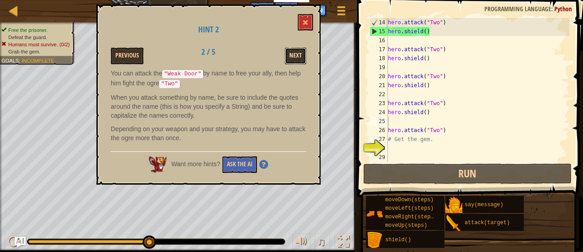
click at [294, 50] on button "Next" at bounding box center [296, 56] width 22 height 17
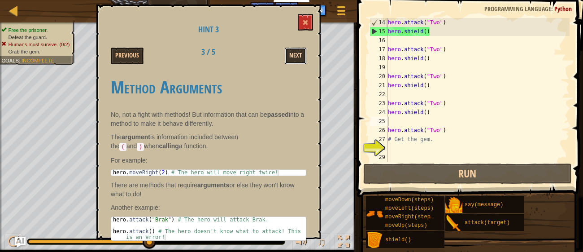
click at [294, 50] on button "Next" at bounding box center [296, 56] width 22 height 17
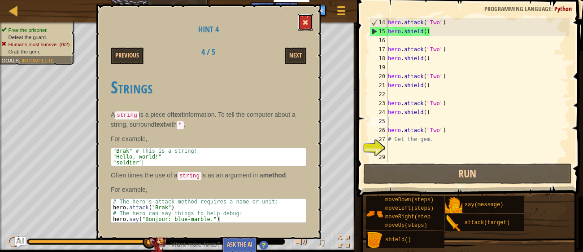
click at [310, 22] on button at bounding box center [305, 22] width 15 height 17
